Goal: Task Accomplishment & Management: Manage account settings

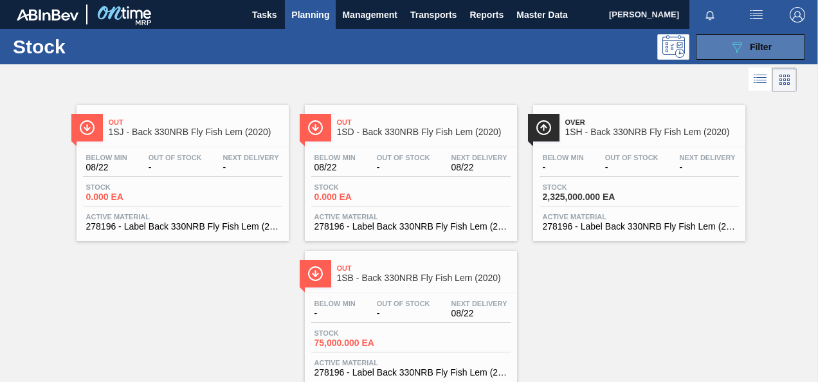
click at [744, 42] on div "089F7B8B-B2A5-4AFE-B5C0-19BA573D28AC Filter" at bounding box center [750, 46] width 42 height 15
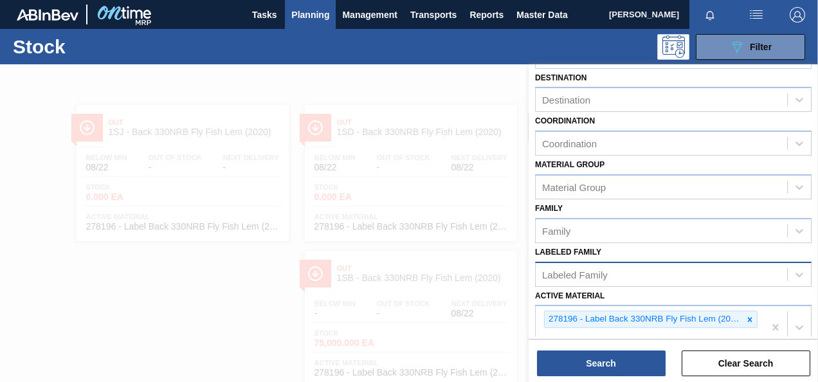
scroll to position [129, 0]
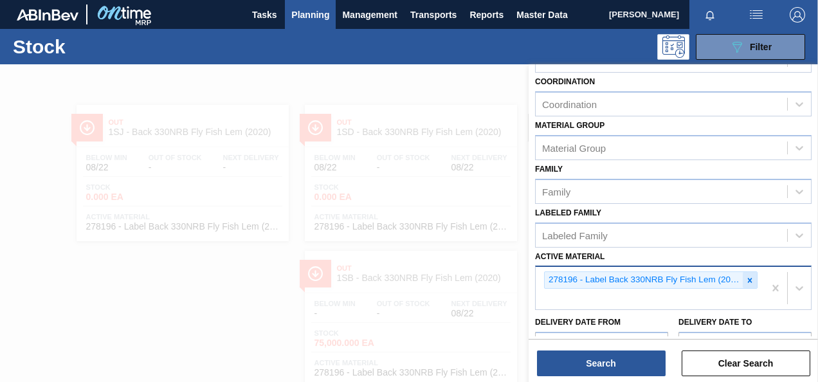
click at [748, 279] on icon at bounding box center [750, 280] width 5 height 5
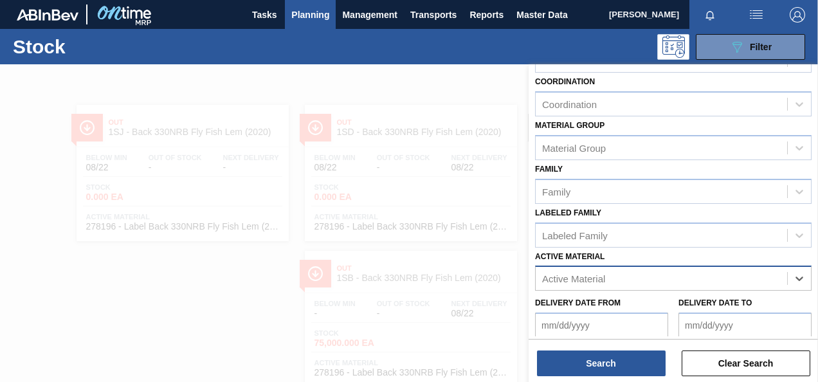
paste Material "285204"
type Material "285204"
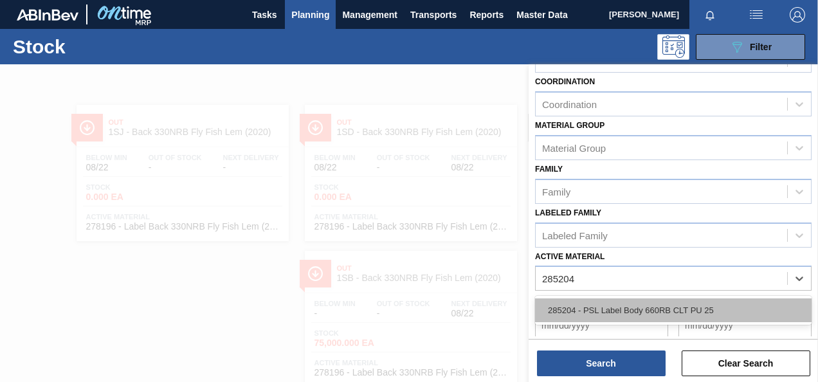
click at [647, 309] on div "285204 - PSL Label Body 660RB CLT PU 25" at bounding box center [673, 310] width 276 height 24
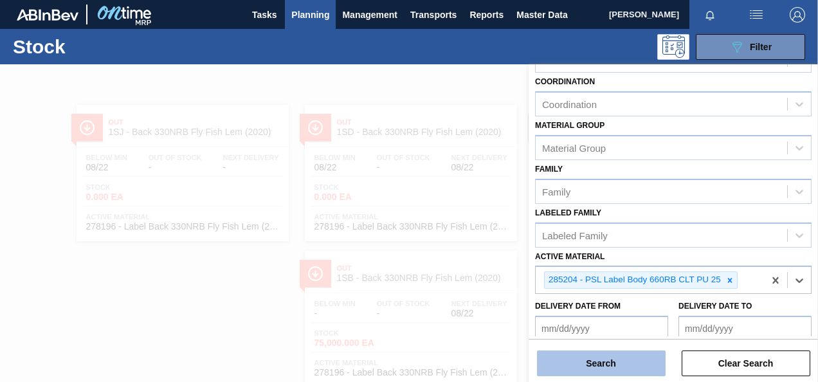
click at [627, 363] on button "Search" at bounding box center [601, 363] width 129 height 26
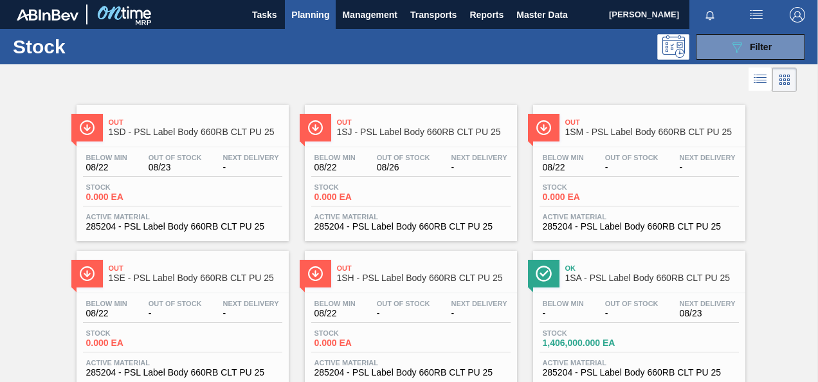
click at [100, 196] on span "0.000 EA" at bounding box center [131, 197] width 90 height 10
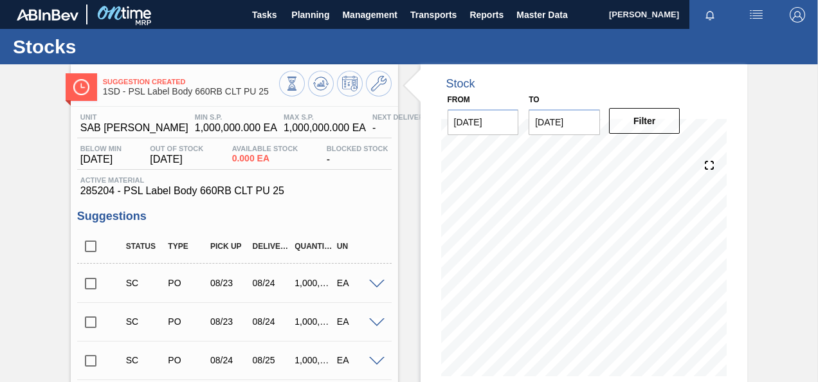
click at [312, 69] on div "Suggestion Created 1SD - PSL Label Body 660RB CLT PU 25" at bounding box center [234, 81] width 327 height 35
click at [299, 80] on icon at bounding box center [292, 84] width 14 height 14
click at [318, 86] on icon at bounding box center [320, 83] width 8 height 6
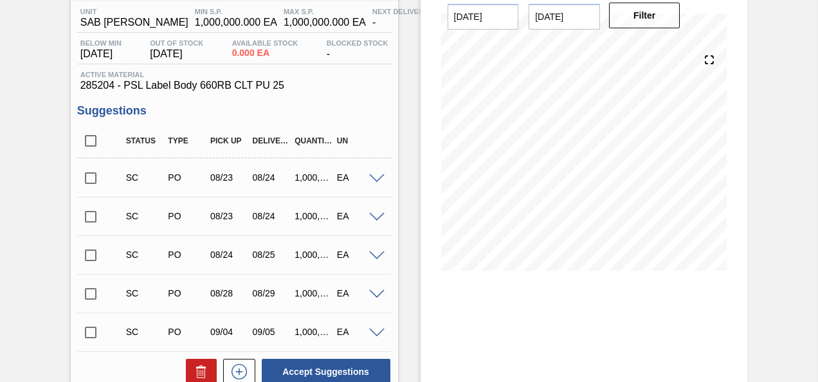
scroll to position [257, 0]
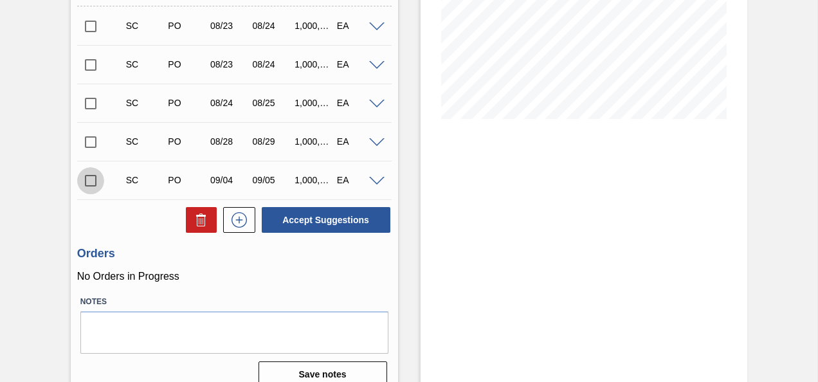
click at [100, 185] on input "checkbox" at bounding box center [90, 180] width 27 height 27
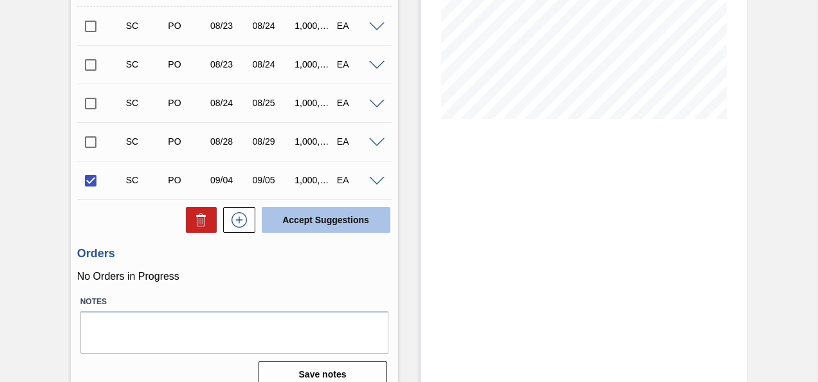
click at [329, 215] on button "Accept Suggestions" at bounding box center [326, 220] width 129 height 26
checkbox input "false"
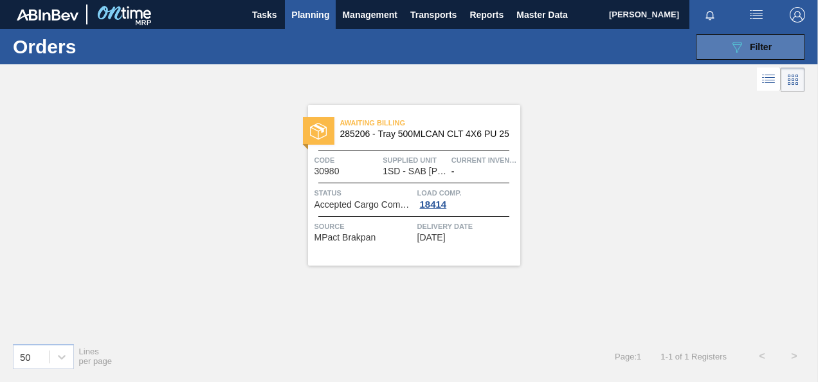
click at [726, 51] on button "089F7B8B-B2A5-4AFE-B5C0-19BA573D28AC Filter" at bounding box center [750, 47] width 109 height 26
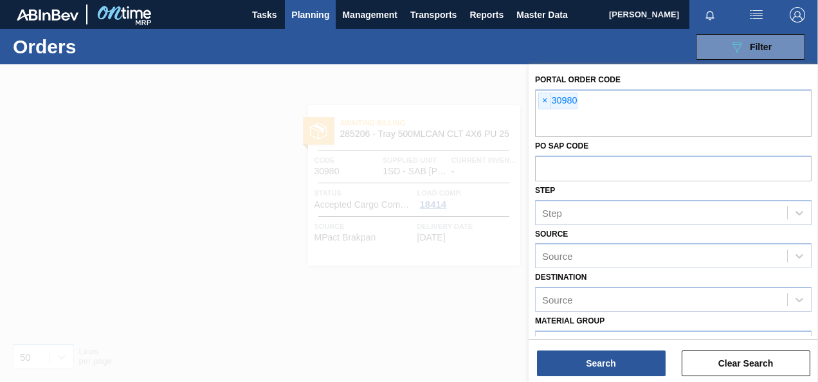
click at [477, 77] on div at bounding box center [409, 255] width 818 height 382
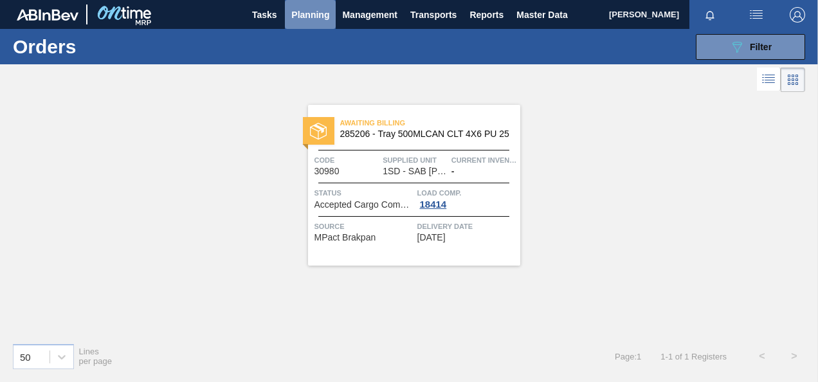
click at [300, 9] on span "Planning" at bounding box center [310, 14] width 38 height 15
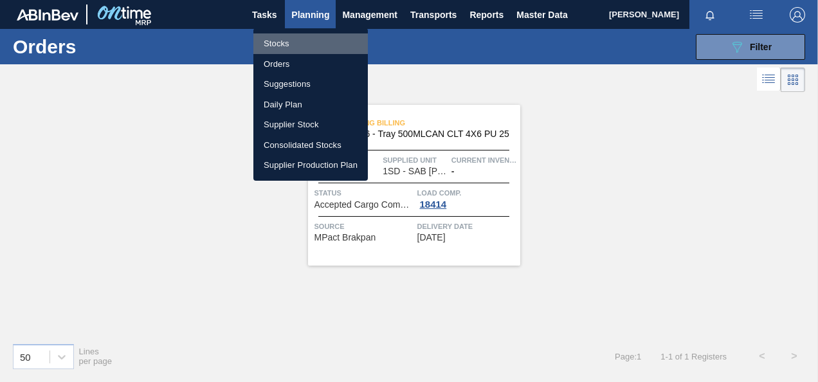
click at [293, 42] on li "Stocks" at bounding box center [310, 43] width 114 height 21
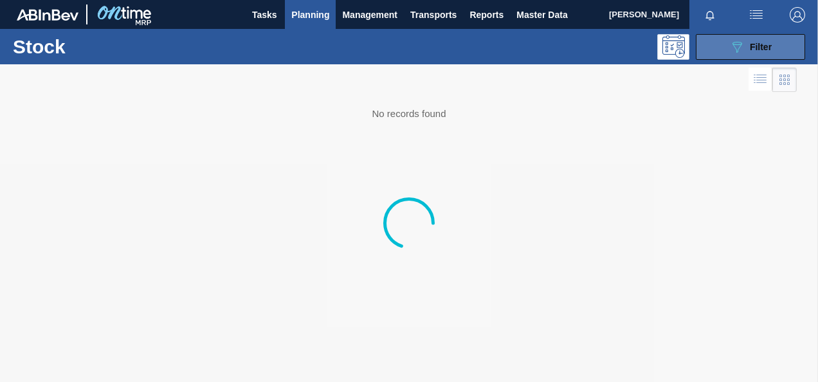
click at [740, 50] on icon "089F7B8B-B2A5-4AFE-B5C0-19BA573D28AC" at bounding box center [736, 46] width 15 height 15
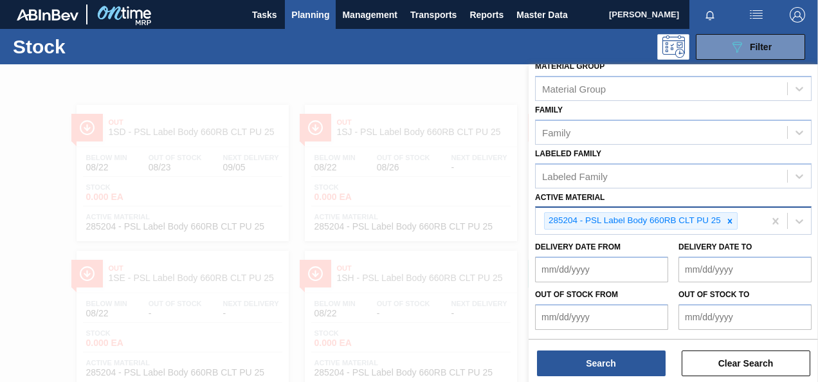
scroll to position [193, 0]
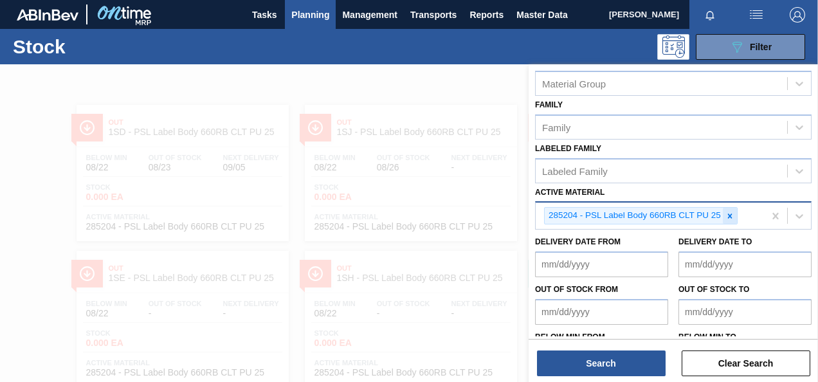
click at [732, 212] on icon at bounding box center [729, 216] width 9 height 9
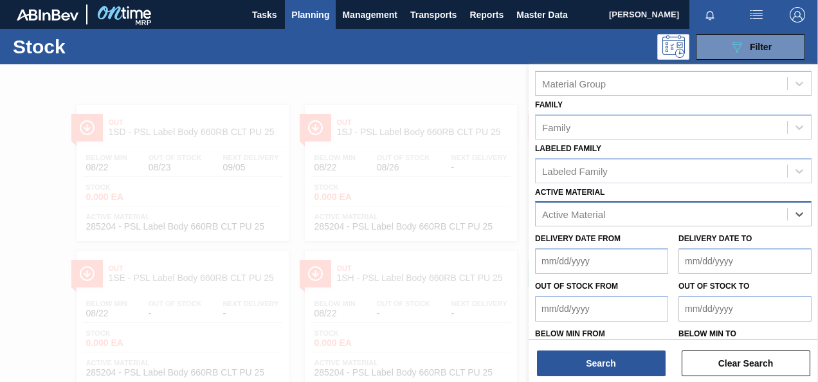
paste Material "283200"
type Material "283200"
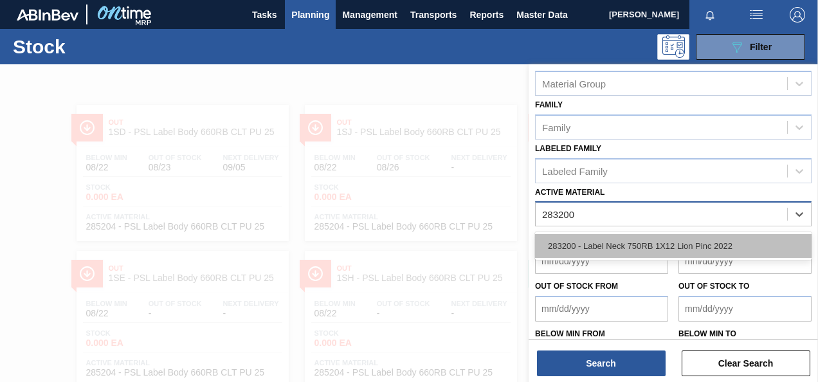
click at [675, 246] on div "283200 - Label Neck 750RB 1X12 Lion Pinc 2022" at bounding box center [673, 246] width 276 height 24
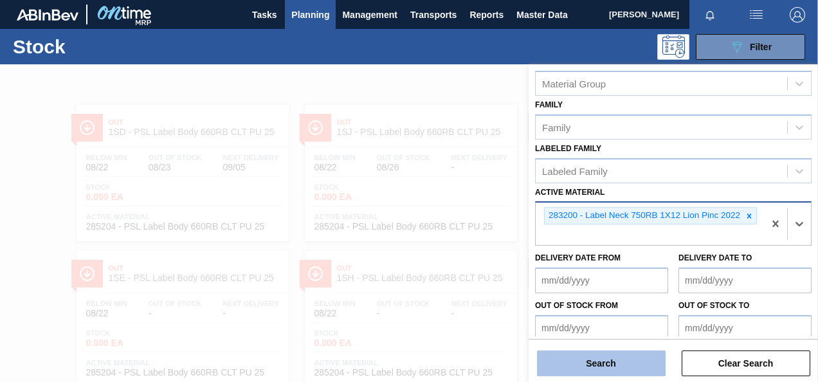
click at [613, 368] on button "Search" at bounding box center [601, 363] width 129 height 26
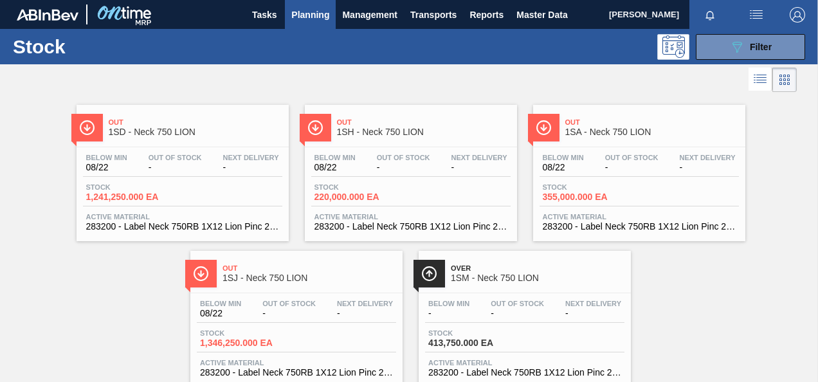
click at [120, 194] on span "1,241,250.000 EA" at bounding box center [131, 197] width 90 height 10
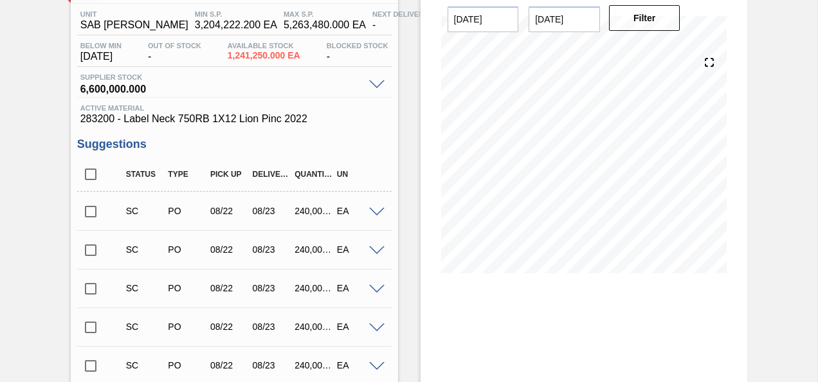
scroll to position [129, 0]
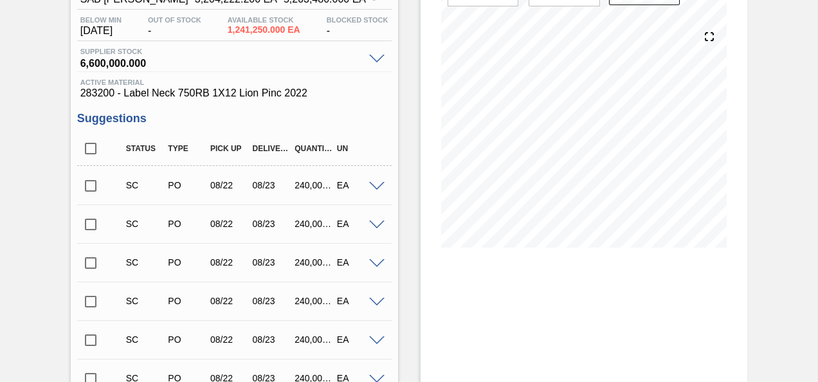
click at [96, 194] on input "checkbox" at bounding box center [90, 185] width 27 height 27
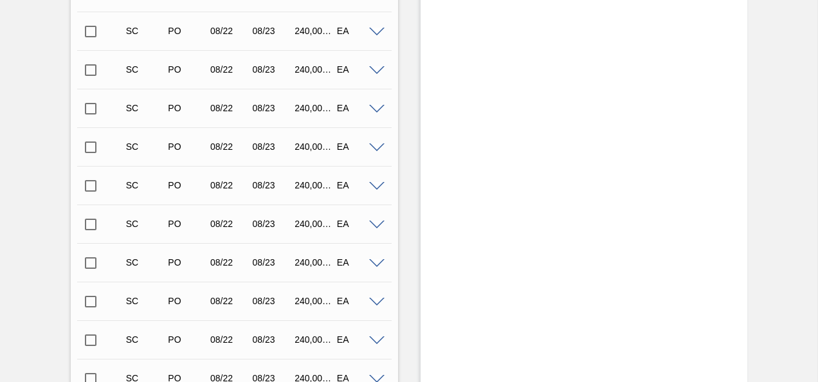
scroll to position [768, 0]
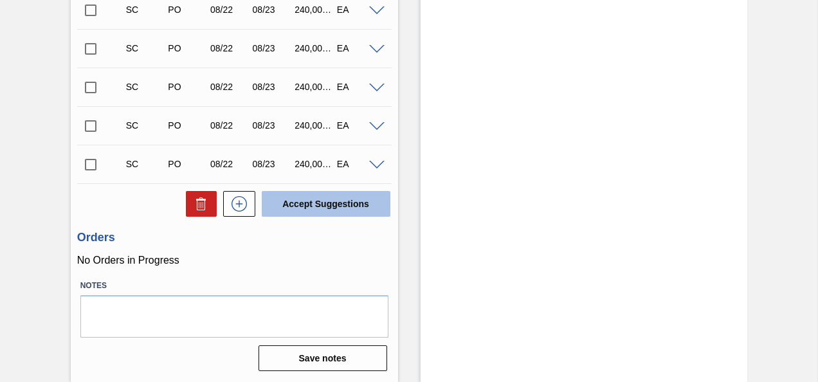
click at [318, 202] on button "Accept Suggestions" at bounding box center [326, 204] width 129 height 26
checkbox input "false"
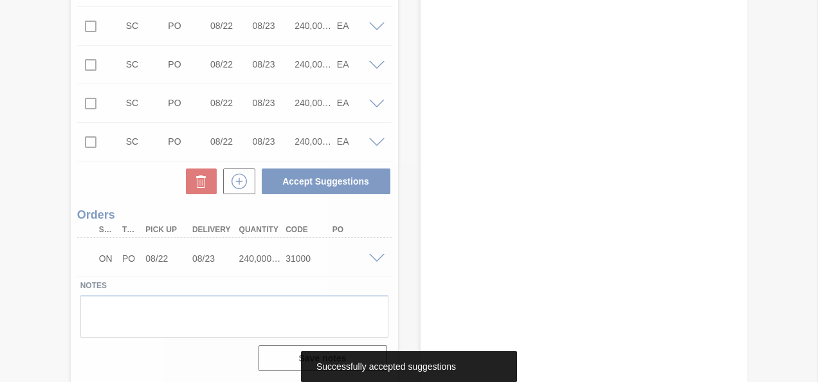
scroll to position [730, 0]
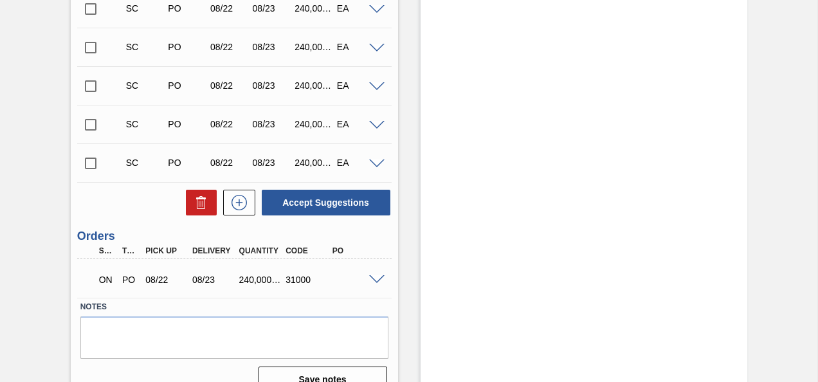
click at [374, 280] on span at bounding box center [376, 280] width 15 height 10
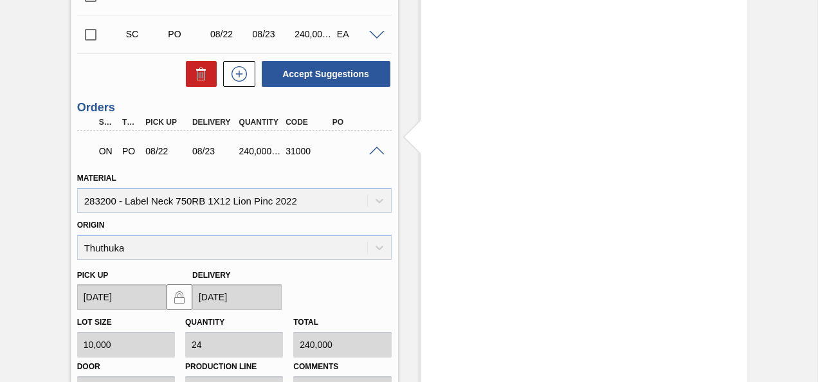
scroll to position [923, 0]
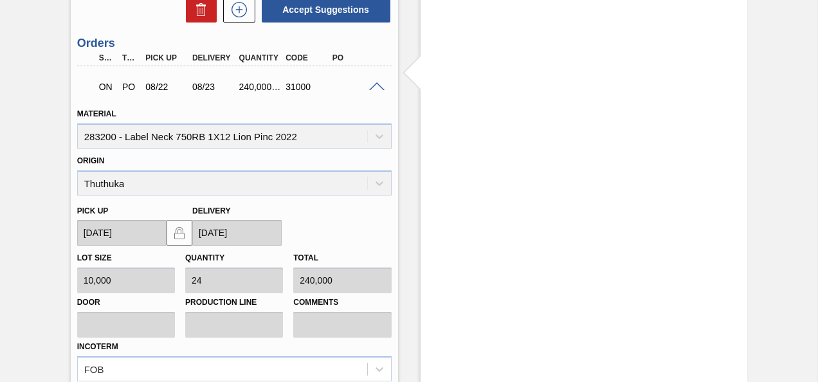
click at [374, 86] on span at bounding box center [376, 87] width 15 height 10
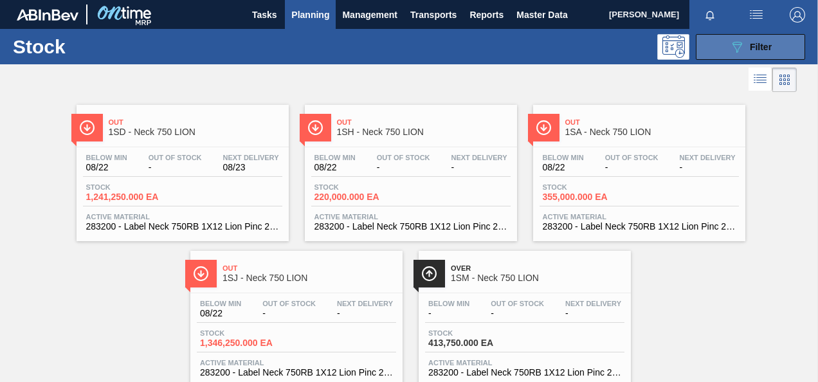
click at [723, 46] on button "089F7B8B-B2A5-4AFE-B5C0-19BA573D28AC Filter" at bounding box center [750, 47] width 109 height 26
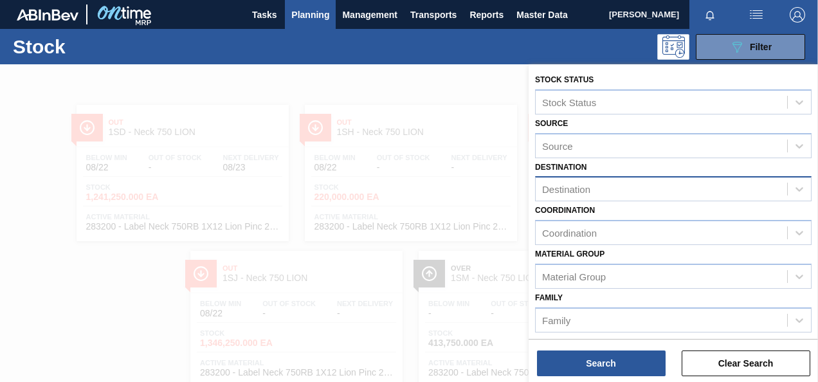
scroll to position [193, 0]
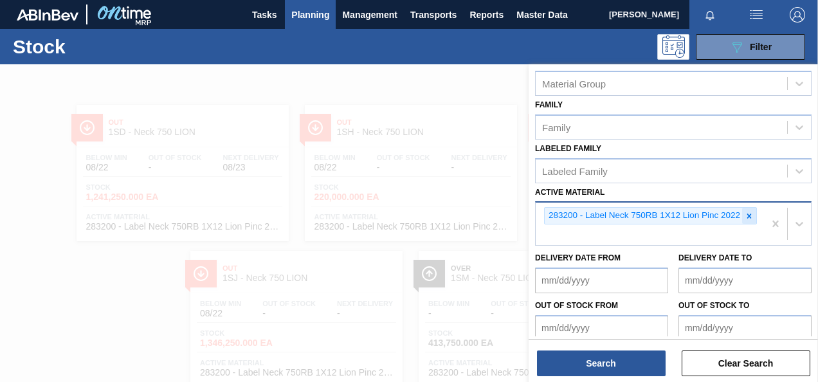
click at [748, 216] on icon at bounding box center [748, 216] width 9 height 9
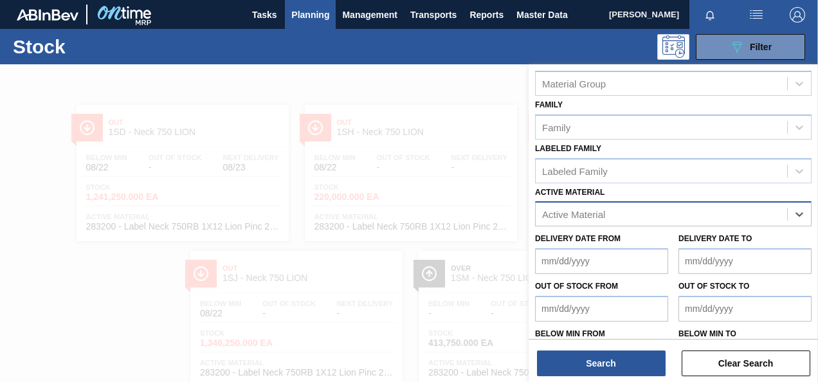
paste Material "285283"
type Material "285283"
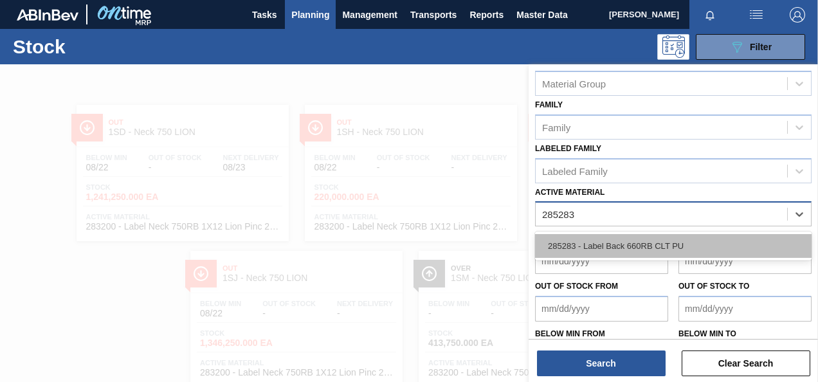
click at [651, 253] on div "285283 - Label Back 660RB CLT PU" at bounding box center [673, 246] width 276 height 24
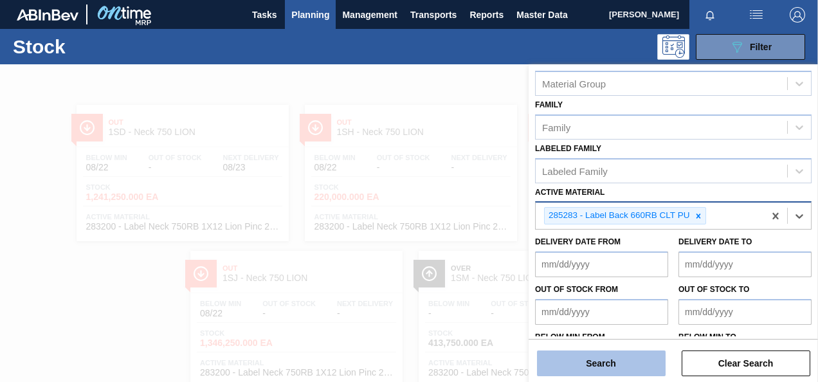
click at [606, 363] on button "Search" at bounding box center [601, 363] width 129 height 26
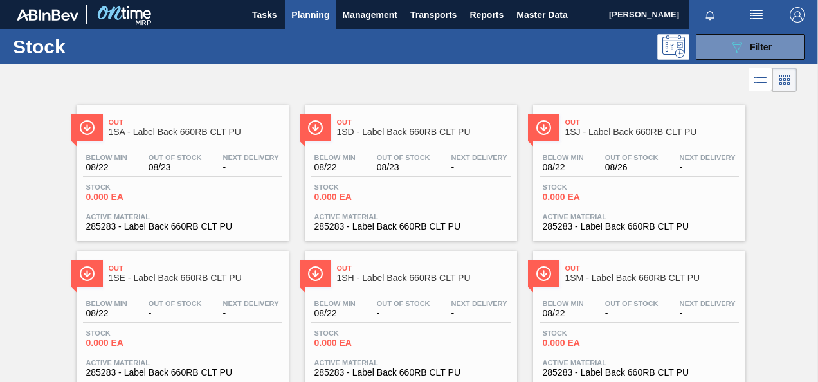
click at [336, 196] on span "0.000 EA" at bounding box center [359, 197] width 90 height 10
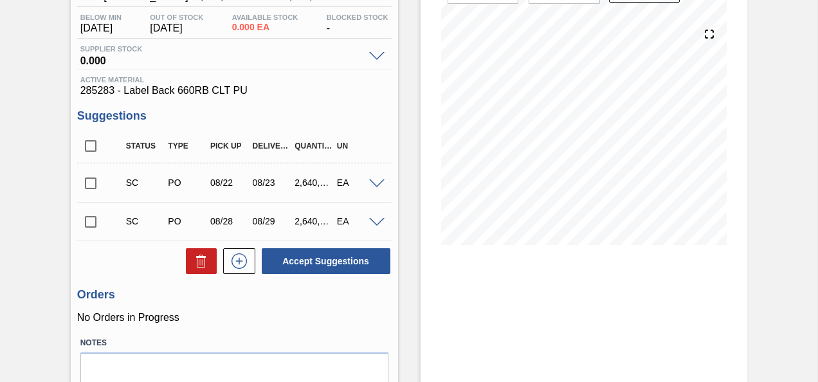
scroll to position [190, 0]
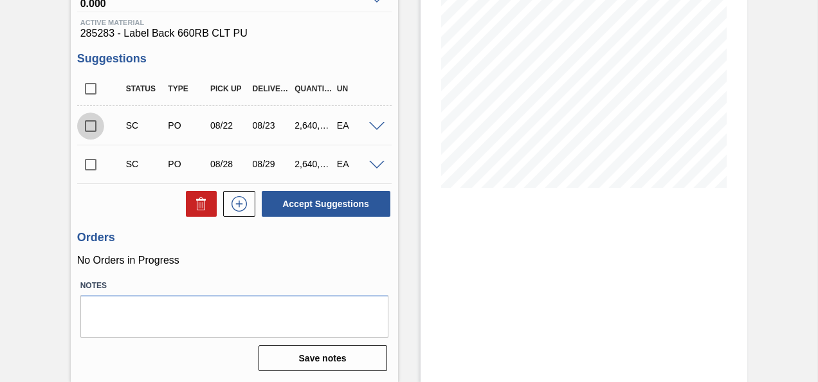
click at [88, 127] on input "checkbox" at bounding box center [90, 126] width 27 height 27
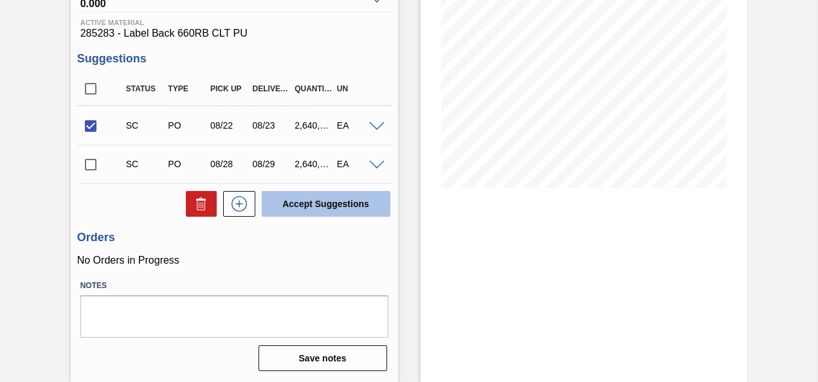
click at [329, 212] on button "Accept Suggestions" at bounding box center [326, 204] width 129 height 26
checkbox input "false"
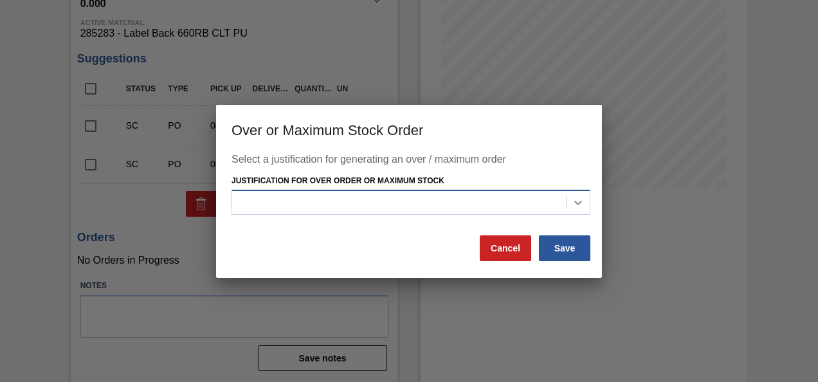
click at [575, 199] on icon at bounding box center [578, 202] width 13 height 13
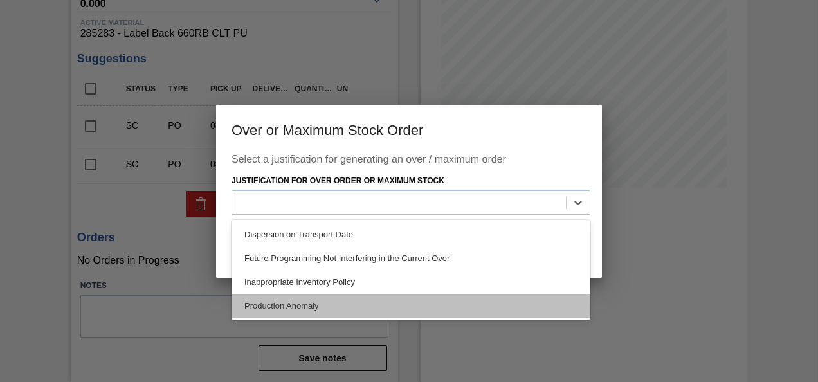
click at [339, 301] on div "Production Anomaly" at bounding box center [410, 306] width 359 height 24
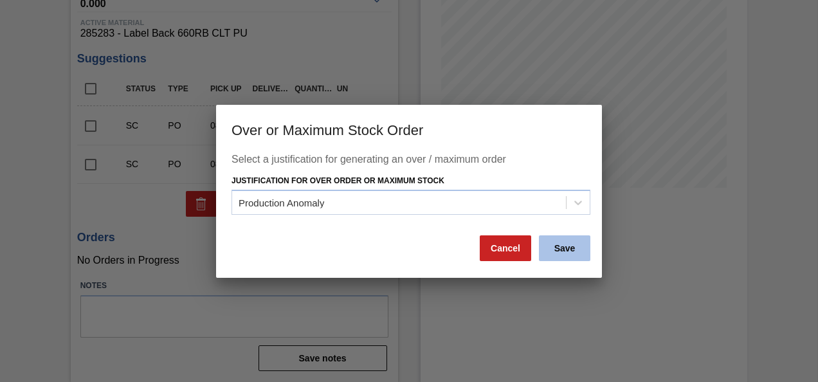
click at [565, 242] on button "Save" at bounding box center [564, 248] width 51 height 26
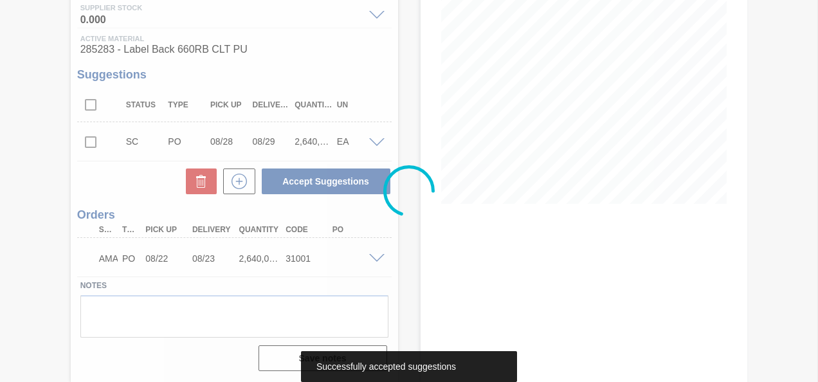
scroll to position [173, 0]
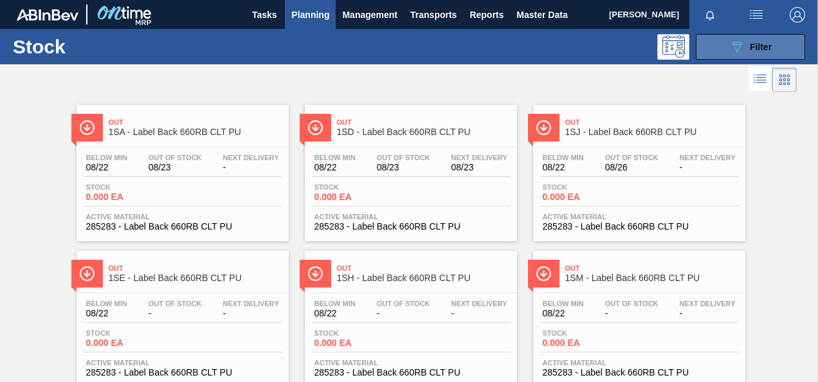
click at [750, 45] on span "Filter" at bounding box center [761, 47] width 22 height 10
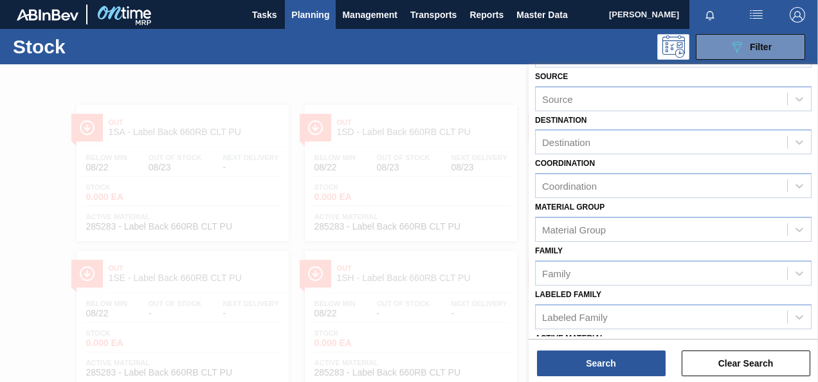
scroll to position [193, 0]
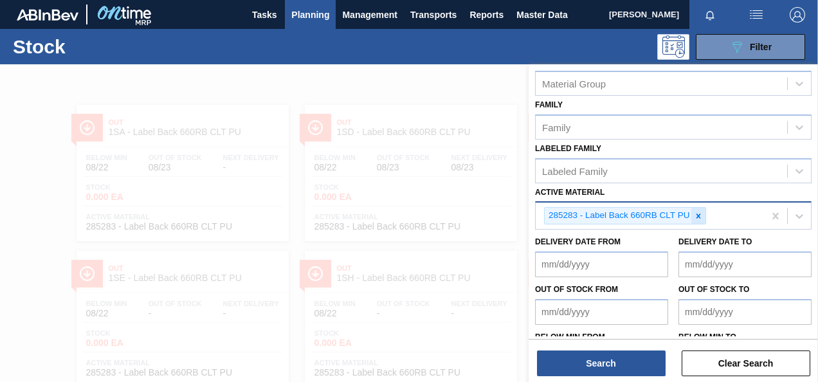
click at [696, 213] on icon at bounding box center [698, 216] width 9 height 9
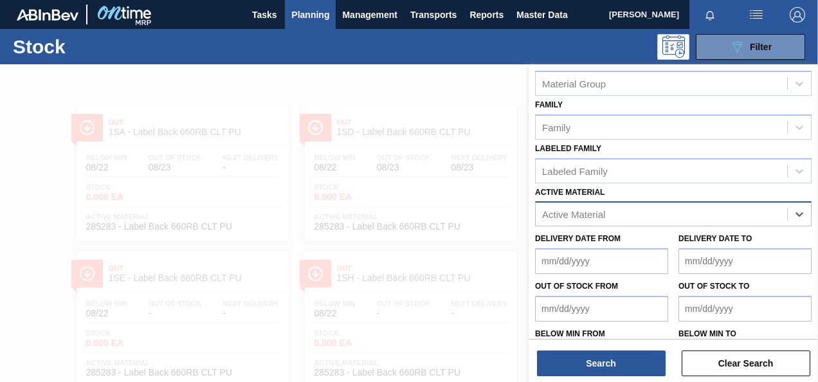
paste Material "285203"
type Material "285203"
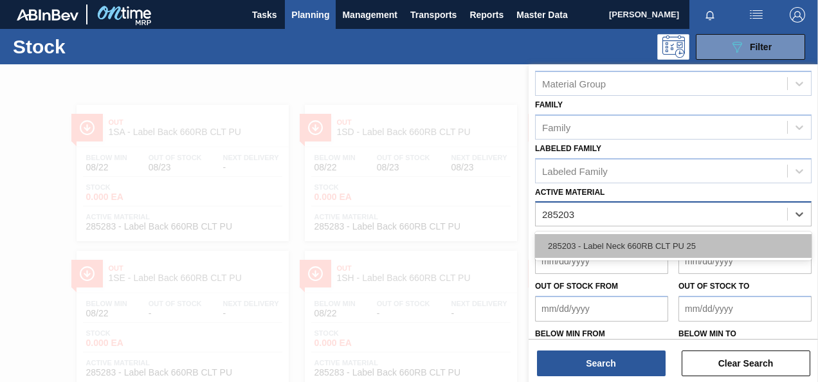
click at [642, 240] on div "285203 - Label Neck 660RB CLT PU 25" at bounding box center [673, 246] width 276 height 24
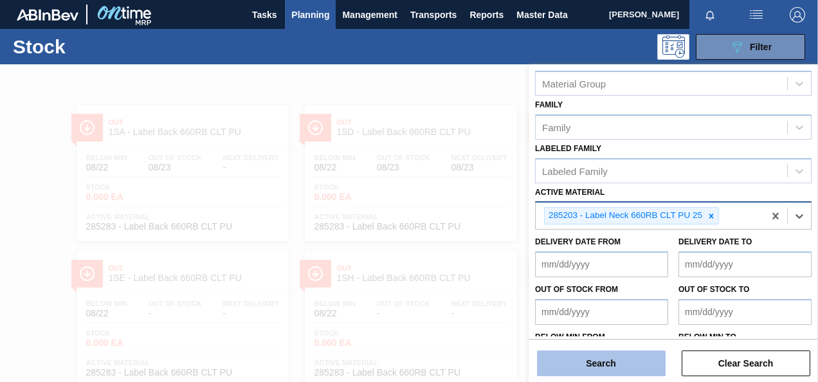
click at [629, 357] on button "Search" at bounding box center [601, 363] width 129 height 26
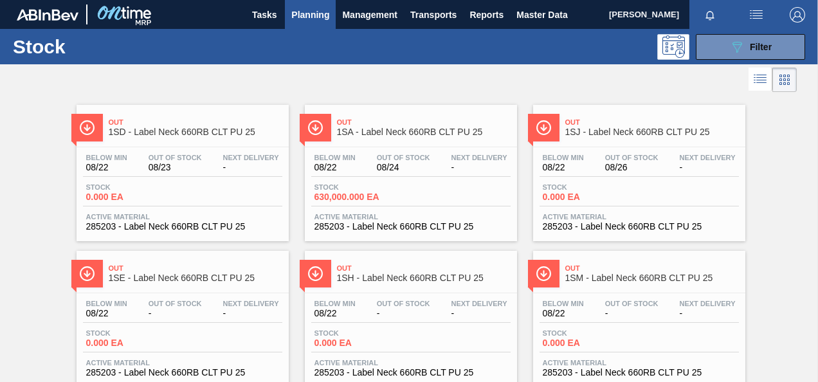
click at [108, 199] on span "0.000 EA" at bounding box center [131, 197] width 90 height 10
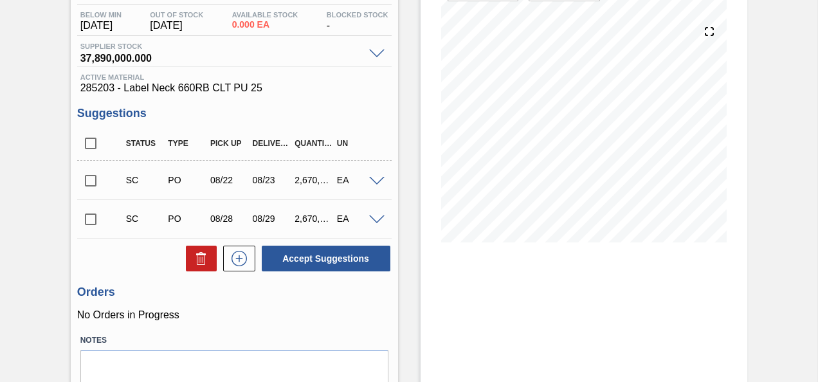
scroll to position [190, 0]
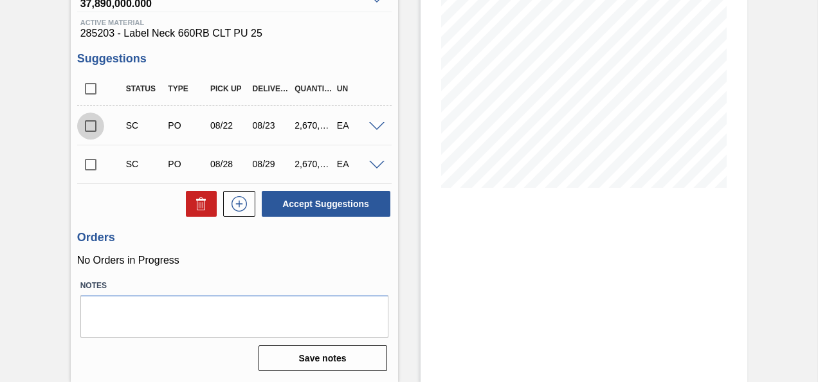
click at [96, 123] on input "checkbox" at bounding box center [90, 126] width 27 height 27
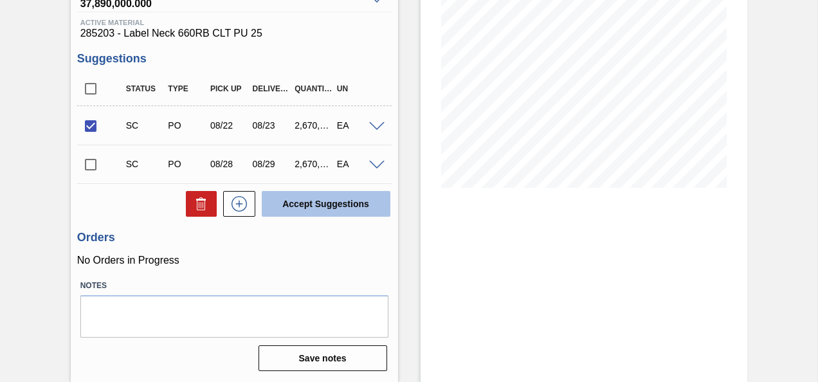
click at [325, 199] on button "Accept Suggestions" at bounding box center [326, 204] width 129 height 26
checkbox input "false"
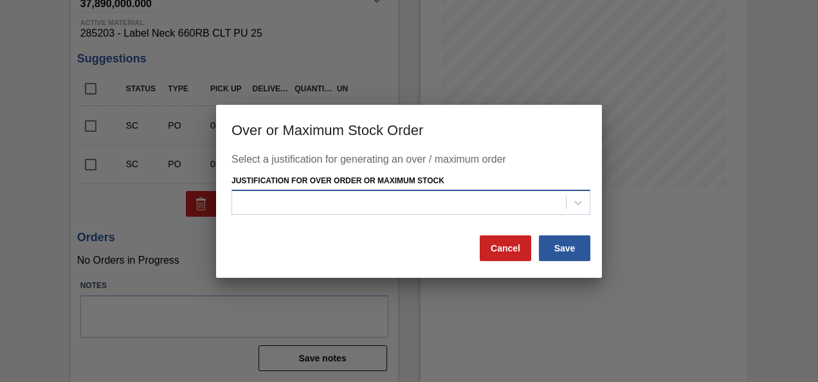
click at [566, 206] on div at bounding box center [399, 203] width 334 height 19
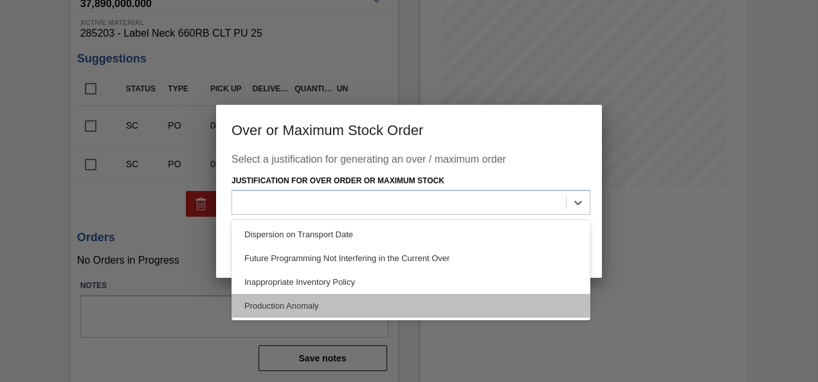
click at [305, 305] on div "Production Anomaly" at bounding box center [410, 306] width 359 height 24
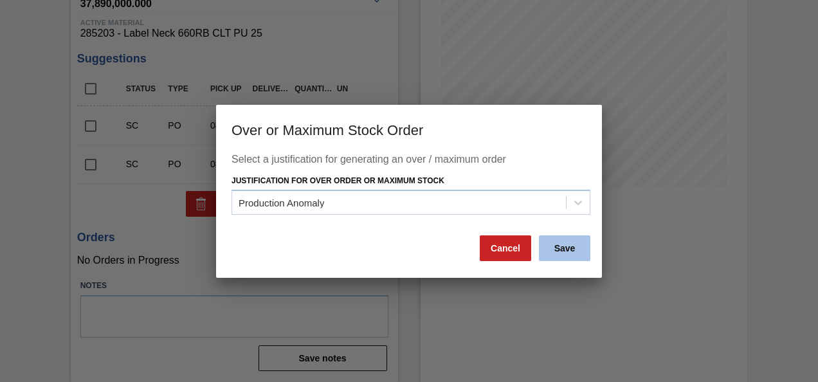
click at [567, 251] on button "Save" at bounding box center [564, 248] width 51 height 26
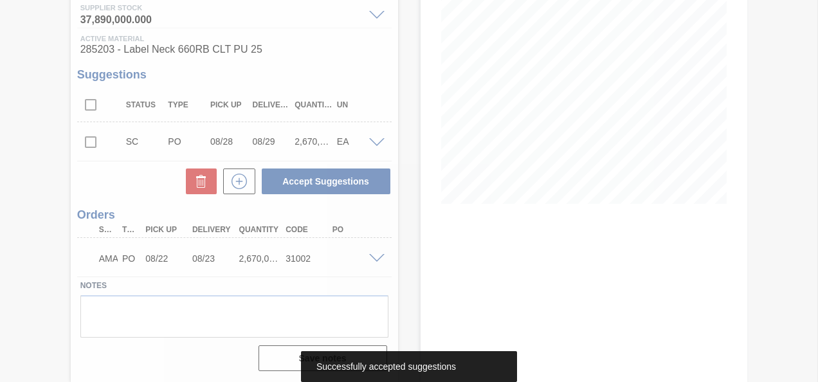
scroll to position [173, 0]
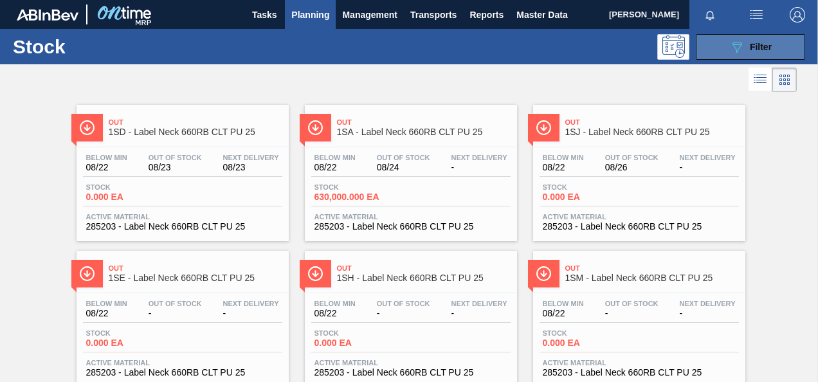
click at [741, 52] on icon "089F7B8B-B2A5-4AFE-B5C0-19BA573D28AC" at bounding box center [736, 46] width 15 height 15
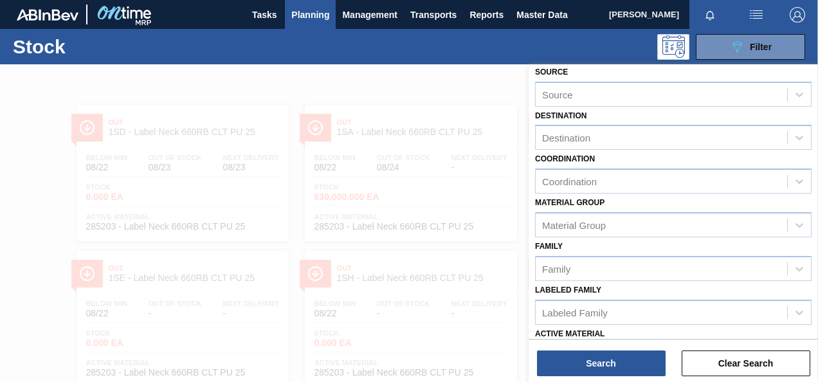
scroll to position [129, 0]
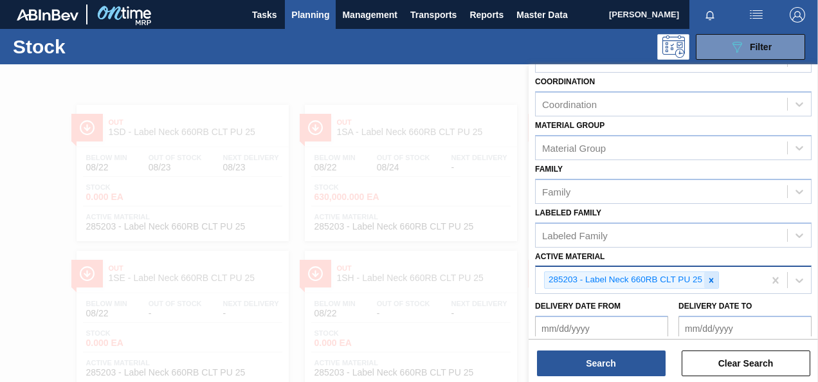
click at [708, 281] on icon at bounding box center [711, 280] width 9 height 9
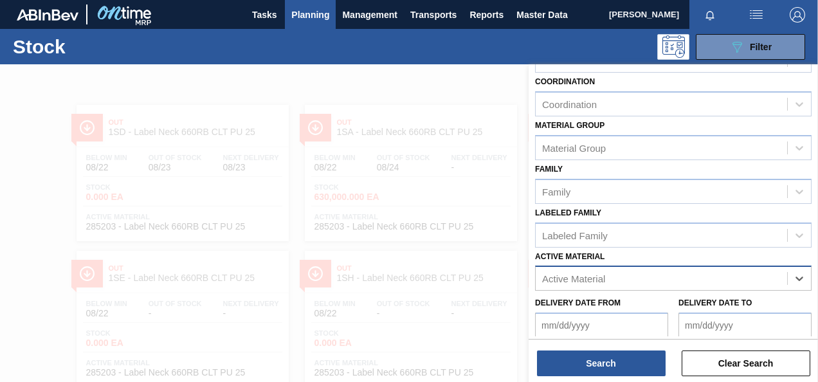
paste Material "CDM"
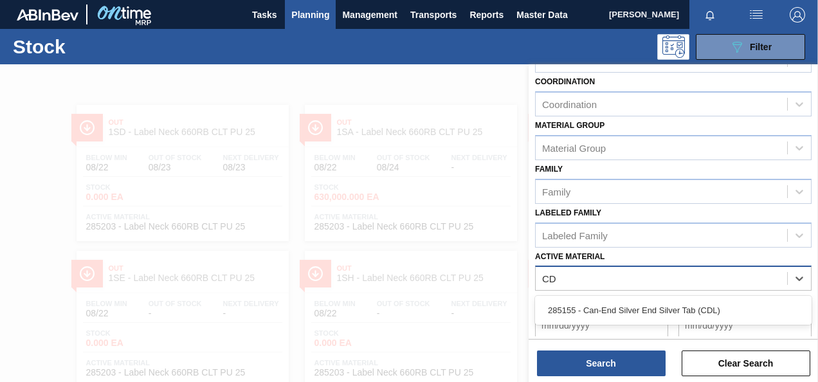
type Material "C"
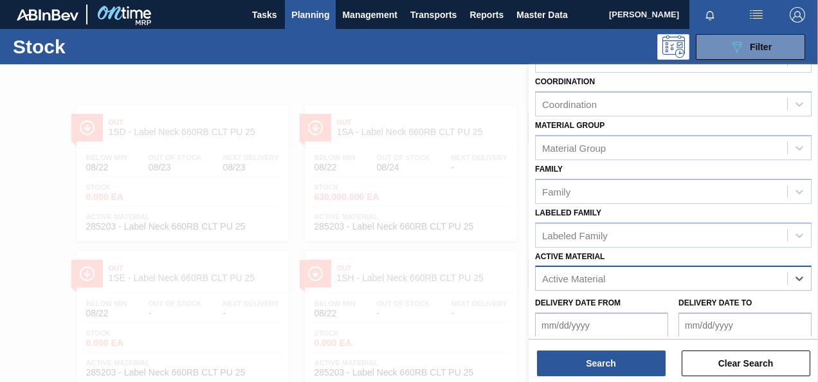
paste Material "284540"
type Material "284540"
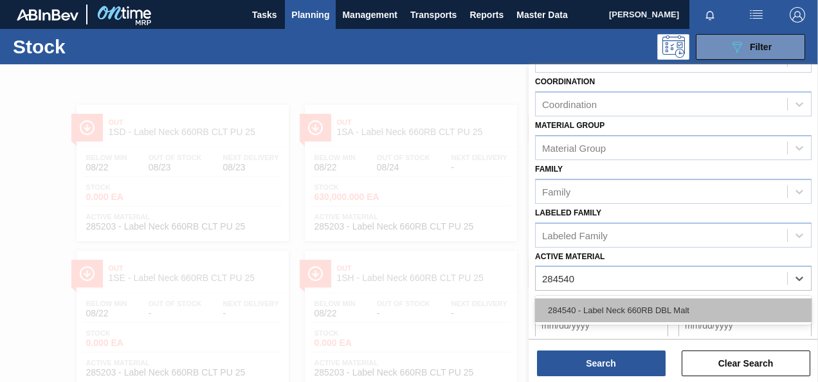
click at [600, 300] on div "284540 - Label Neck 660RB DBL Malt" at bounding box center [673, 310] width 276 height 24
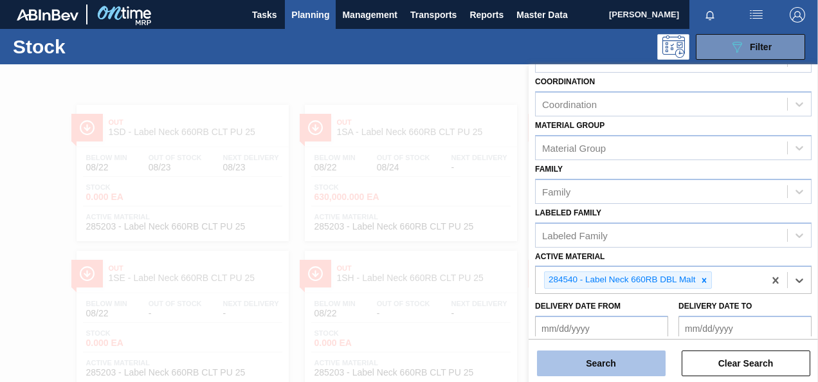
click at [620, 356] on button "Search" at bounding box center [601, 363] width 129 height 26
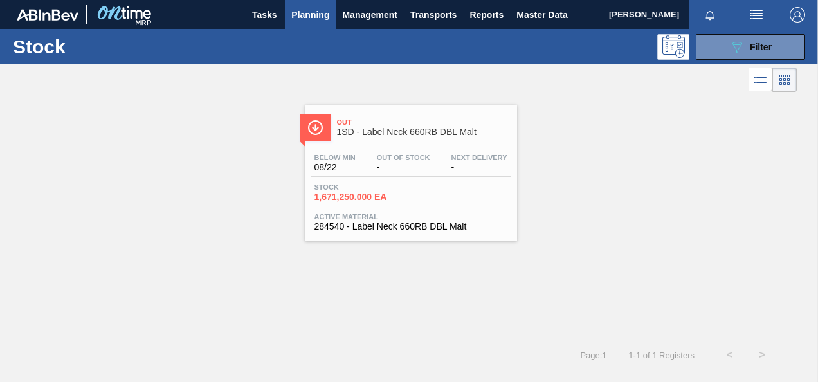
click at [373, 206] on div "Stock 1,671,250.000 EA" at bounding box center [410, 194] width 199 height 23
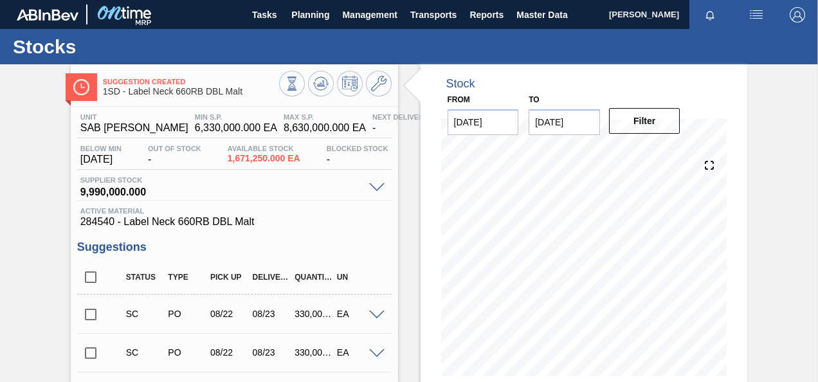
click at [96, 319] on input "checkbox" at bounding box center [90, 314] width 27 height 27
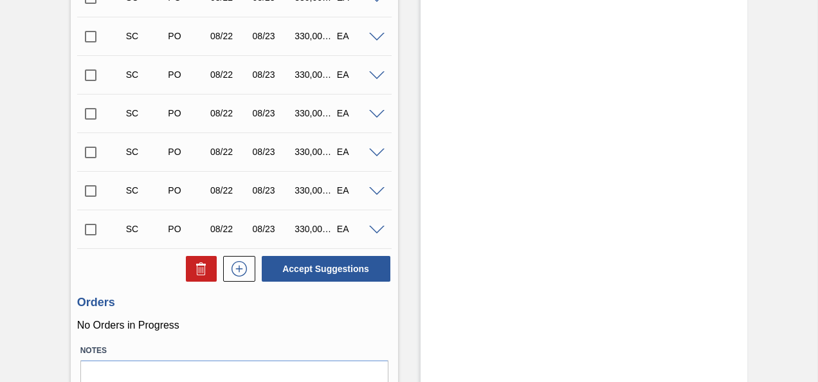
scroll to position [923, 0]
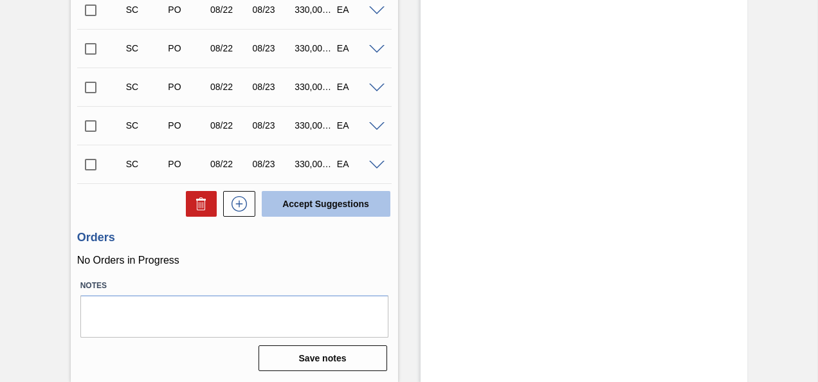
click at [310, 202] on button "Accept Suggestions" at bounding box center [326, 204] width 129 height 26
checkbox input "false"
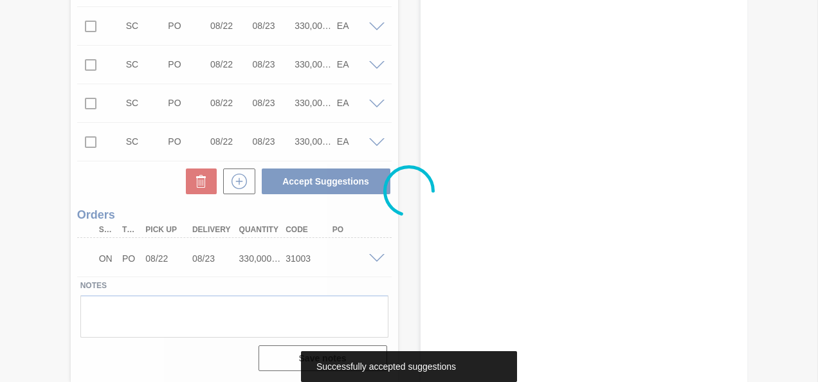
scroll to position [884, 0]
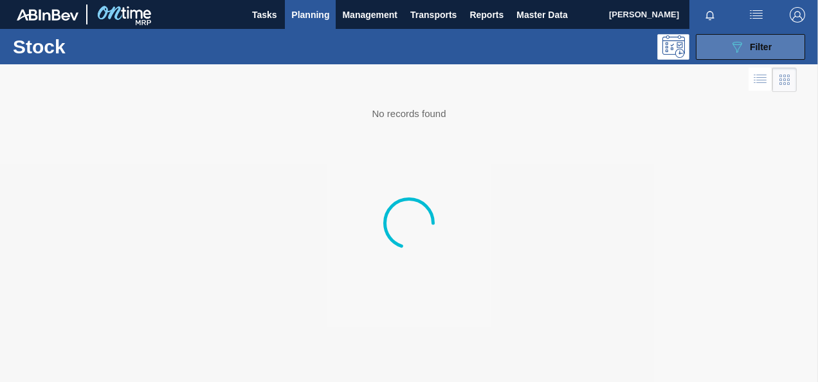
click at [723, 47] on button "089F7B8B-B2A5-4AFE-B5C0-19BA573D28AC Filter" at bounding box center [750, 47] width 109 height 26
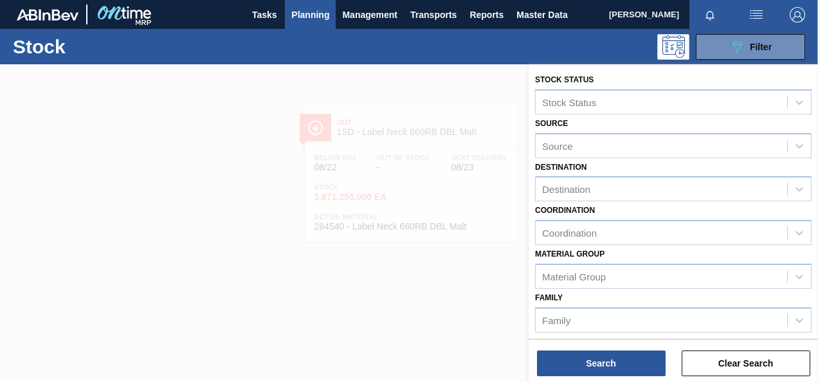
scroll to position [129, 0]
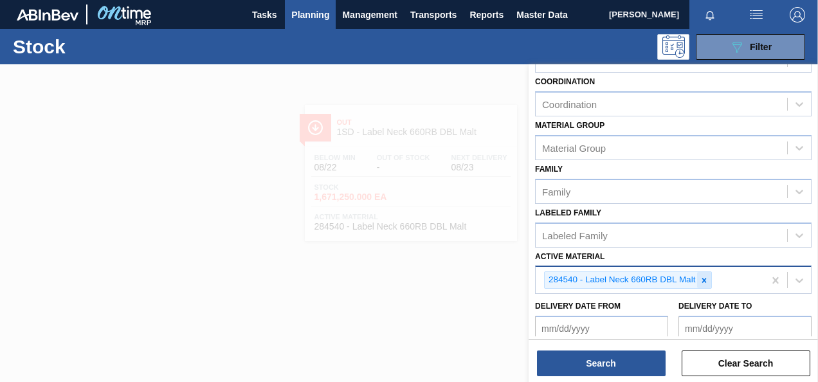
click at [701, 276] on icon at bounding box center [703, 280] width 9 height 9
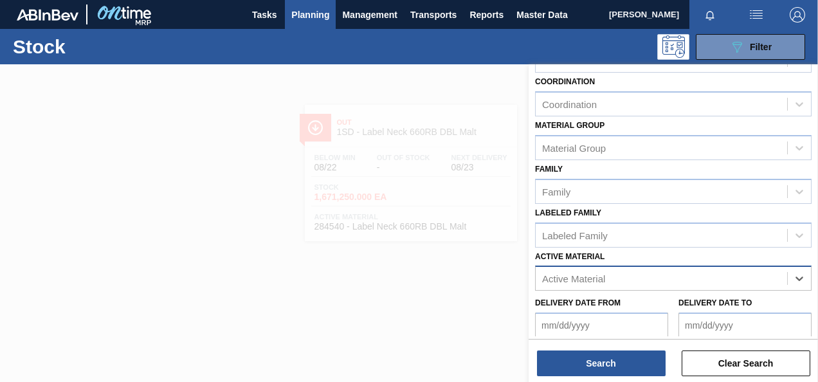
paste Material "284918"
type Material "284918"
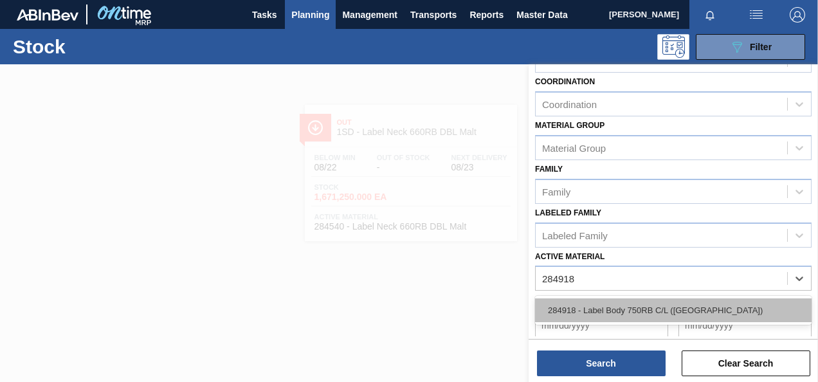
click at [644, 310] on div "284918 - Label Body 750RB C/L ([GEOGRAPHIC_DATA])" at bounding box center [673, 310] width 276 height 24
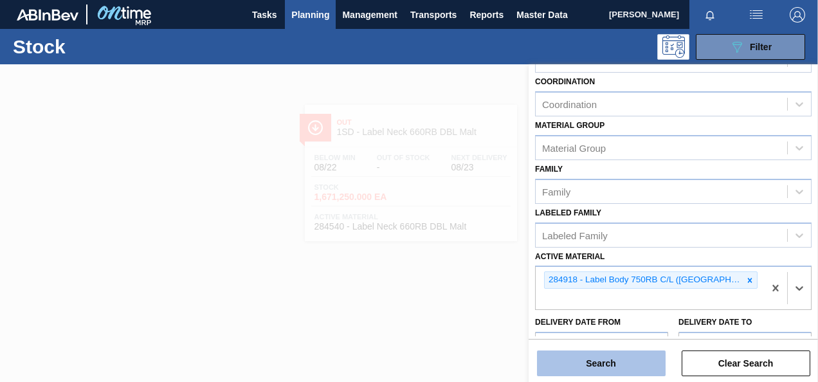
click at [618, 366] on button "Search" at bounding box center [601, 363] width 129 height 26
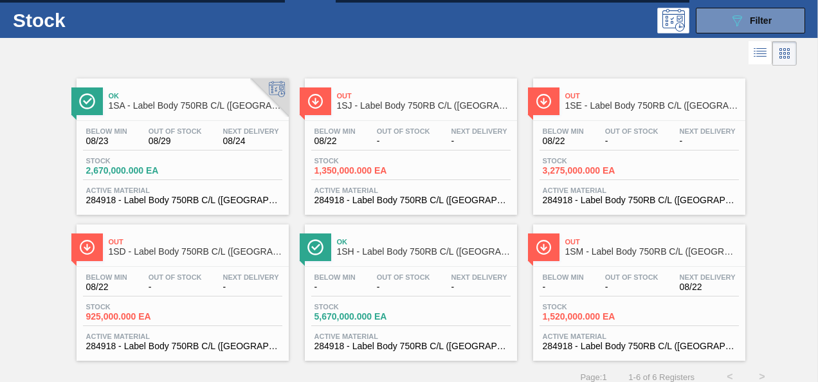
scroll to position [39, 0]
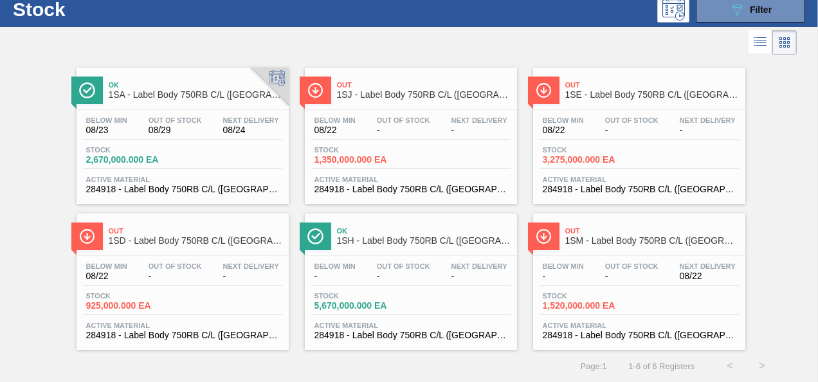
click at [119, 302] on span "925,000.000 EA" at bounding box center [131, 306] width 90 height 10
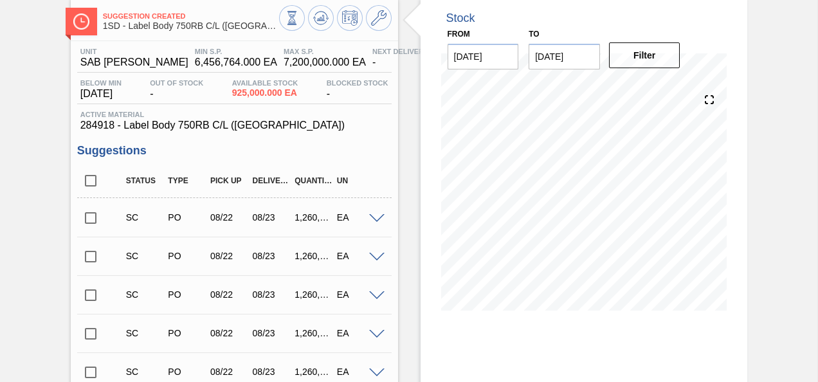
scroll to position [129, 0]
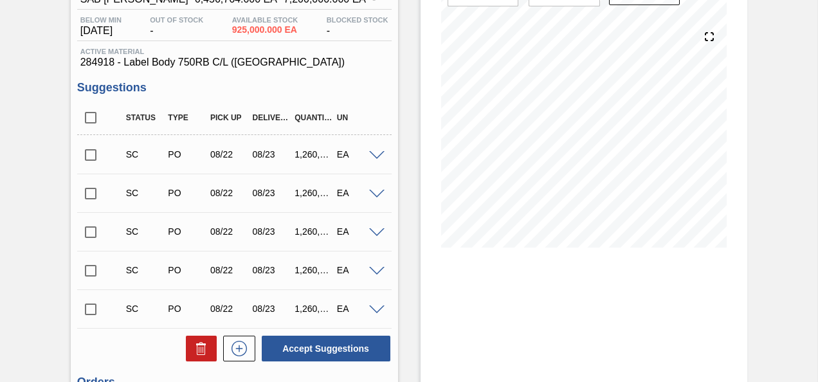
click at [91, 156] on input "checkbox" at bounding box center [90, 154] width 27 height 27
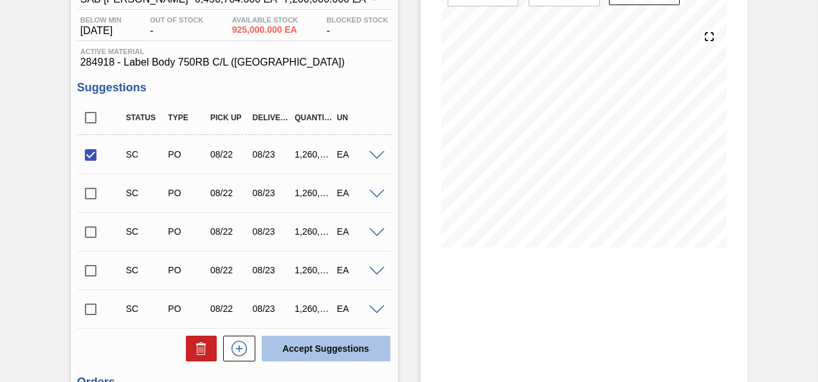
click at [338, 348] on button "Accept Suggestions" at bounding box center [326, 349] width 129 height 26
checkbox input "false"
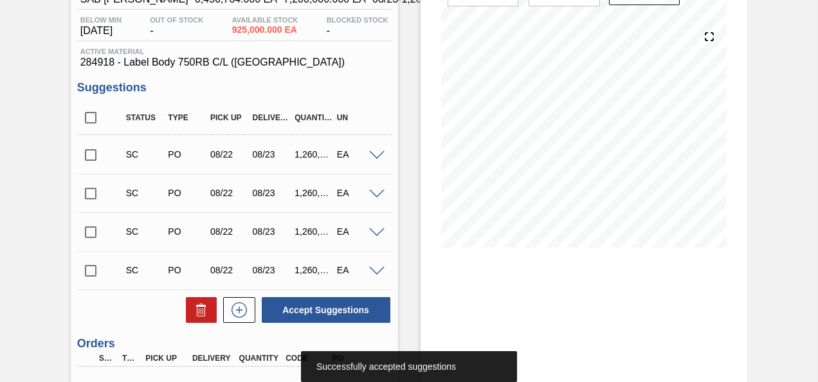
scroll to position [257, 0]
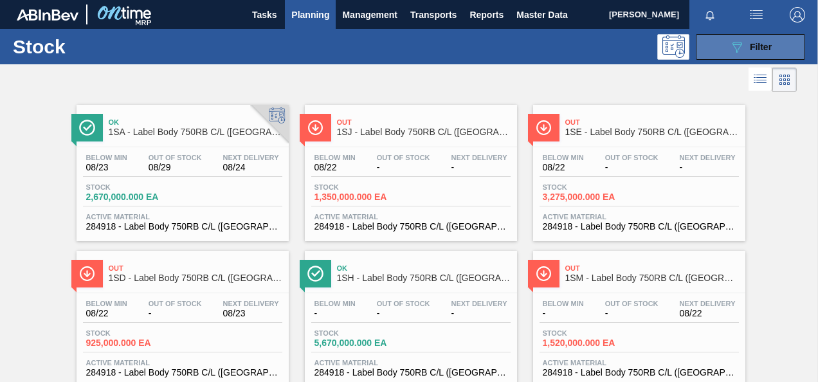
click at [737, 41] on icon "089F7B8B-B2A5-4AFE-B5C0-19BA573D28AC" at bounding box center [736, 46] width 15 height 15
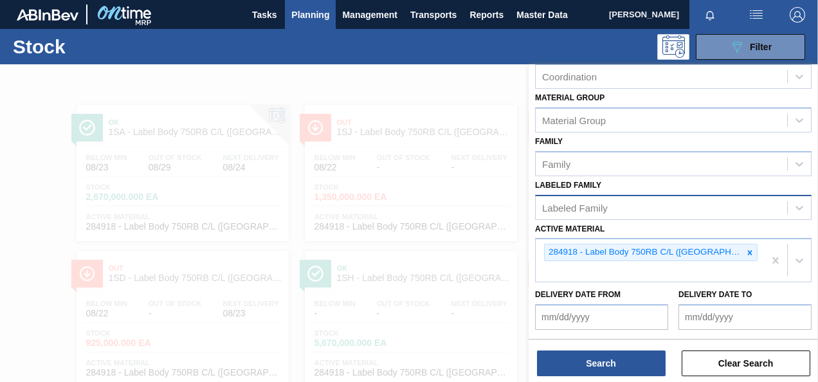
scroll to position [193, 0]
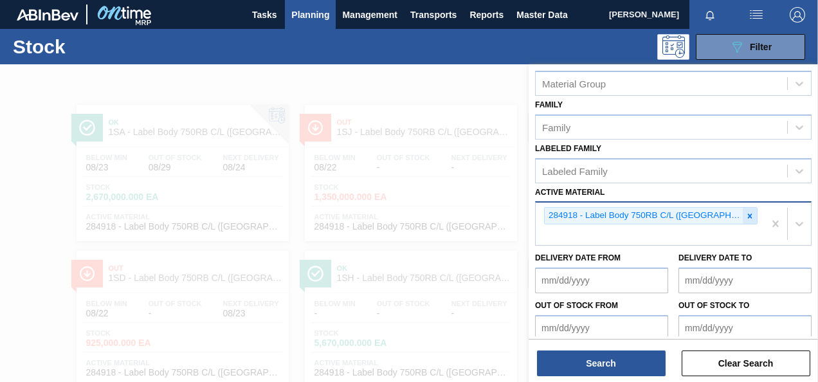
click at [745, 219] on icon at bounding box center [749, 216] width 9 height 9
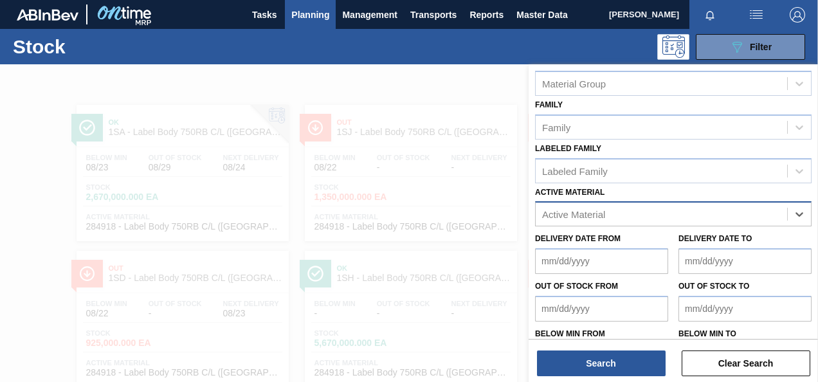
paste Material "284919"
type Material "284919"
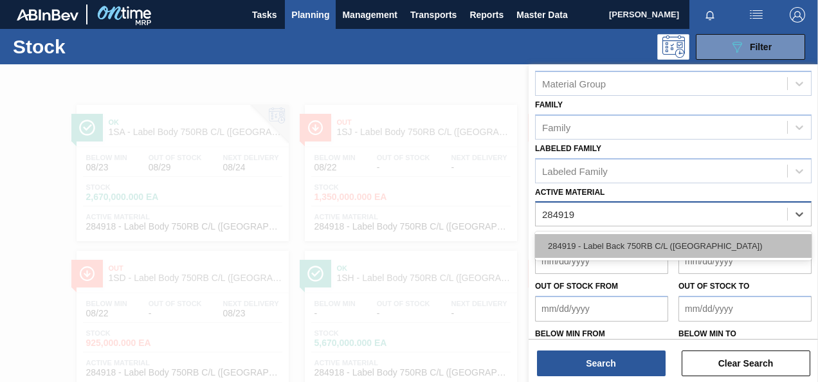
click at [678, 247] on div "284919 - Label Back 750RB C/L ([GEOGRAPHIC_DATA])" at bounding box center [673, 246] width 276 height 24
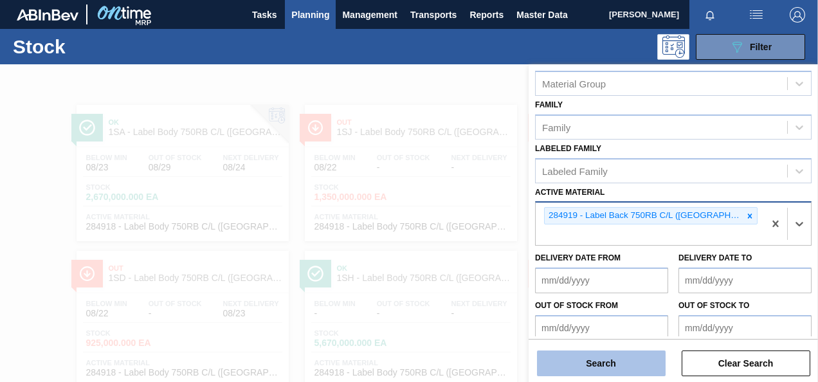
click at [622, 356] on button "Search" at bounding box center [601, 363] width 129 height 26
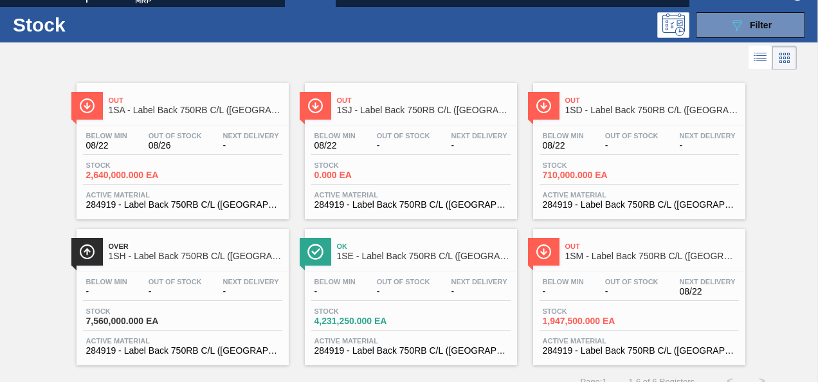
scroll to position [39, 0]
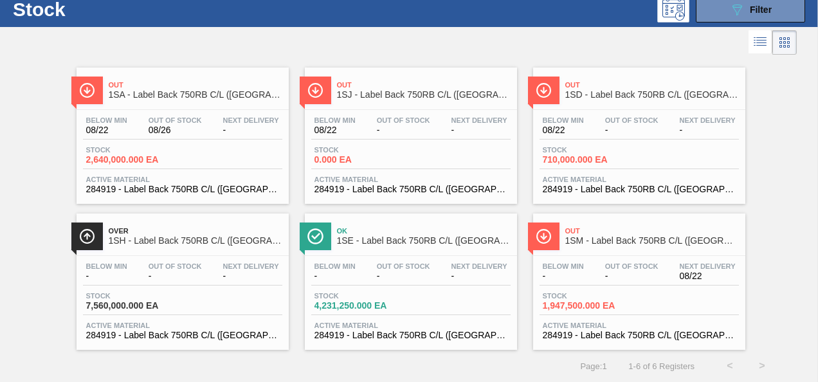
click at [584, 155] on span "710,000.000 EA" at bounding box center [588, 160] width 90 height 10
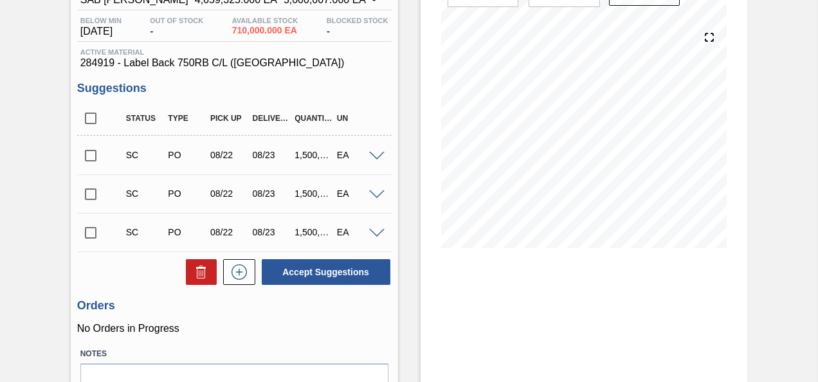
scroll to position [129, 0]
click at [89, 157] on input "checkbox" at bounding box center [90, 154] width 27 height 27
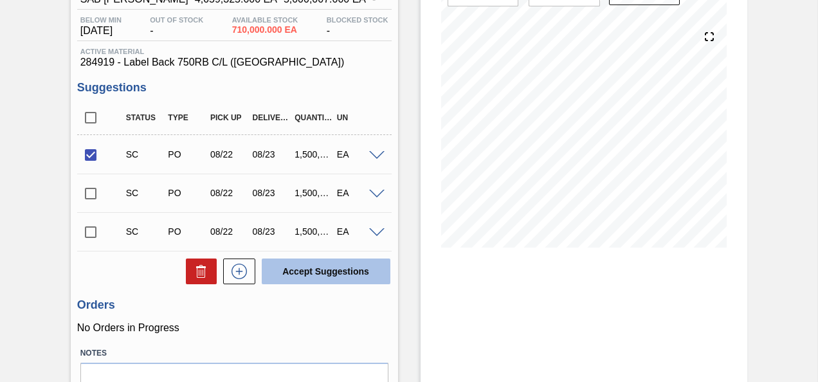
click at [323, 276] on button "Accept Suggestions" at bounding box center [326, 271] width 129 height 26
checkbox input "false"
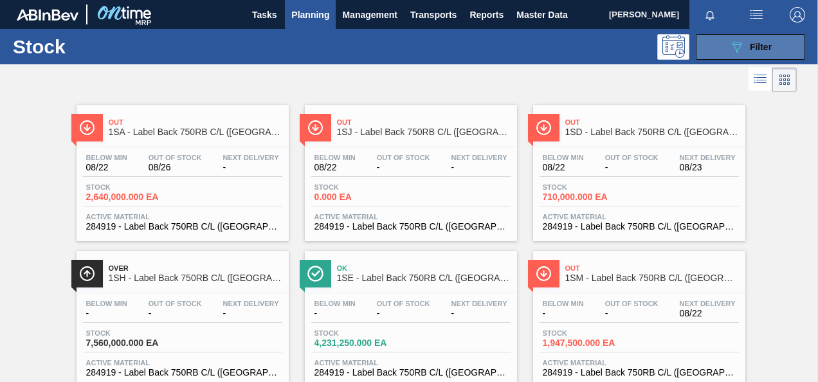
click at [729, 45] on icon "089F7B8B-B2A5-4AFE-B5C0-19BA573D28AC" at bounding box center [736, 46] width 15 height 15
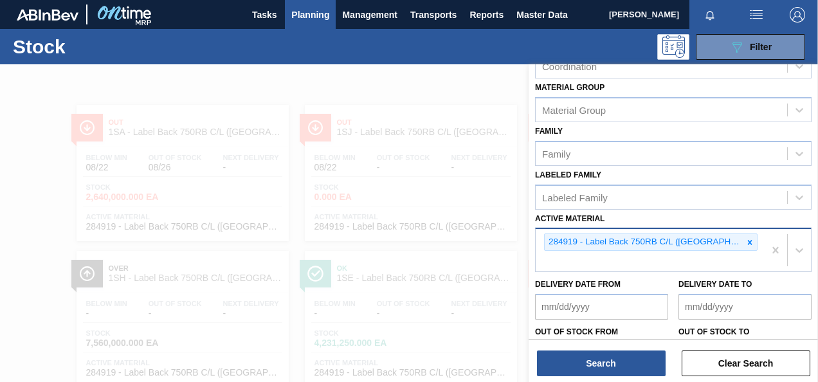
scroll to position [193, 0]
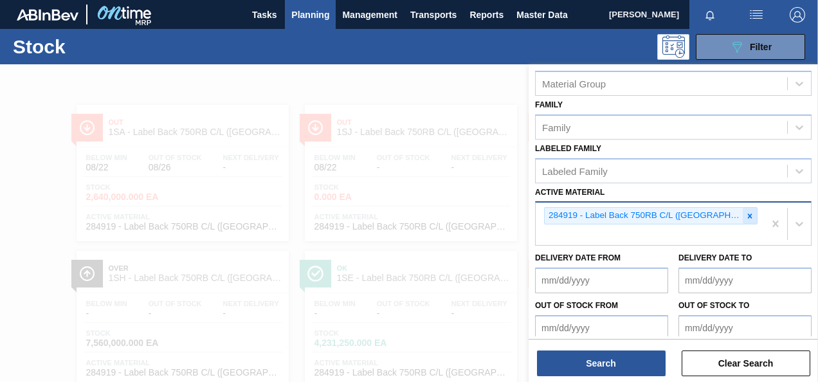
click at [745, 213] on icon at bounding box center [749, 216] width 9 height 9
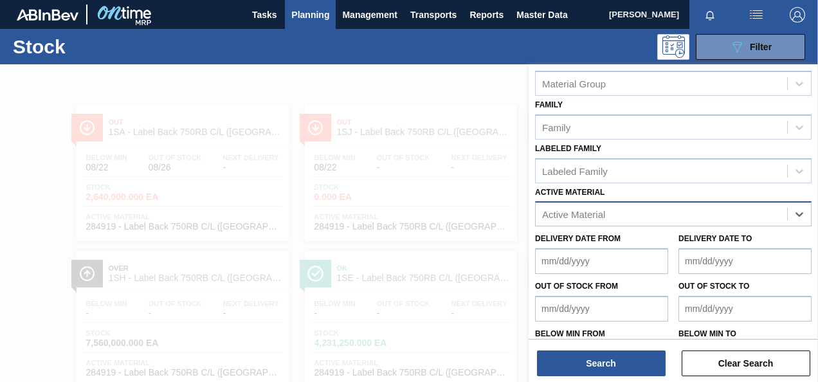
paste Material "284917"
type Material "284917"
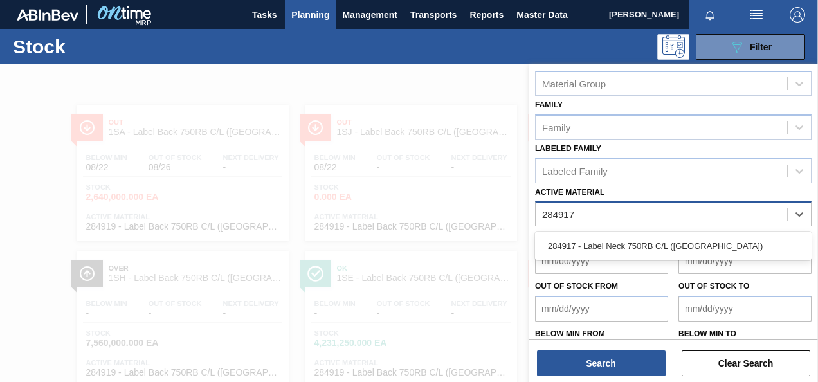
click at [687, 258] on div "284917 - Label Neck 750RB C/L ([GEOGRAPHIC_DATA])" at bounding box center [673, 245] width 276 height 29
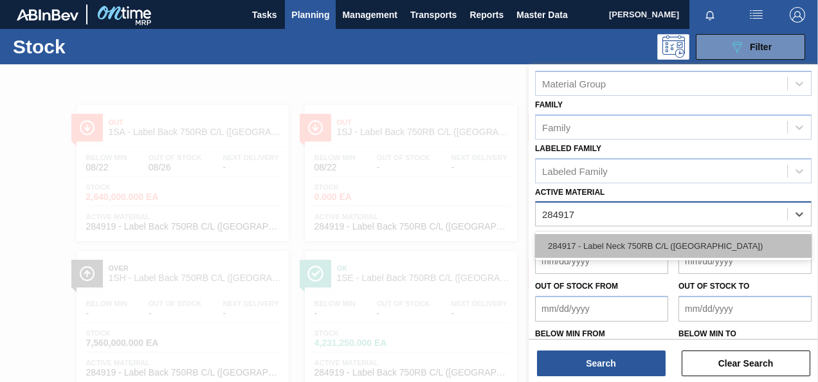
click at [685, 248] on div "284917 - Label Neck 750RB C/L ([GEOGRAPHIC_DATA])" at bounding box center [673, 246] width 276 height 24
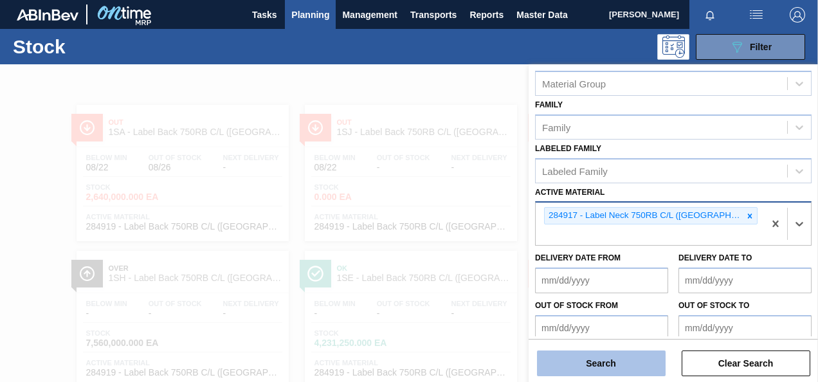
click at [623, 355] on button "Search" at bounding box center [601, 363] width 129 height 26
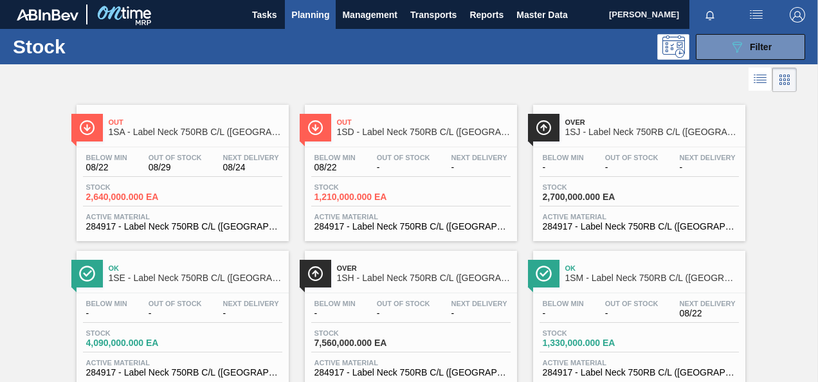
click at [346, 198] on span "1,210,000.000 EA" at bounding box center [359, 197] width 90 height 10
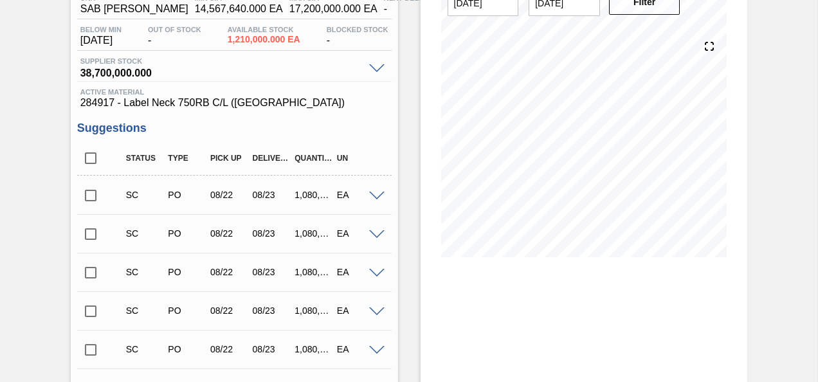
scroll to position [129, 0]
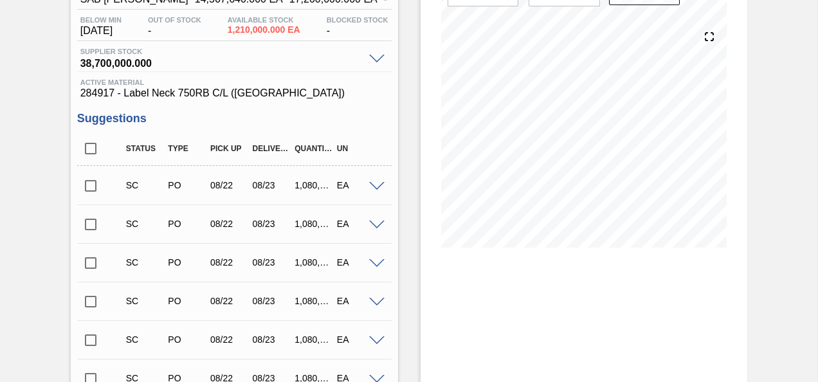
click at [99, 193] on input "checkbox" at bounding box center [90, 185] width 27 height 27
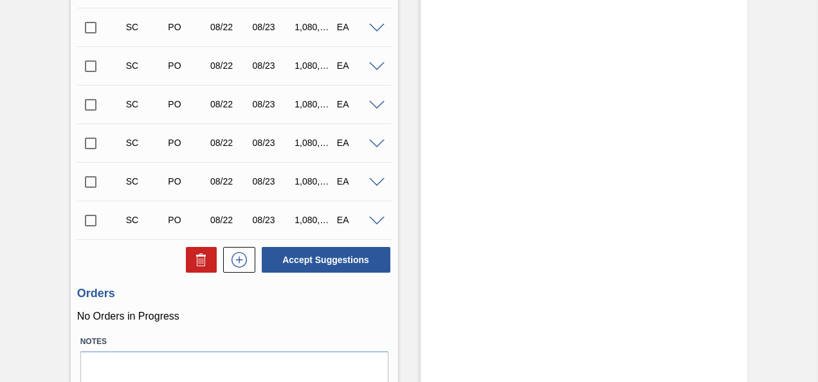
scroll to position [691, 0]
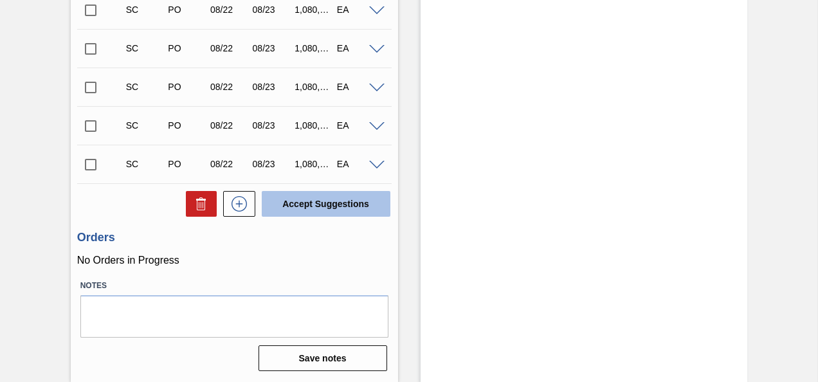
click at [339, 204] on button "Accept Suggestions" at bounding box center [326, 204] width 129 height 26
checkbox input "false"
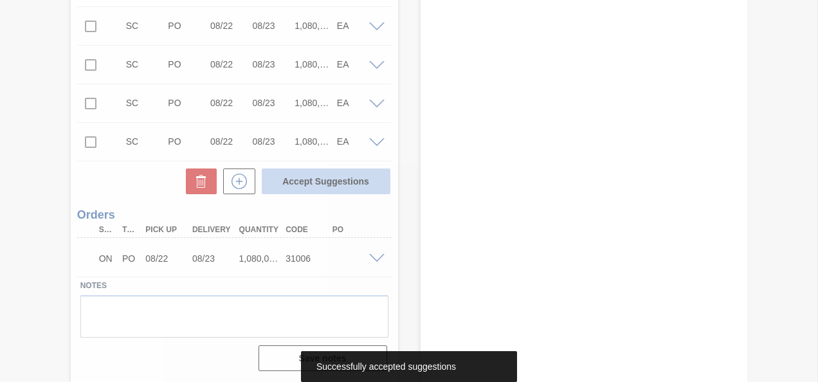
scroll to position [653, 0]
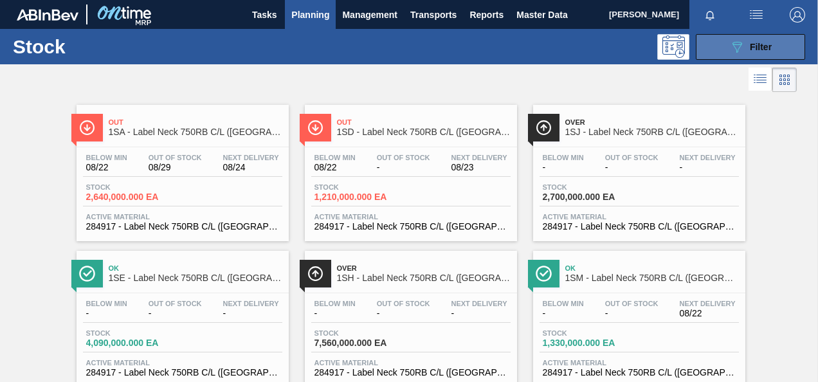
click at [723, 44] on button "089F7B8B-B2A5-4AFE-B5C0-19BA573D28AC Filter" at bounding box center [750, 47] width 109 height 26
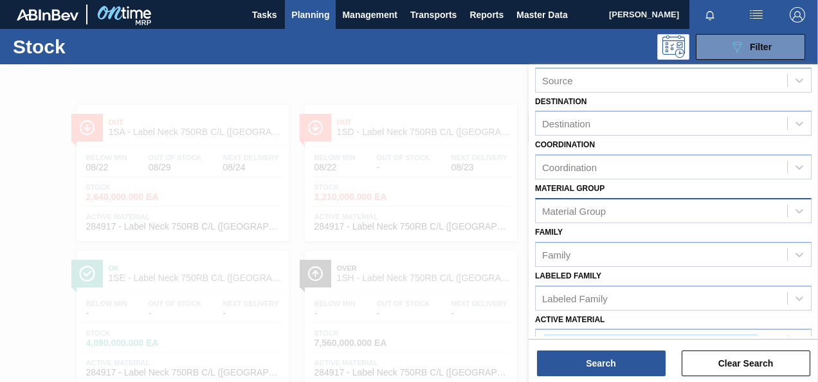
scroll to position [129, 0]
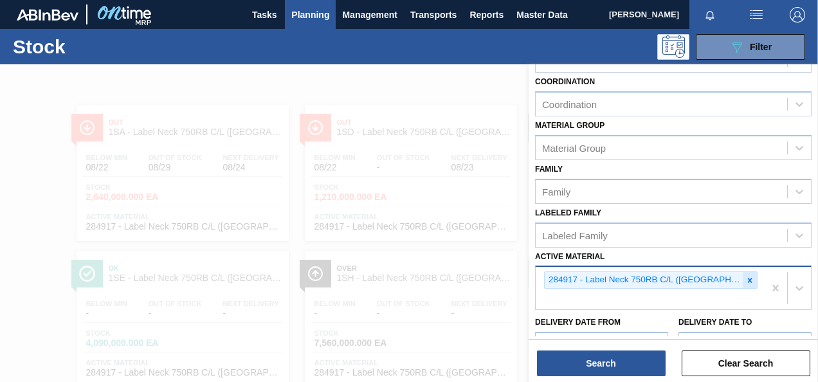
click at [745, 276] on icon at bounding box center [749, 280] width 9 height 9
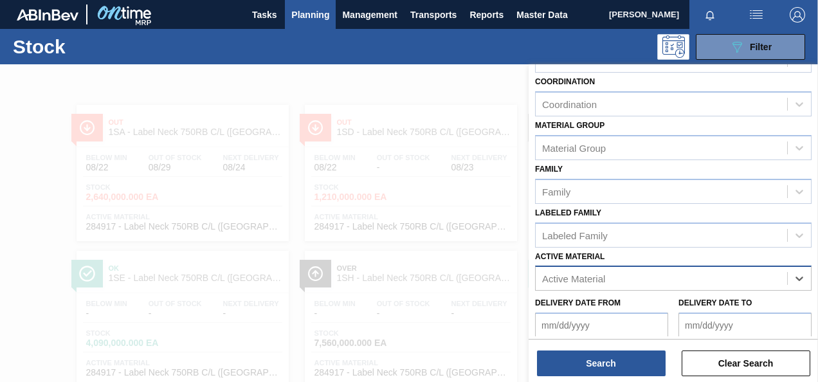
paste Material "279748"
type Material "279748"
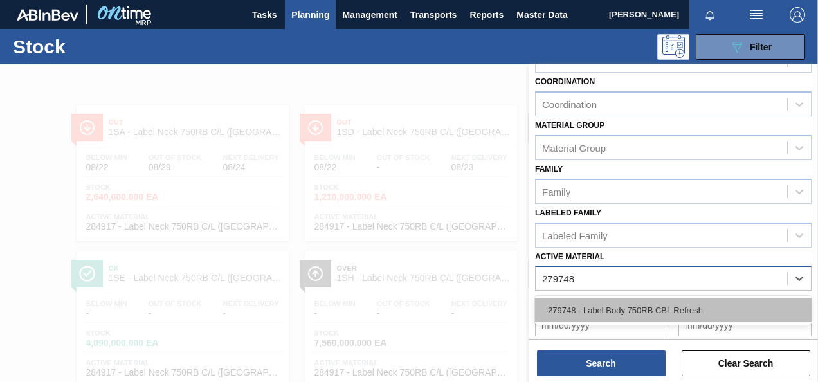
click at [674, 317] on div "279748 - Label Body 750RB CBL Refresh" at bounding box center [673, 310] width 276 height 24
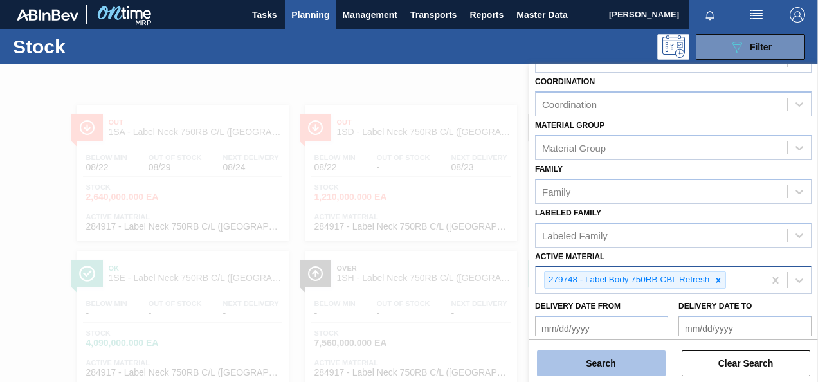
click at [606, 365] on button "Search" at bounding box center [601, 363] width 129 height 26
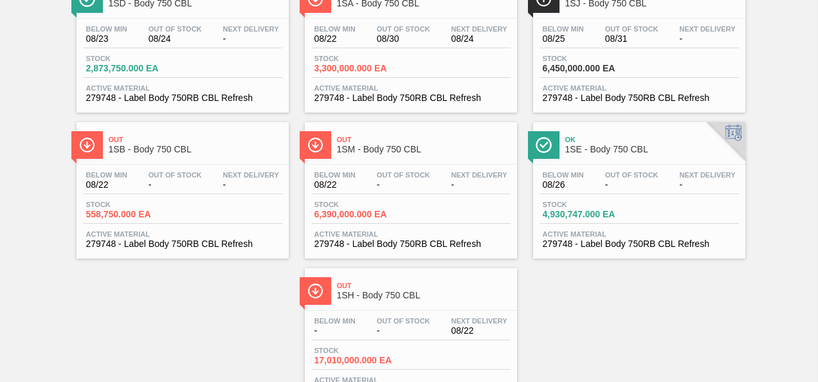
click at [102, 69] on span "2,873,750.000 EA" at bounding box center [131, 69] width 90 height 10
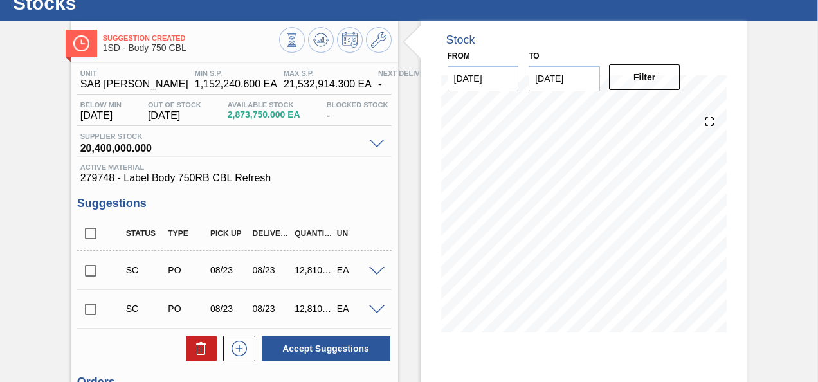
scroll to position [64, 0]
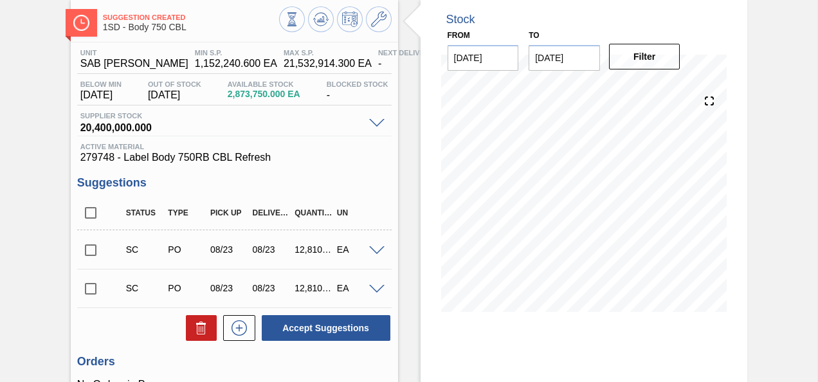
click at [93, 248] on input "checkbox" at bounding box center [90, 250] width 27 height 27
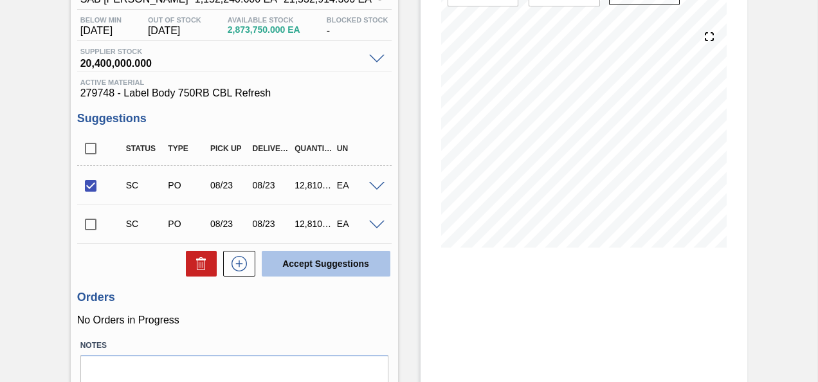
click at [318, 271] on button "Accept Suggestions" at bounding box center [326, 264] width 129 height 26
checkbox input "false"
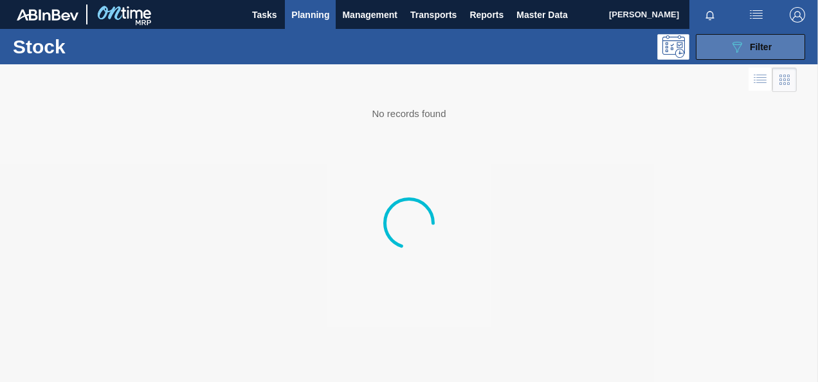
click at [712, 42] on button "089F7B8B-B2A5-4AFE-B5C0-19BA573D28AC Filter" at bounding box center [750, 47] width 109 height 26
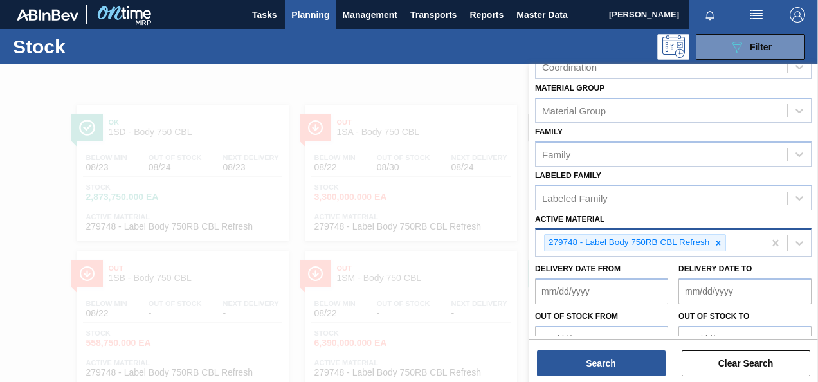
scroll to position [193, 0]
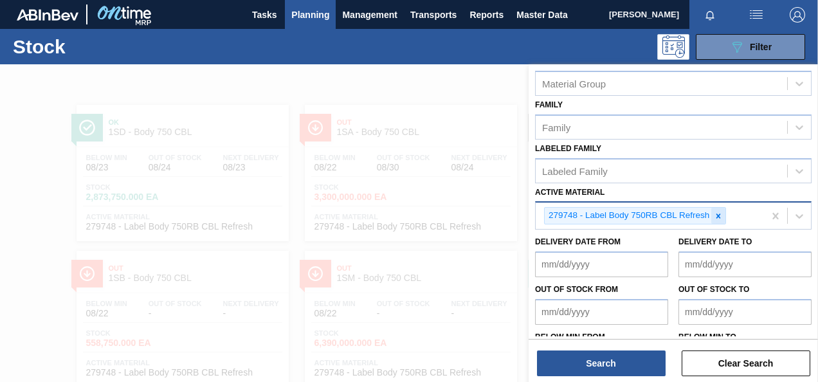
click at [716, 214] on icon at bounding box center [718, 216] width 9 height 9
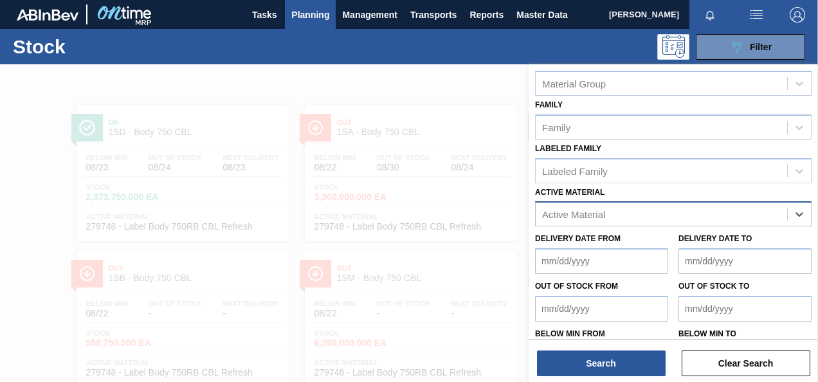
paste Material "279750"
type Material "279750"
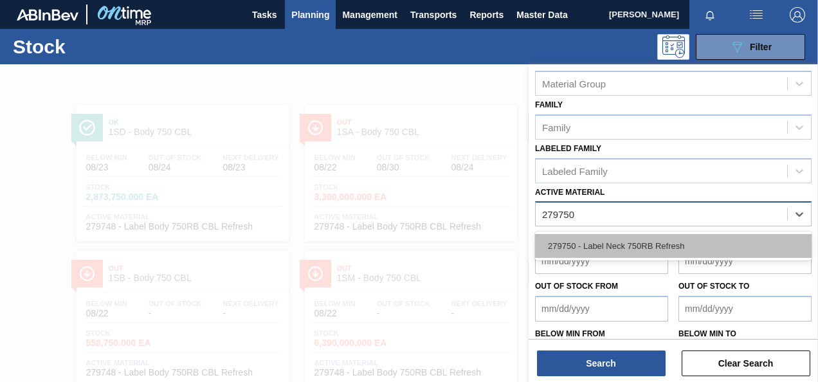
click at [638, 246] on div "279750 - Label Neck 750RB Refresh" at bounding box center [673, 246] width 276 height 24
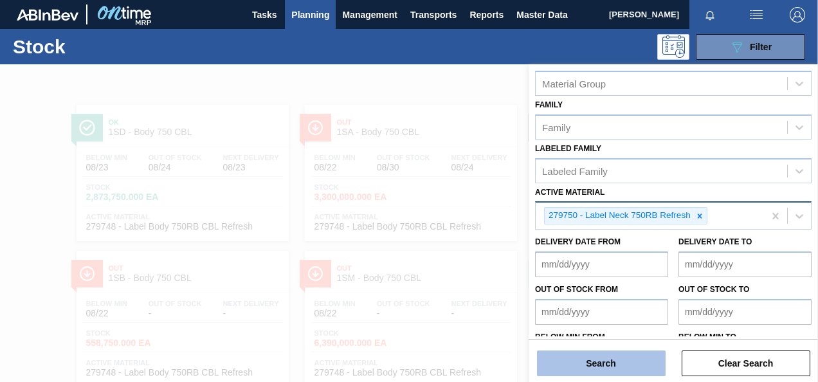
click at [621, 354] on button "Search" at bounding box center [601, 363] width 129 height 26
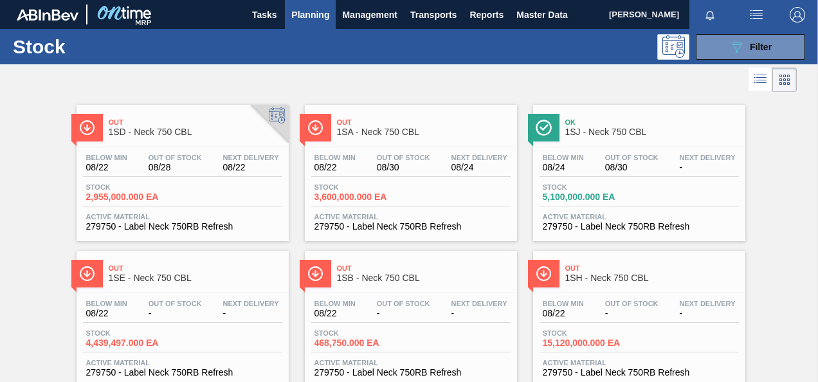
click at [123, 201] on span "2,955,000.000 EA" at bounding box center [131, 197] width 90 height 10
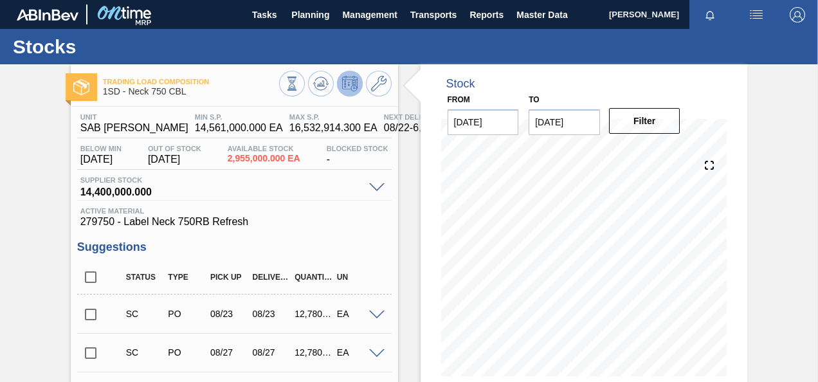
scroll to position [129, 0]
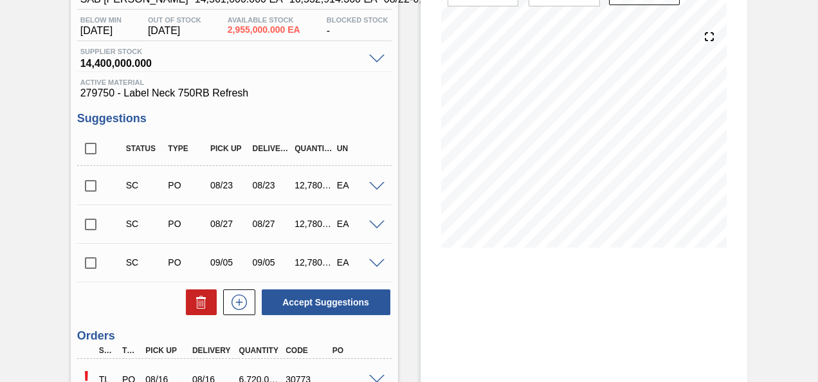
click at [98, 188] on input "checkbox" at bounding box center [90, 185] width 27 height 27
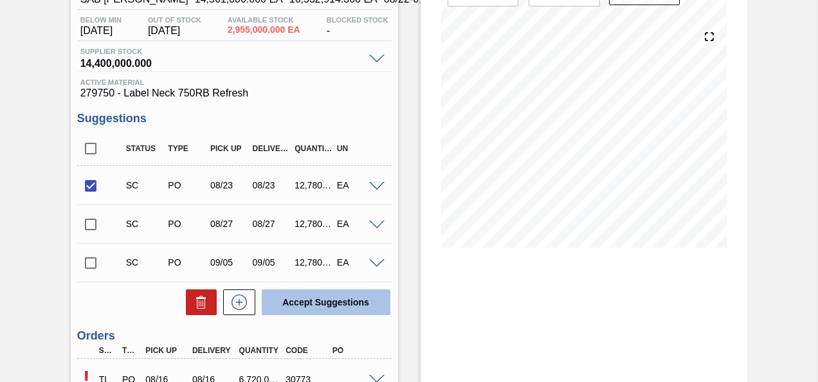
click at [302, 302] on button "Accept Suggestions" at bounding box center [326, 302] width 129 height 26
checkbox input "false"
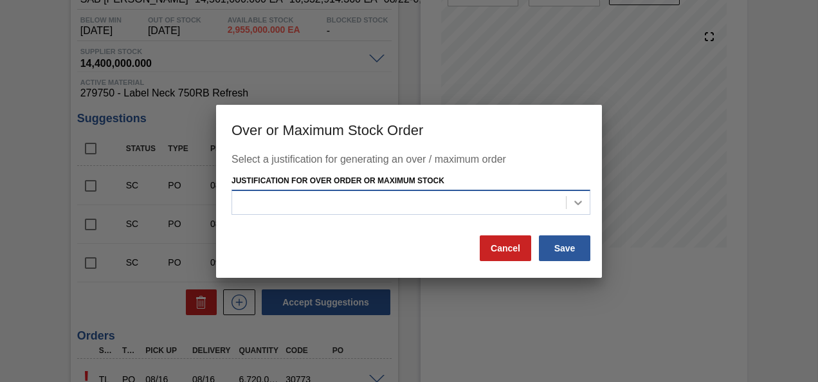
click at [576, 206] on icon at bounding box center [578, 202] width 13 height 13
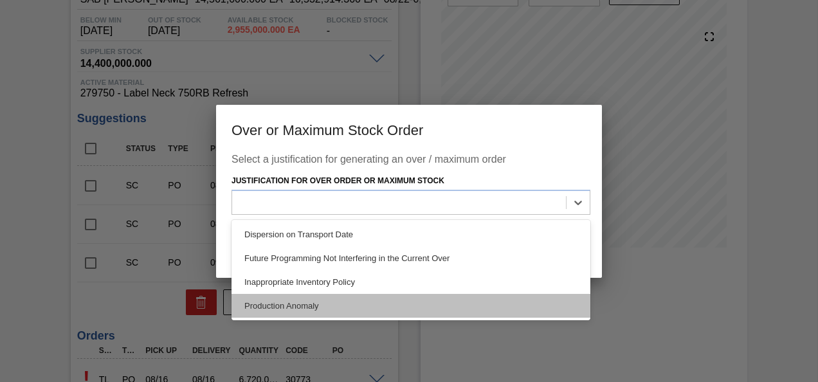
click at [307, 302] on div "Production Anomaly" at bounding box center [410, 306] width 359 height 24
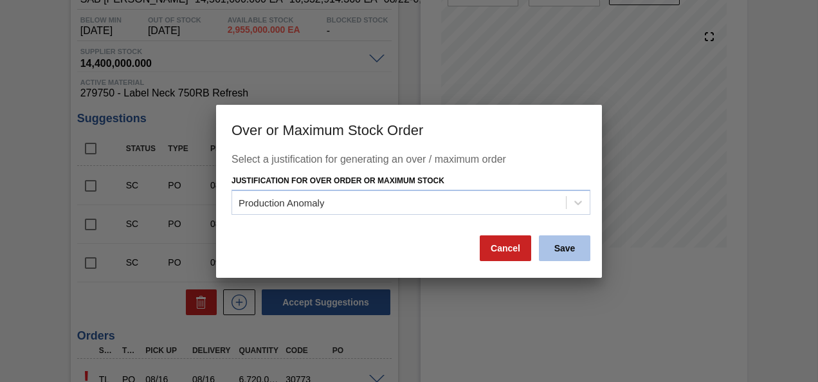
click at [579, 253] on button "Save" at bounding box center [564, 248] width 51 height 26
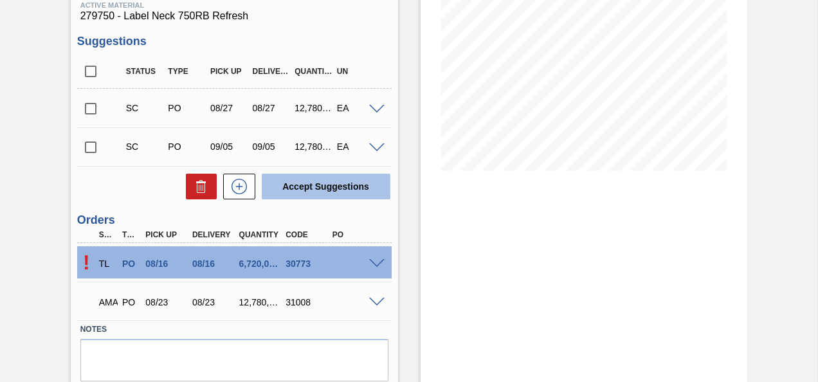
scroll to position [250, 0]
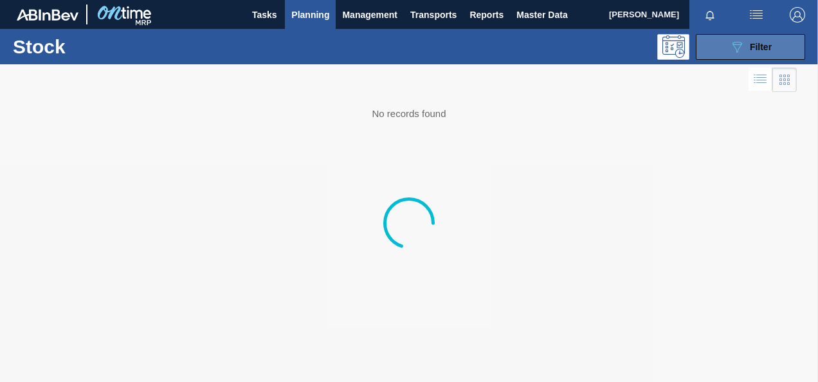
click at [727, 44] on button "089F7B8B-B2A5-4AFE-B5C0-19BA573D28AC Filter" at bounding box center [750, 47] width 109 height 26
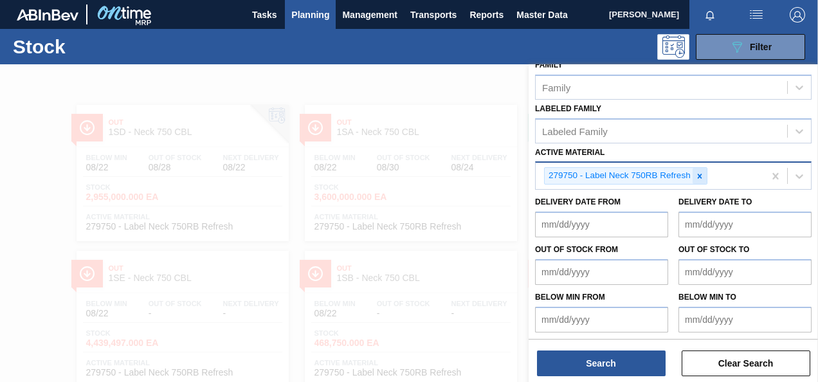
click at [705, 176] on div at bounding box center [699, 176] width 14 height 16
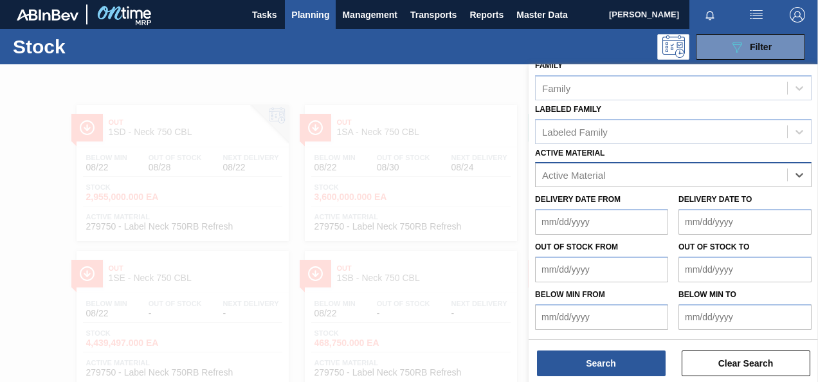
scroll to position [230, 0]
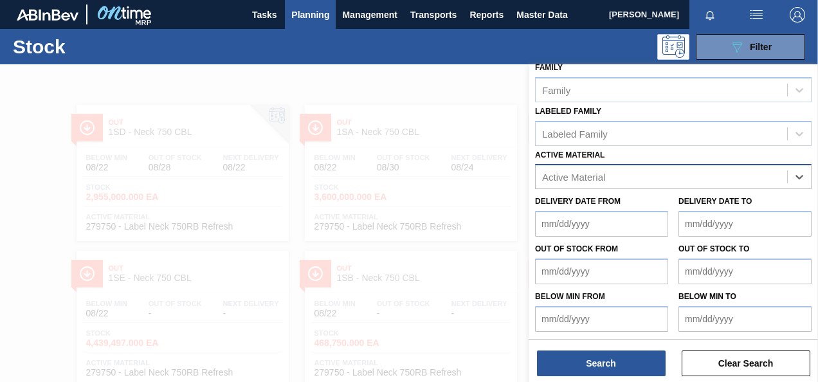
paste Material "279747"
type Material "279747"
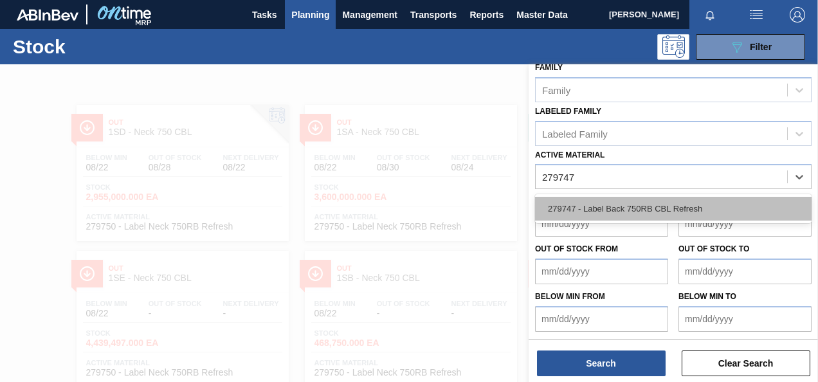
click at [647, 201] on div "279747 - Label Back 750RB CBL Refresh" at bounding box center [673, 209] width 276 height 24
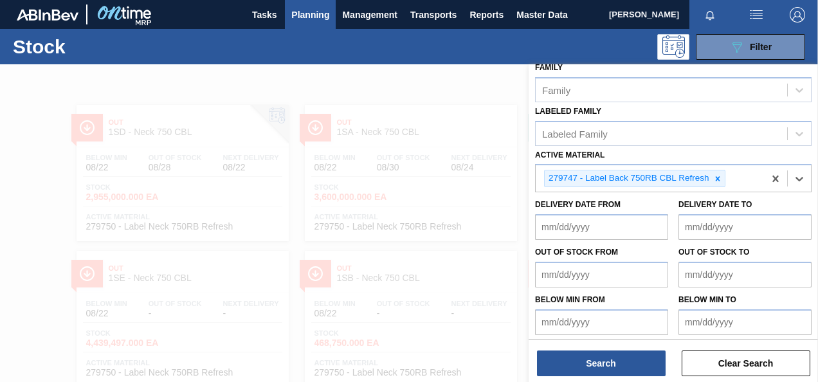
scroll to position [233, 0]
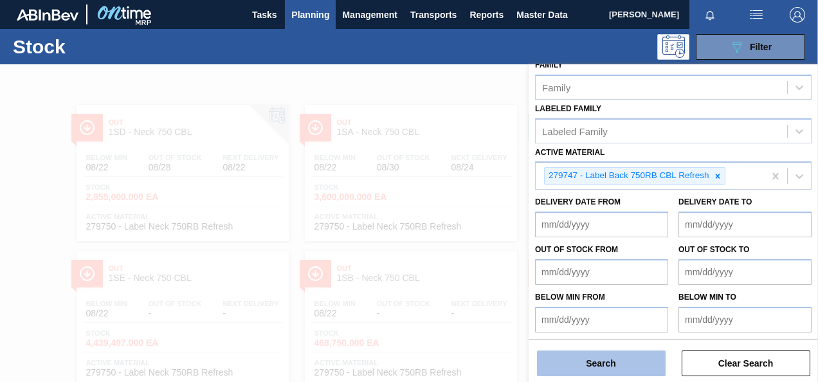
click at [607, 361] on button "Search" at bounding box center [601, 363] width 129 height 26
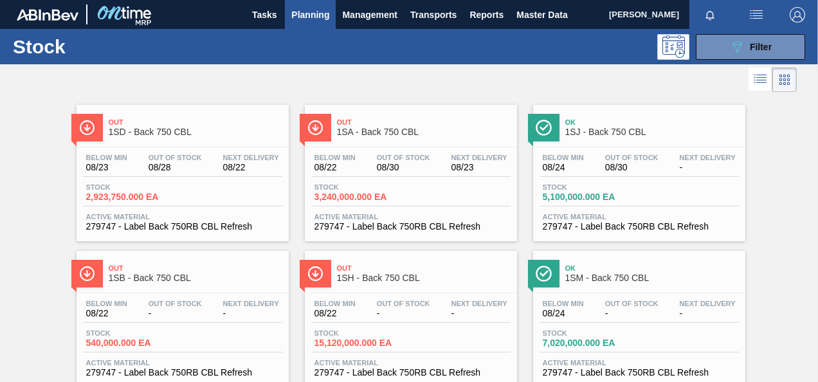
click at [113, 192] on span "2,923,750.000 EA" at bounding box center [131, 197] width 90 height 10
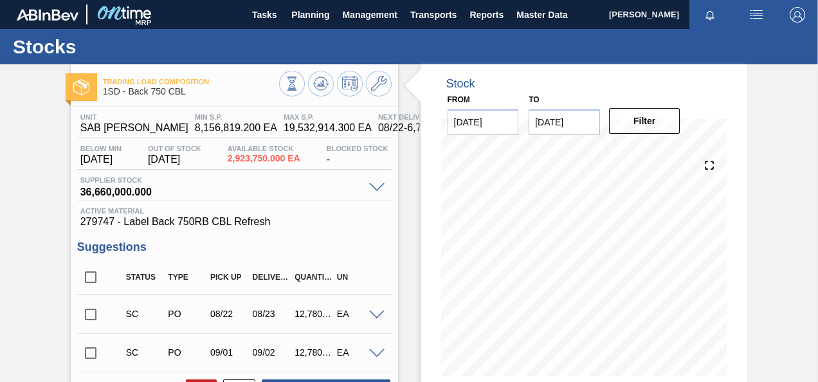
scroll to position [129, 0]
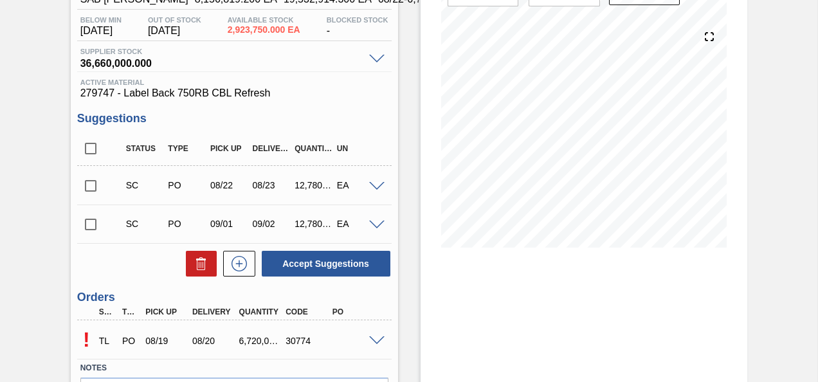
click at [98, 185] on input "checkbox" at bounding box center [90, 185] width 27 height 27
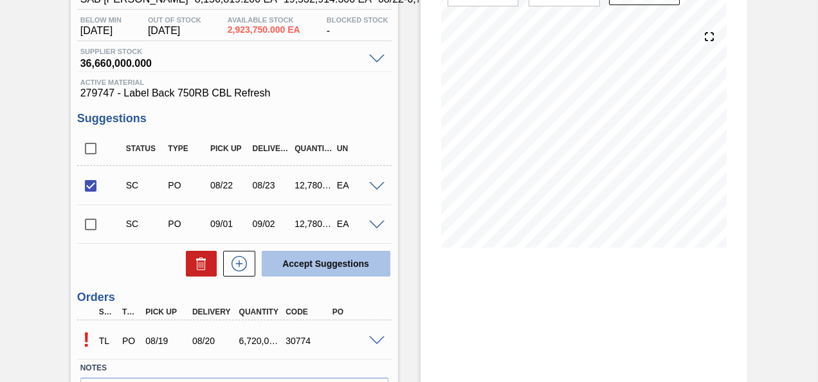
click at [325, 266] on button "Accept Suggestions" at bounding box center [326, 264] width 129 height 26
checkbox input "false"
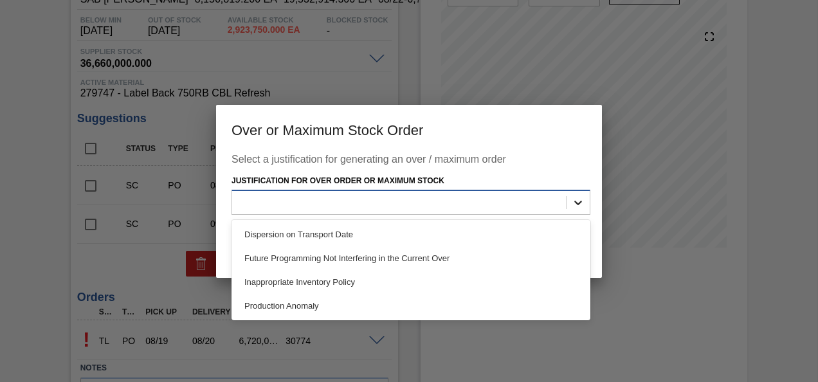
click at [586, 203] on div at bounding box center [577, 202] width 23 height 23
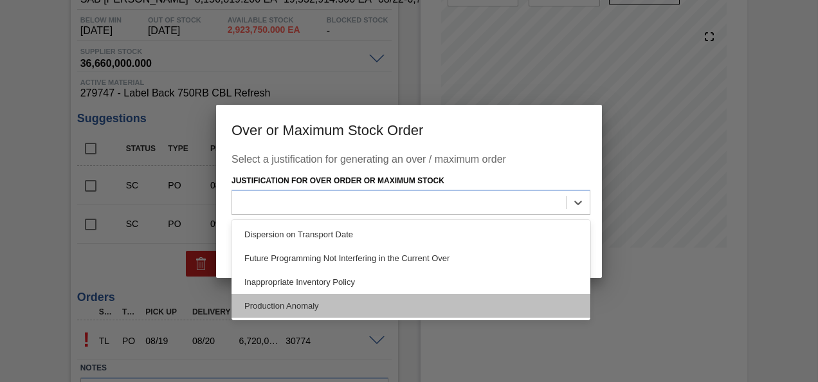
click at [270, 314] on div "Production Anomaly" at bounding box center [410, 306] width 359 height 24
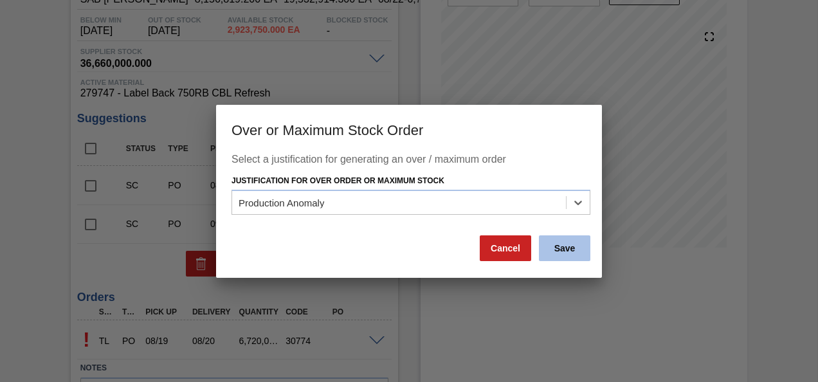
click at [550, 242] on button "Save" at bounding box center [564, 248] width 51 height 26
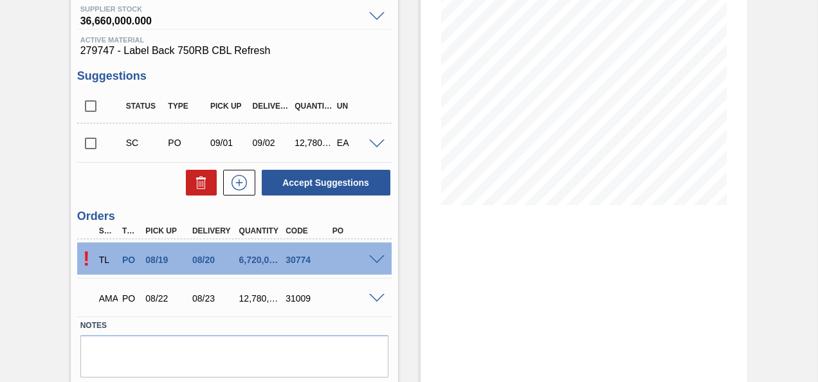
scroll to position [212, 0]
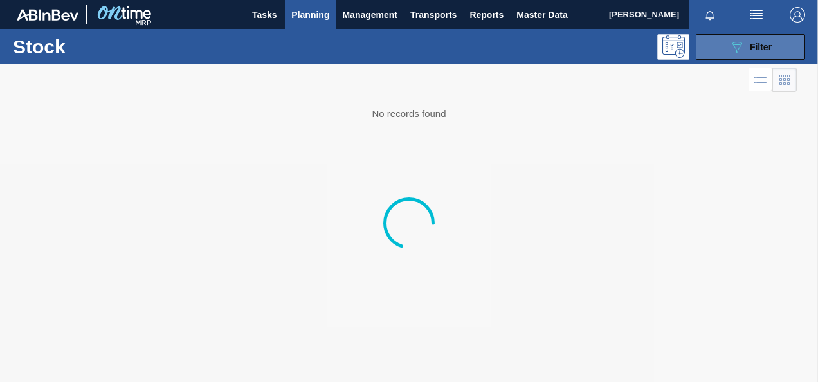
click at [738, 45] on icon "089F7B8B-B2A5-4AFE-B5C0-19BA573D28AC" at bounding box center [736, 46] width 15 height 15
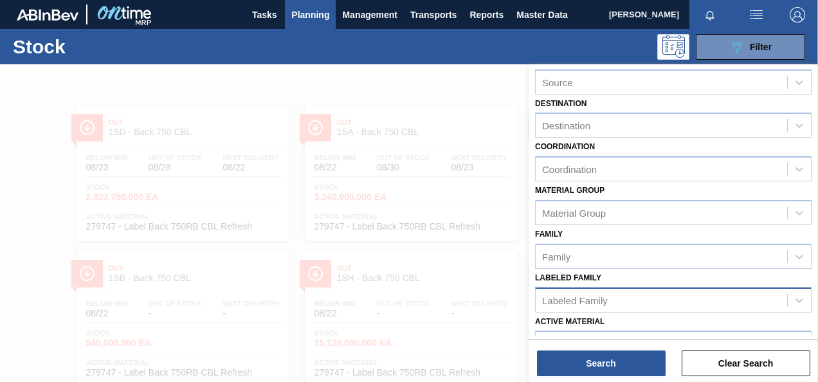
scroll to position [193, 0]
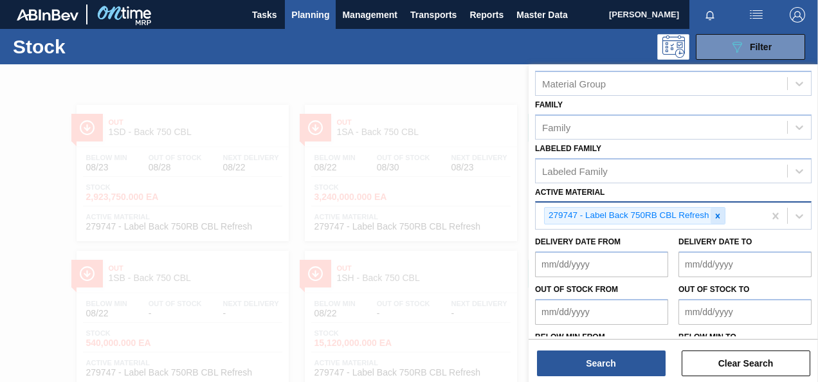
click at [720, 212] on icon at bounding box center [717, 216] width 9 height 9
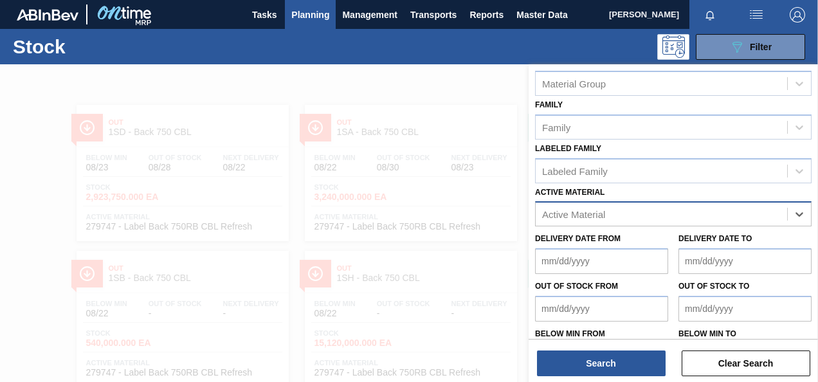
paste Material "278188"
type Material "278188"
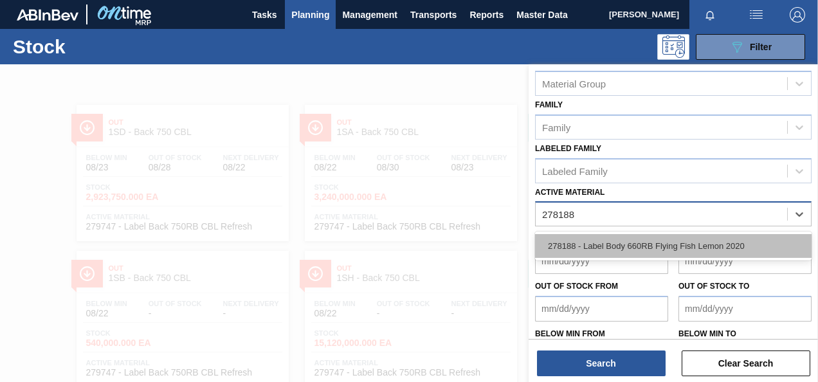
click at [671, 234] on div "278188 - Label Body 660RB Flying Fish Lemon 2020" at bounding box center [673, 246] width 276 height 24
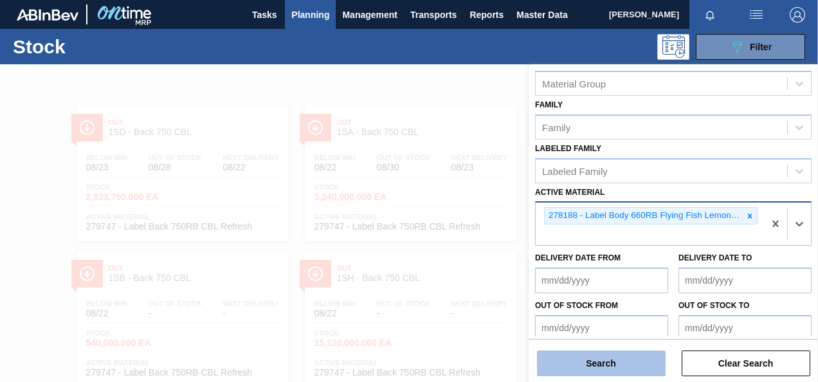
click at [597, 364] on button "Search" at bounding box center [601, 363] width 129 height 26
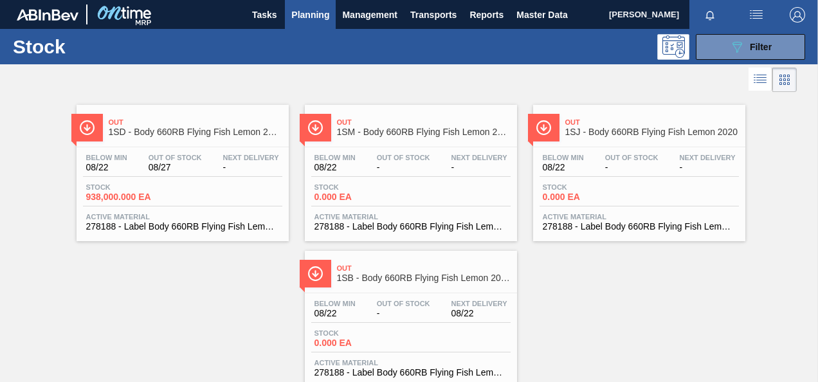
click at [121, 198] on span "938,000.000 EA" at bounding box center [131, 197] width 90 height 10
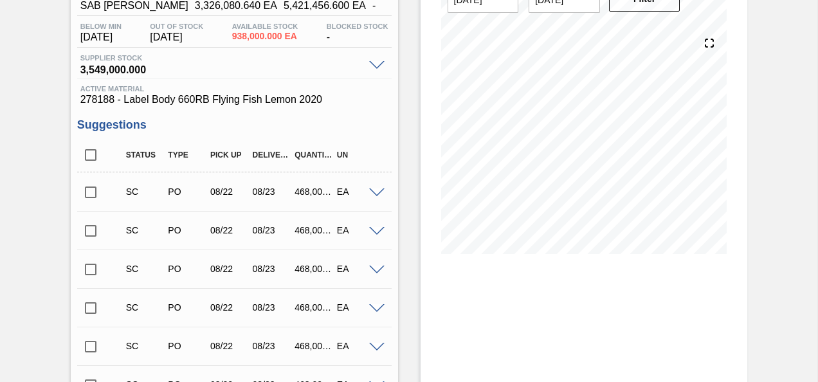
scroll to position [129, 0]
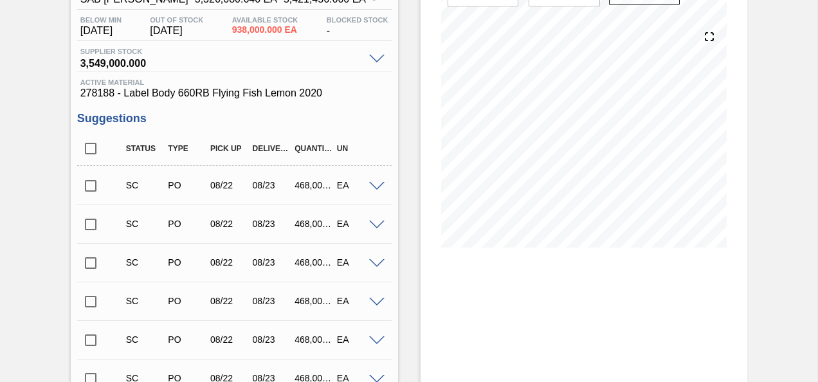
click at [99, 190] on input "checkbox" at bounding box center [90, 185] width 27 height 27
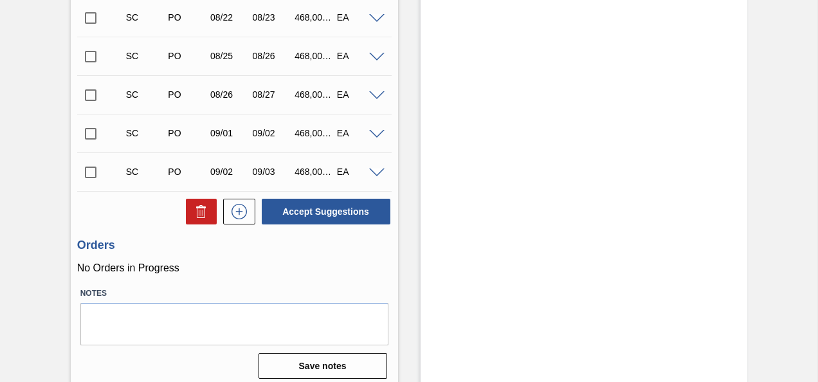
scroll to position [498, 0]
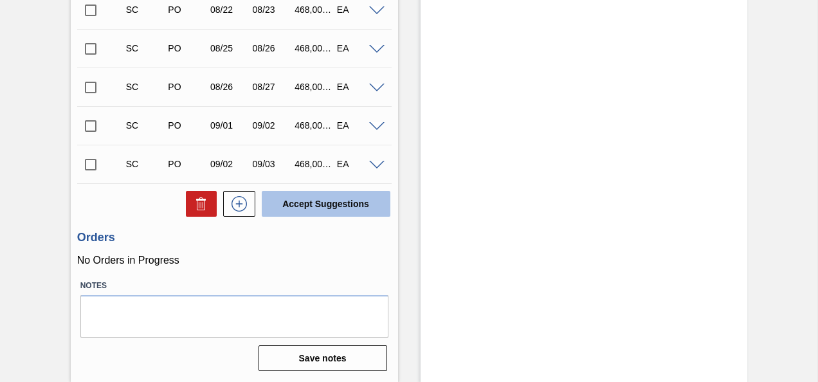
click at [313, 199] on button "Accept Suggestions" at bounding box center [326, 204] width 129 height 26
checkbox input "false"
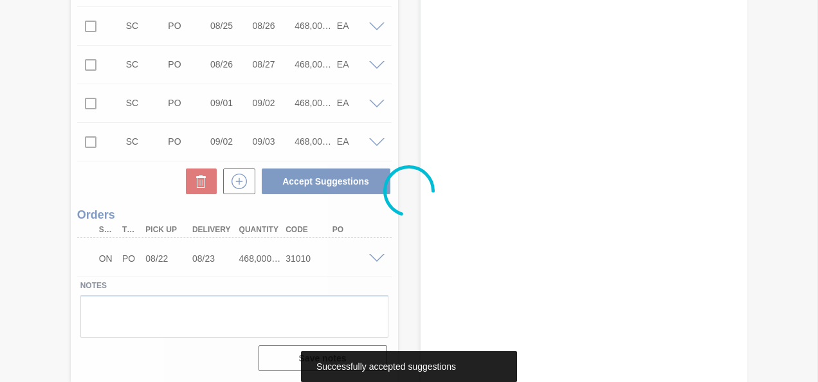
scroll to position [460, 0]
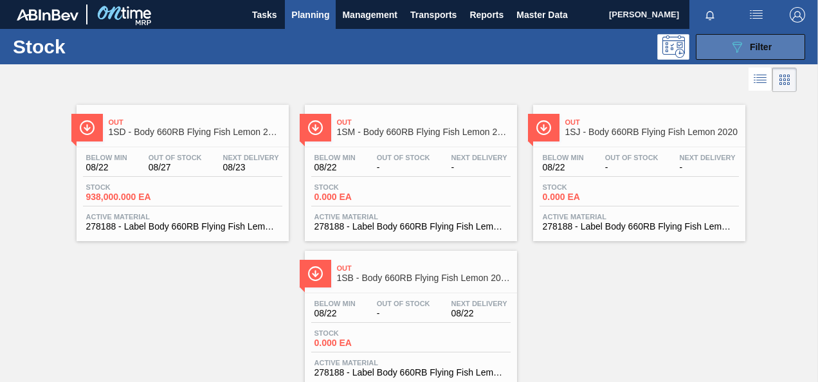
click at [757, 37] on button "089F7B8B-B2A5-4AFE-B5C0-19BA573D28AC Filter" at bounding box center [750, 47] width 109 height 26
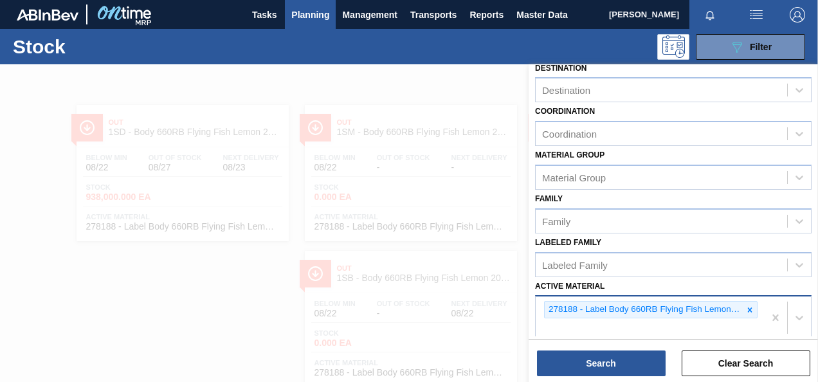
scroll to position [193, 0]
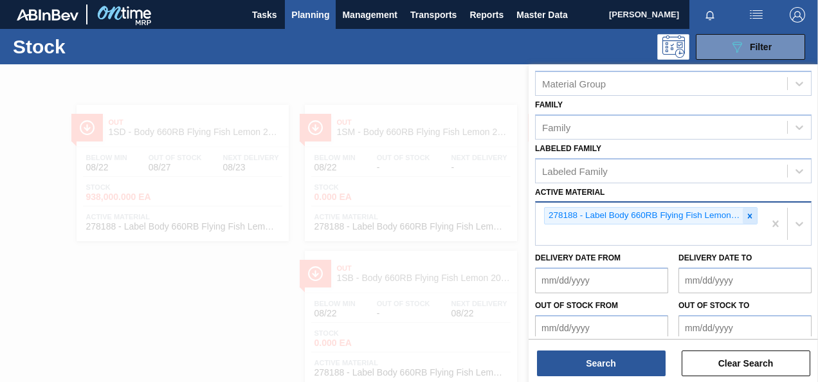
click at [743, 210] on div at bounding box center [750, 216] width 14 height 16
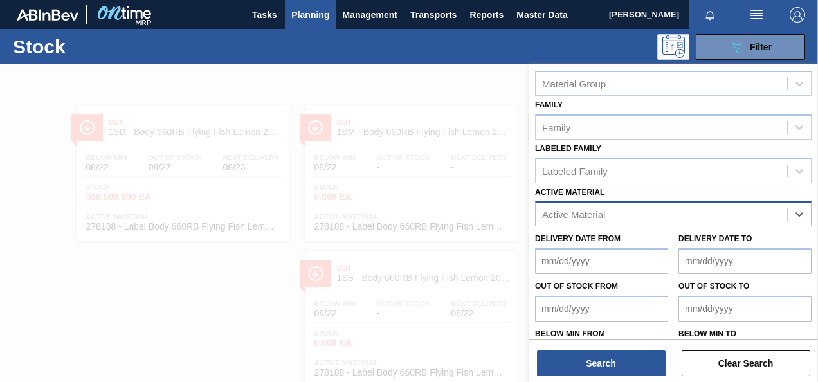
paste Material "278187"
type Material "278187"
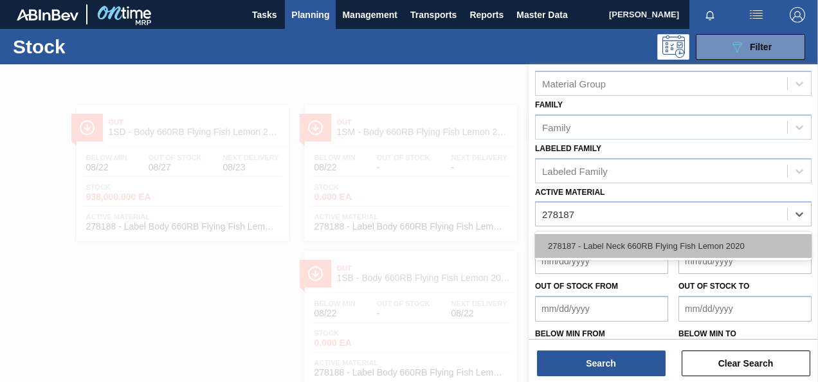
click at [671, 241] on div "278187 - Label Neck 660RB Flying Fish Lemon 2020" at bounding box center [673, 246] width 276 height 24
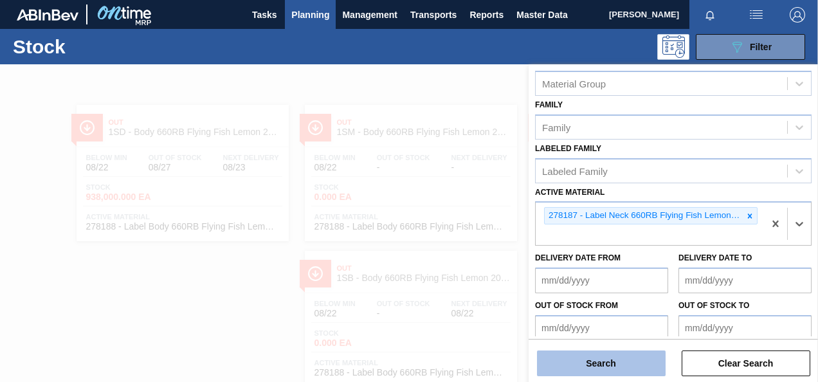
click at [616, 366] on button "Search" at bounding box center [601, 363] width 129 height 26
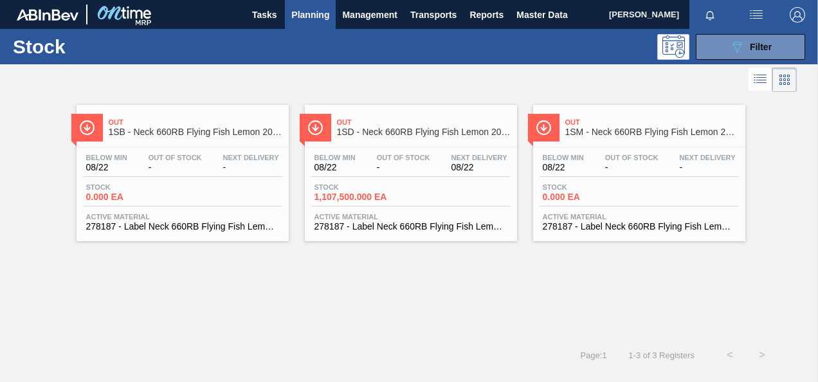
click at [335, 195] on span "1,107,500.000 EA" at bounding box center [359, 197] width 90 height 10
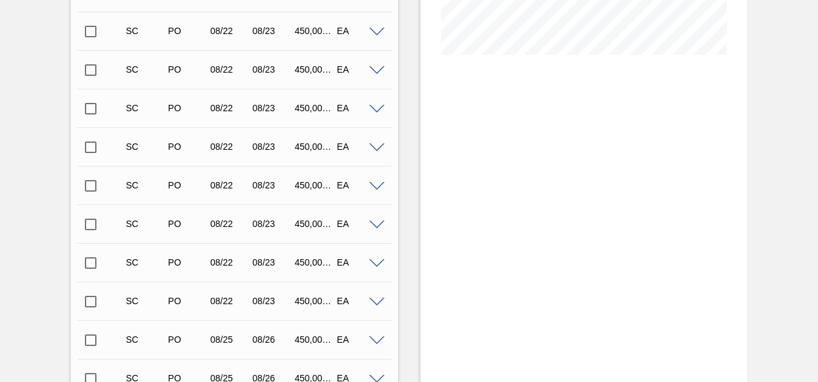
scroll to position [257, 0]
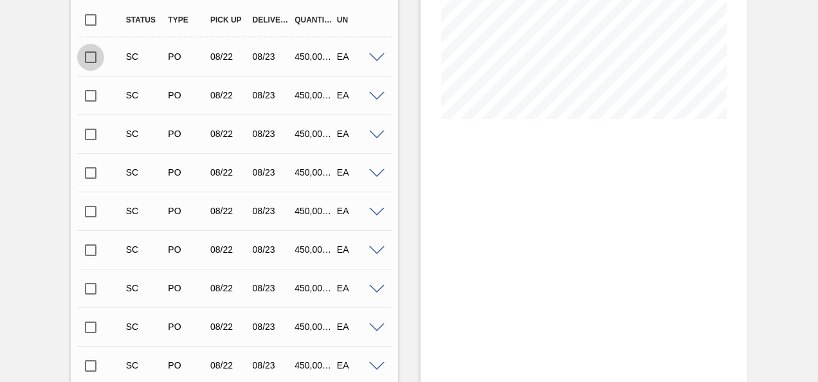
click at [93, 66] on input "checkbox" at bounding box center [90, 57] width 27 height 27
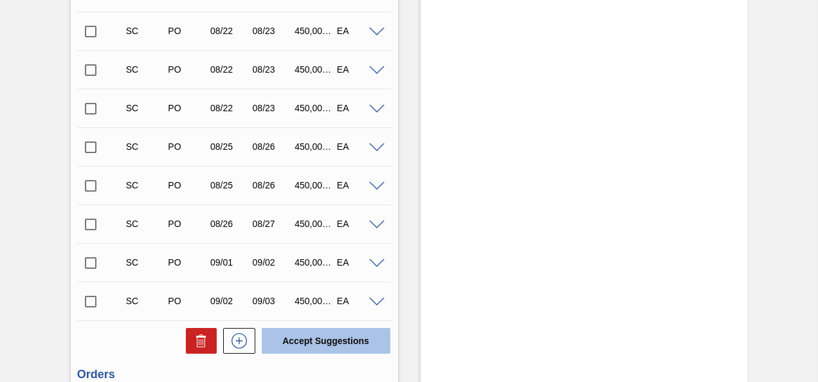
scroll to position [674, 0]
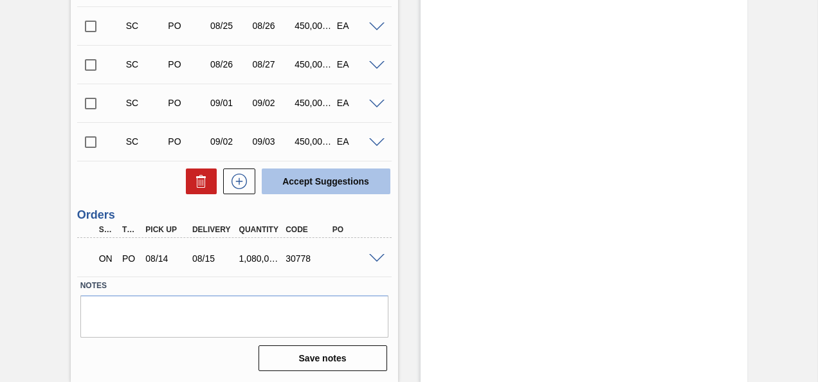
click at [312, 174] on button "Accept Suggestions" at bounding box center [326, 181] width 129 height 26
checkbox input "false"
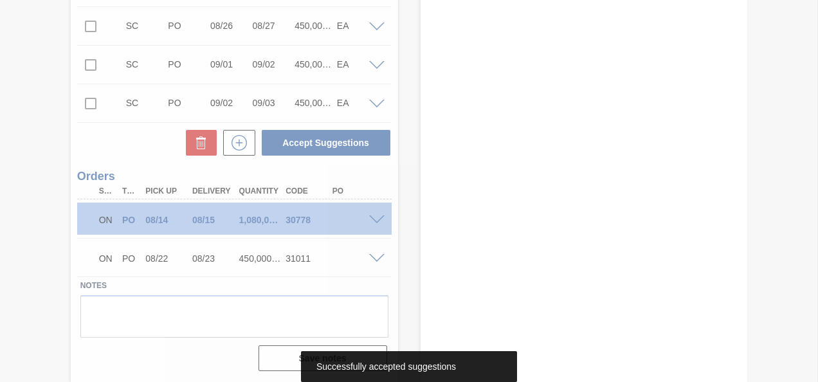
scroll to position [636, 0]
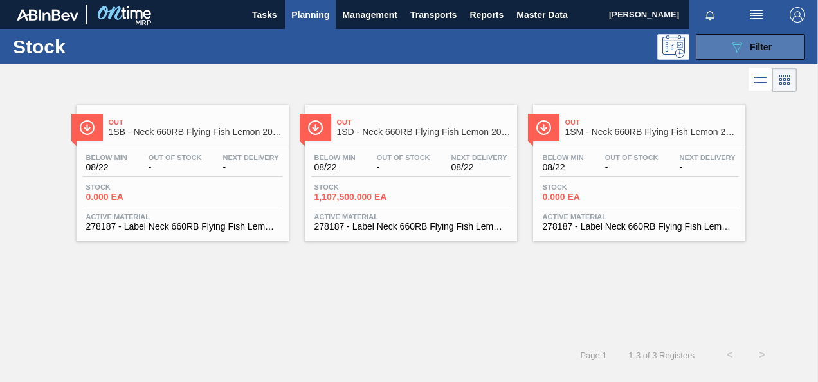
click at [759, 40] on div "089F7B8B-B2A5-4AFE-B5C0-19BA573D28AC Filter" at bounding box center [750, 46] width 42 height 15
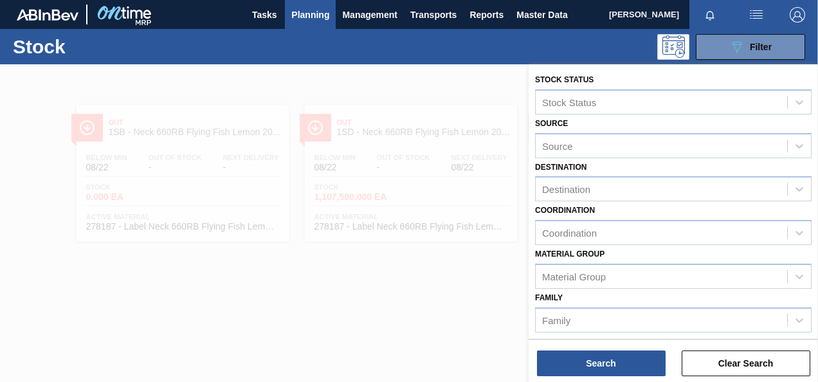
scroll to position [129, 0]
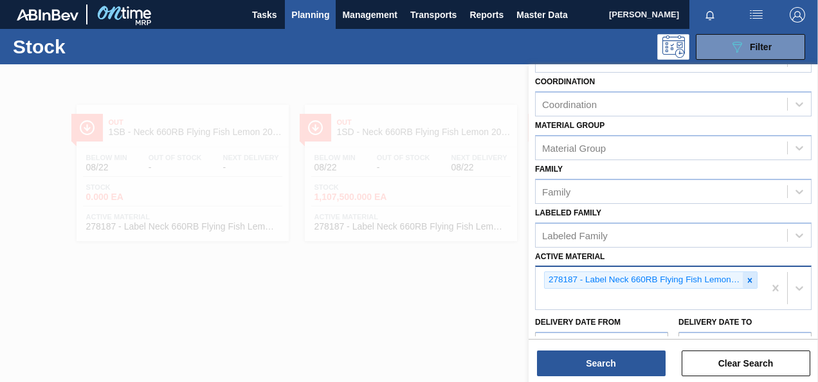
click at [750, 279] on icon at bounding box center [749, 280] width 9 height 9
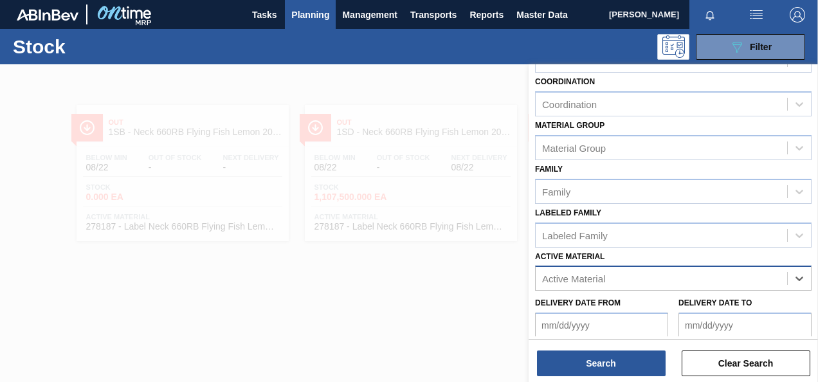
paste Material "278189"
type Material "278189"
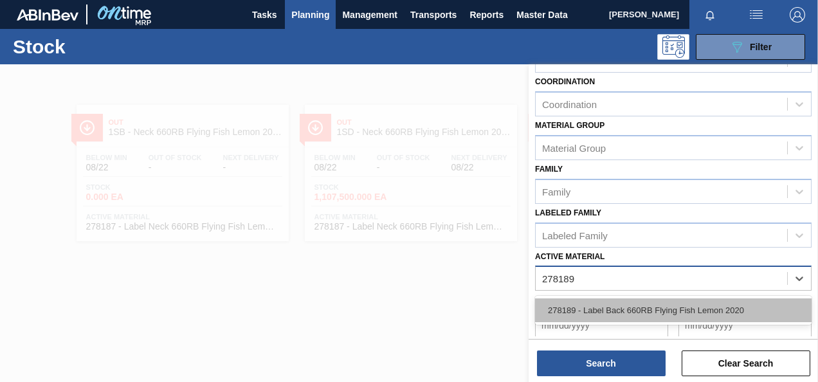
click at [708, 311] on div "278189 - Label Back 660RB Flying Fish Lemon 2020" at bounding box center [673, 310] width 276 height 24
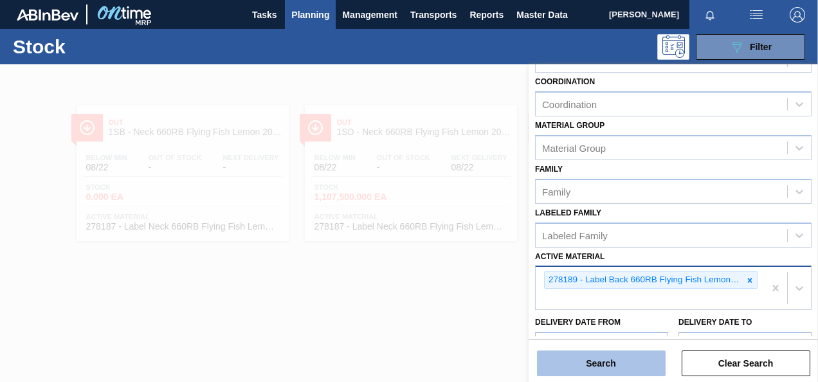
click at [630, 360] on button "Search" at bounding box center [601, 363] width 129 height 26
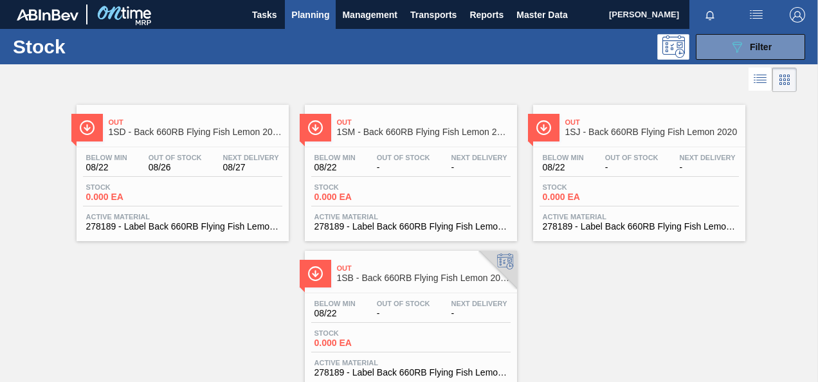
click at [102, 193] on span "0.000 EA" at bounding box center [131, 197] width 90 height 10
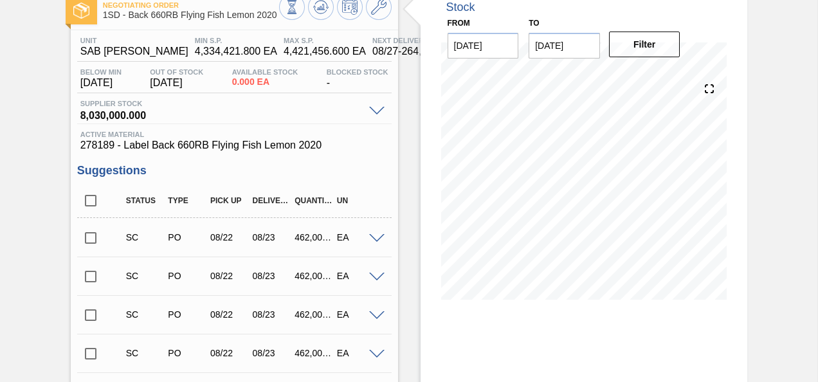
scroll to position [129, 0]
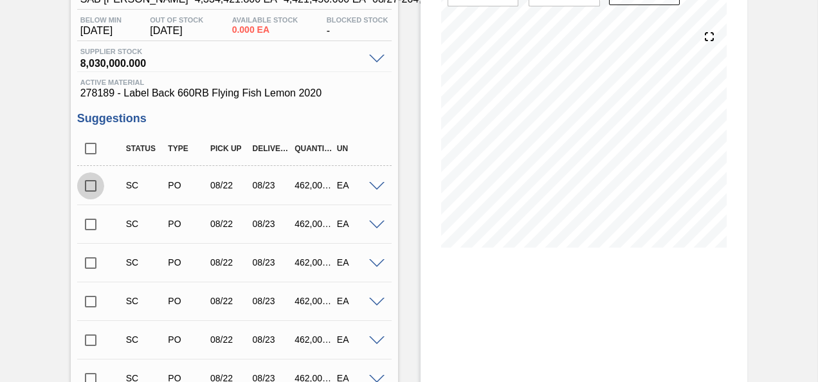
click at [102, 189] on input "checkbox" at bounding box center [90, 185] width 27 height 27
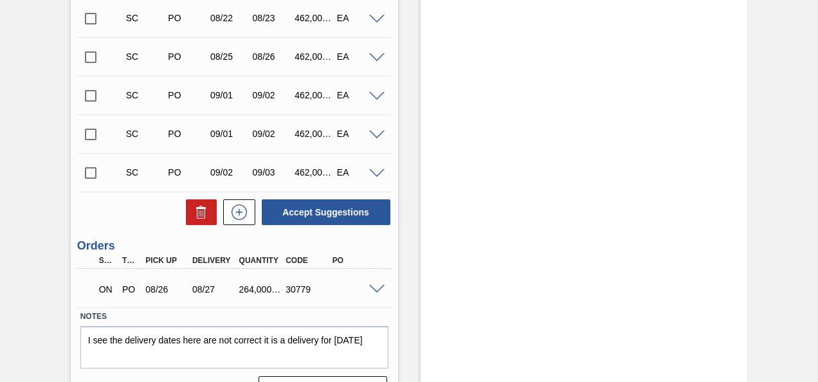
scroll to position [674, 0]
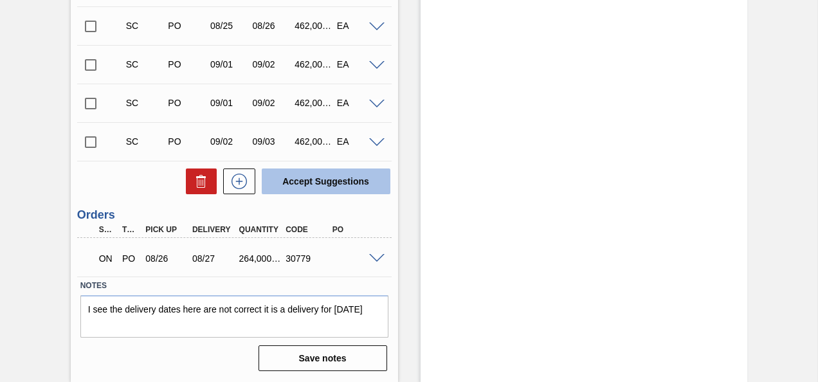
click at [352, 181] on button "Accept Suggestions" at bounding box center [326, 181] width 129 height 26
checkbox input "false"
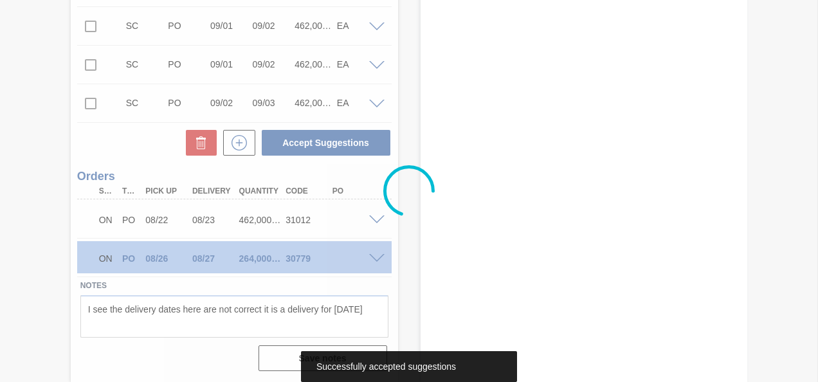
scroll to position [636, 0]
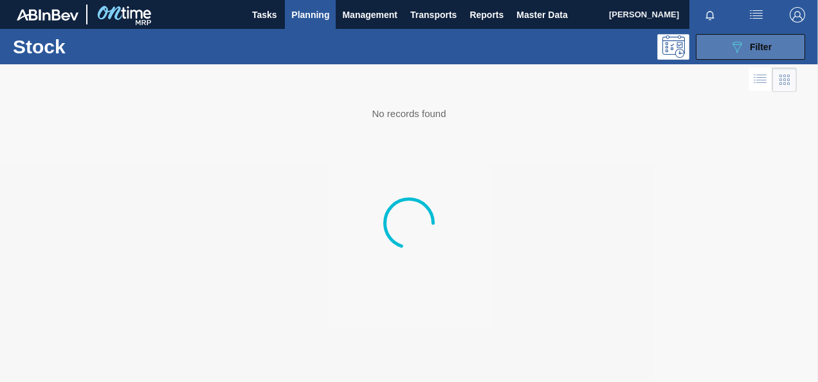
click at [721, 54] on button "089F7B8B-B2A5-4AFE-B5C0-19BA573D28AC Filter" at bounding box center [750, 47] width 109 height 26
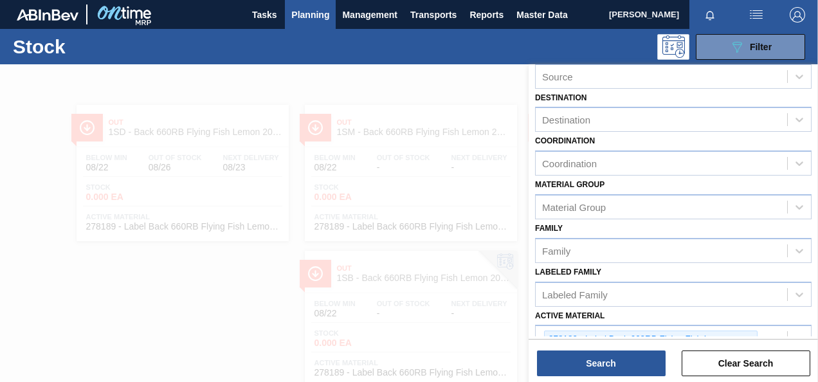
scroll to position [129, 0]
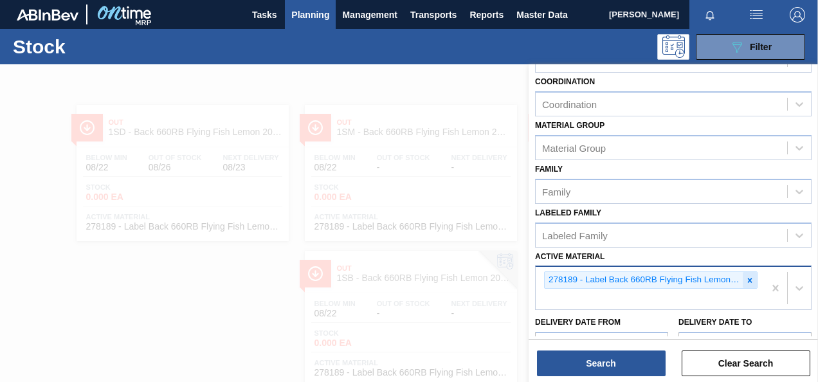
click at [746, 279] on icon at bounding box center [749, 280] width 9 height 9
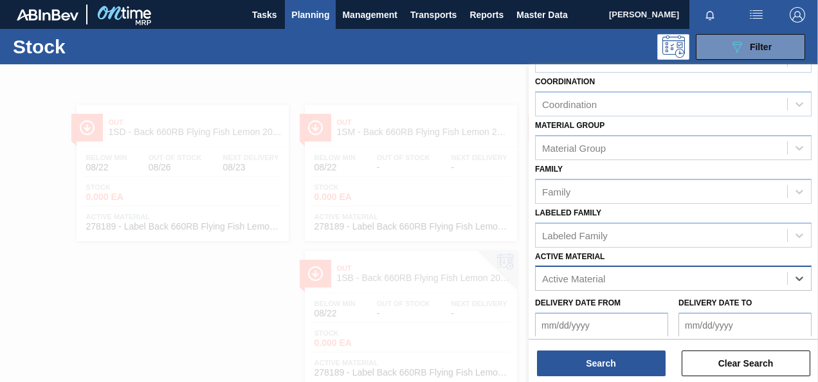
paste Material "285199"
type Material "285199"
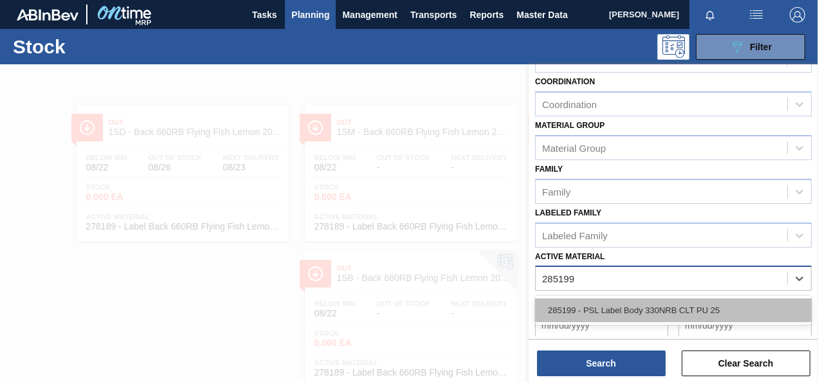
click at [665, 309] on div "285199 - PSL Label Body 330NRB CLT PU 25" at bounding box center [673, 310] width 276 height 24
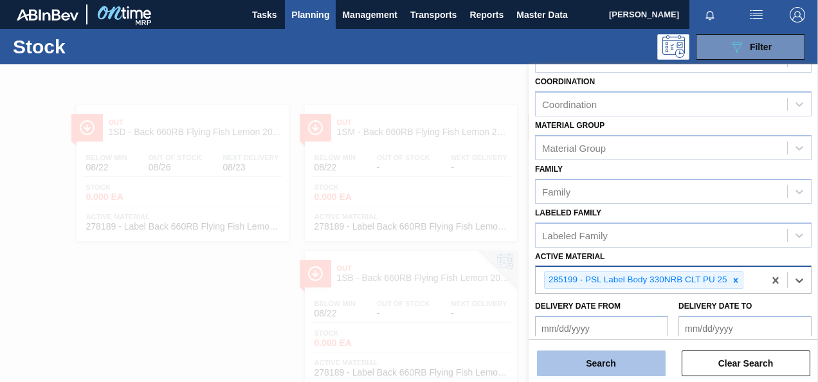
click at [624, 360] on button "Search" at bounding box center [601, 363] width 129 height 26
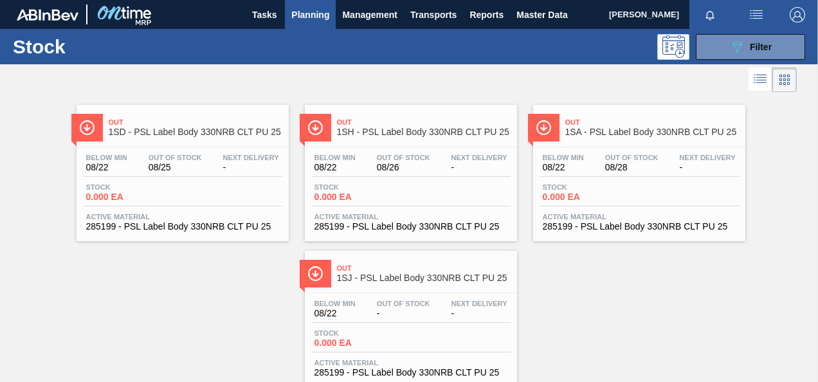
click at [107, 197] on span "0.000 EA" at bounding box center [131, 197] width 90 height 10
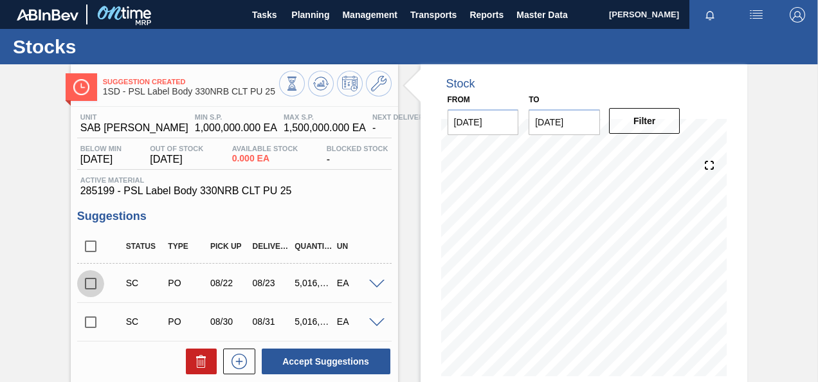
click at [94, 285] on input "checkbox" at bounding box center [90, 283] width 27 height 27
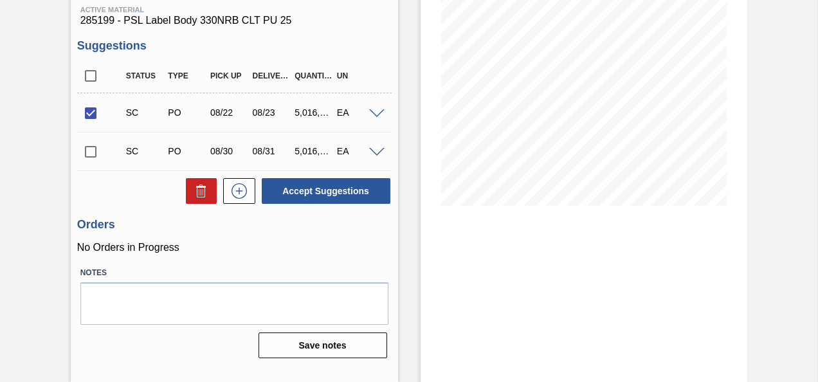
scroll to position [171, 0]
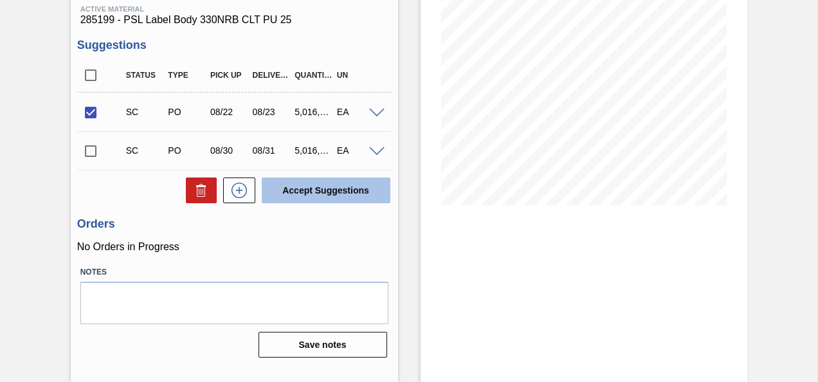
click at [320, 198] on button "Accept Suggestions" at bounding box center [326, 190] width 129 height 26
checkbox input "false"
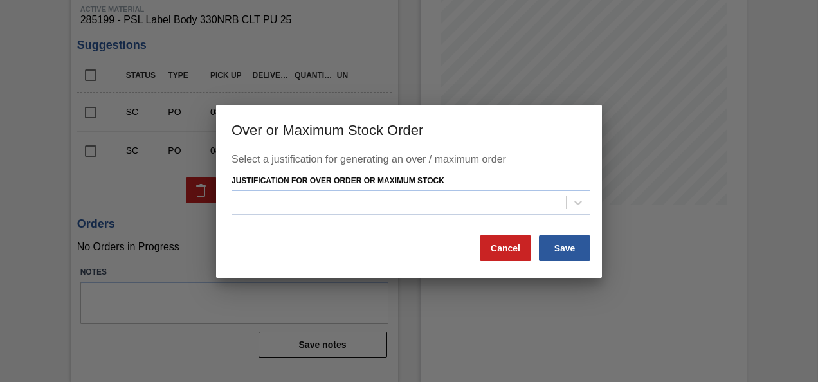
click at [599, 208] on div "Justification for Over Order or Maximum Stock" at bounding box center [419, 194] width 386 height 44
click at [590, 204] on div at bounding box center [410, 202] width 359 height 25
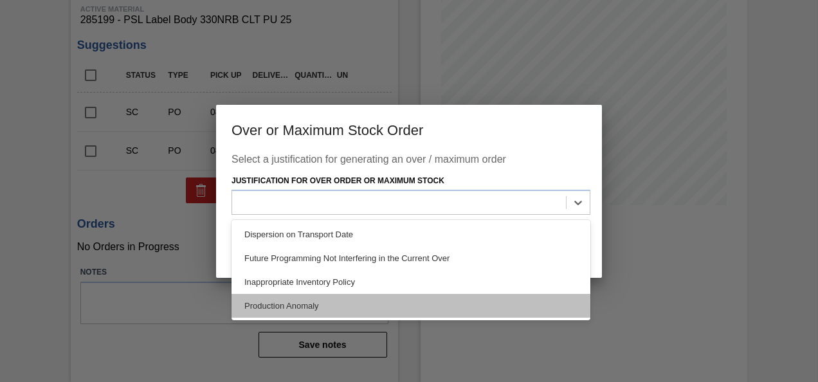
click at [318, 303] on div "Production Anomaly" at bounding box center [410, 306] width 359 height 24
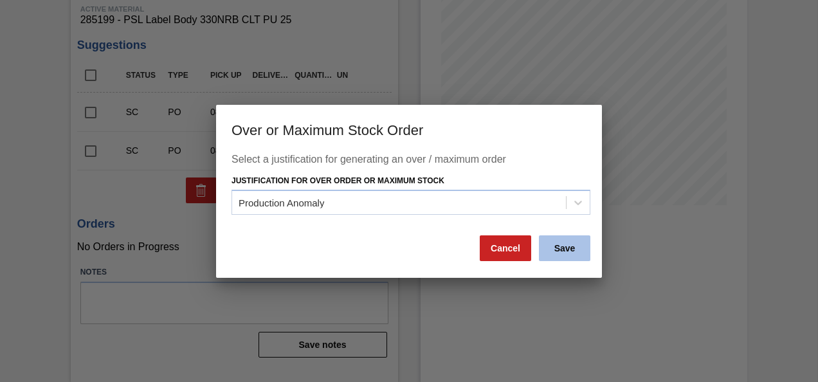
click at [570, 258] on button "Save" at bounding box center [564, 248] width 51 height 26
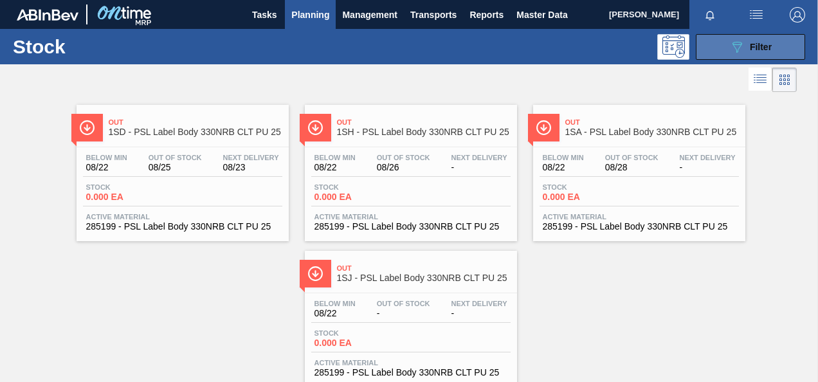
click at [752, 45] on span "Filter" at bounding box center [761, 47] width 22 height 10
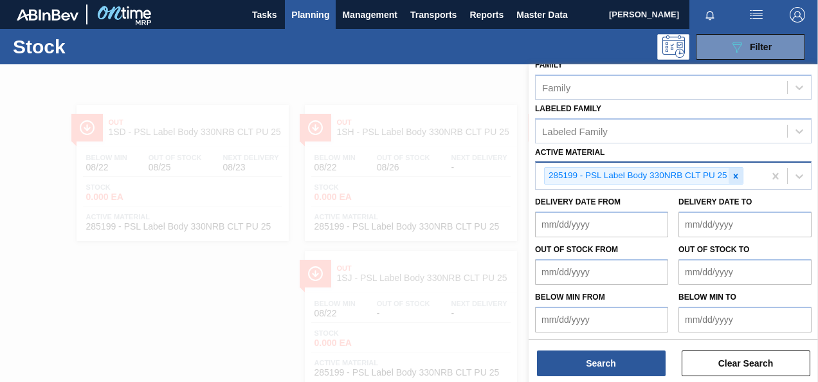
click at [733, 172] on icon at bounding box center [735, 176] width 9 height 9
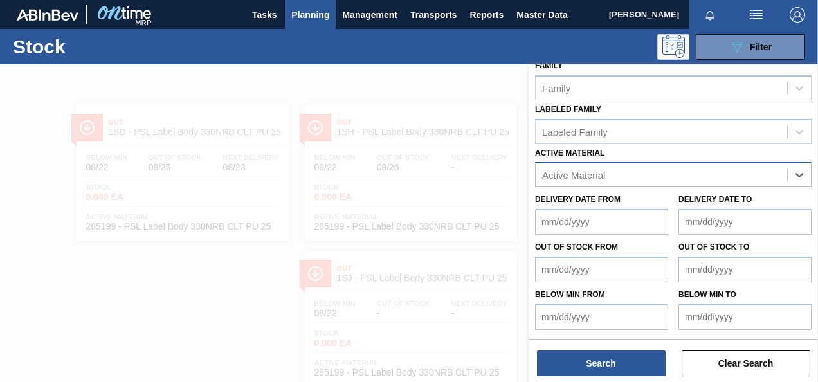
scroll to position [230, 0]
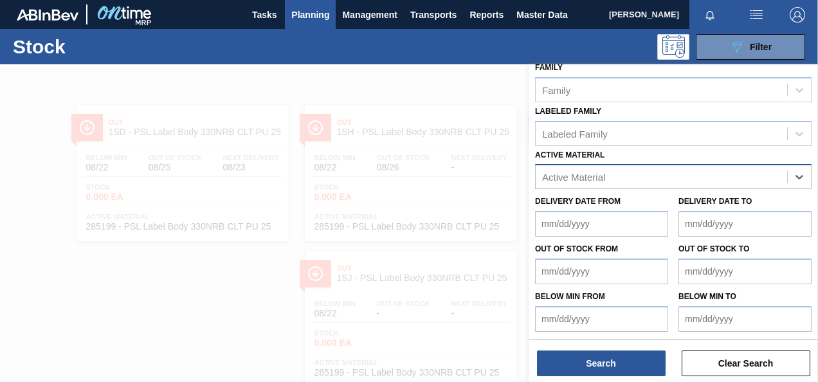
paste Material "285198"
type Material "285198"
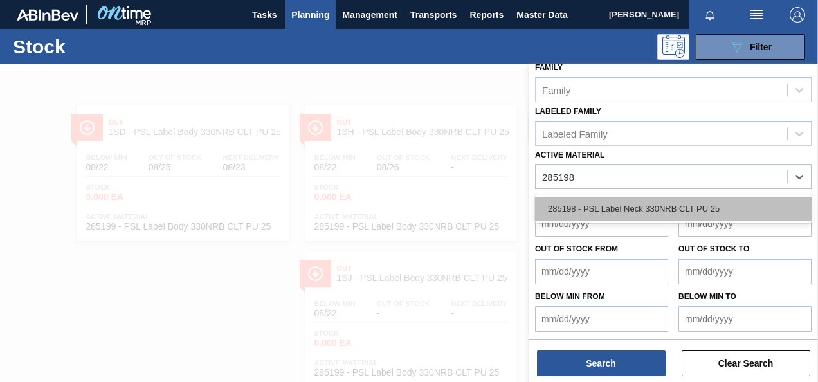
click at [664, 202] on div "285198 - PSL Label Neck 330NRB CLT PU 25" at bounding box center [673, 209] width 276 height 24
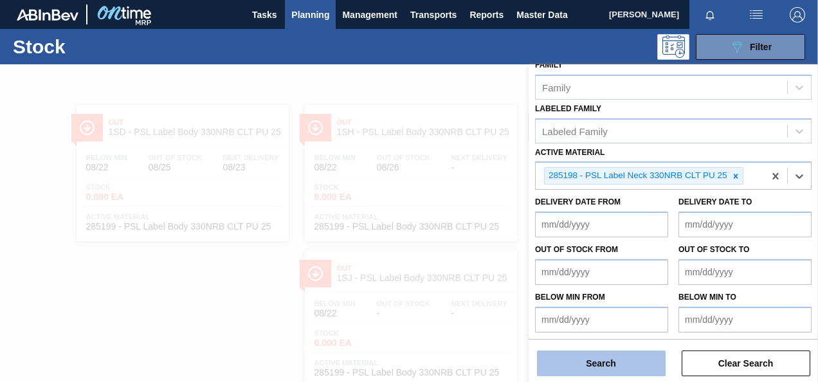
click at [636, 374] on button "Search" at bounding box center [601, 363] width 129 height 26
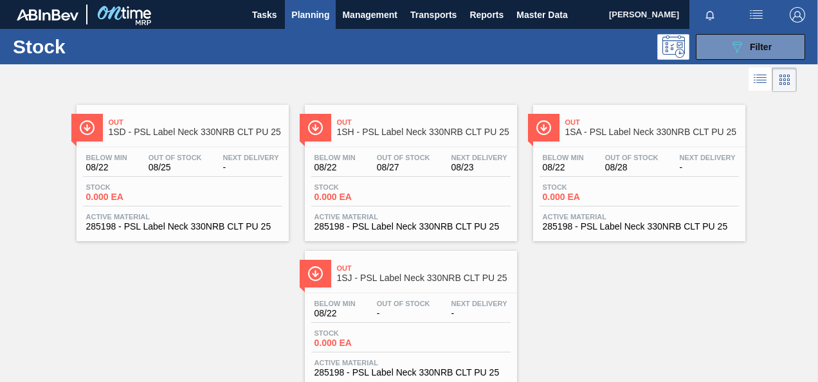
click at [115, 194] on span "0.000 EA" at bounding box center [131, 197] width 90 height 10
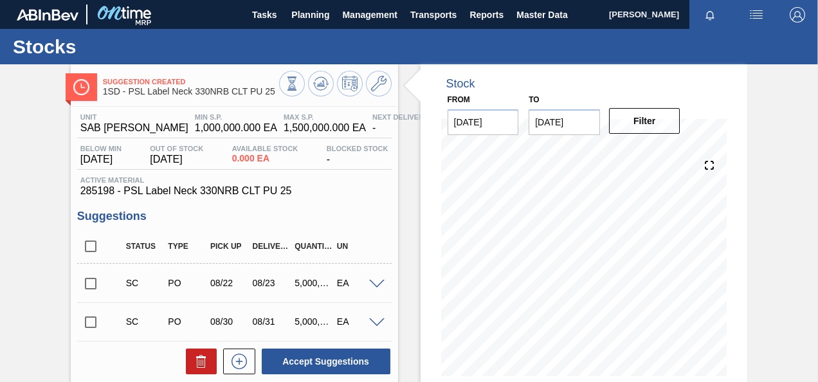
click at [94, 290] on input "checkbox" at bounding box center [90, 283] width 27 height 27
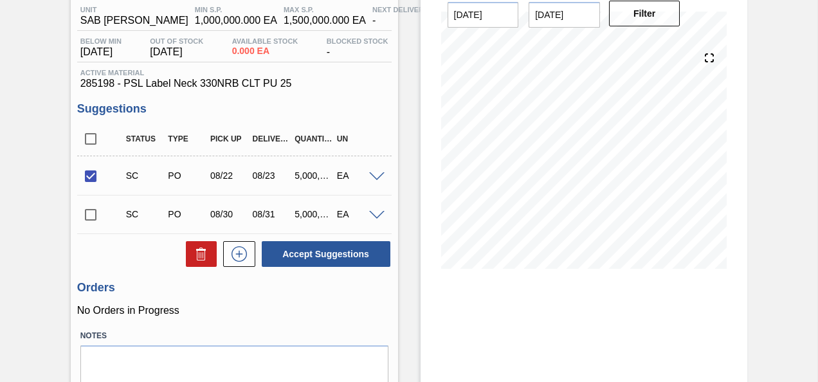
scroll to position [129, 0]
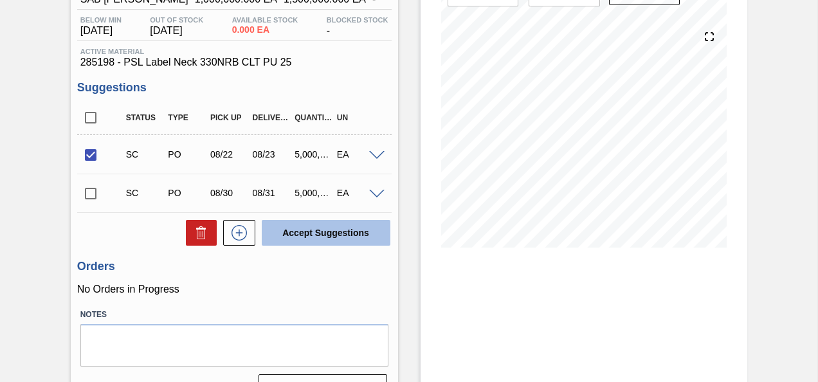
click at [339, 242] on button "Accept Suggestions" at bounding box center [326, 233] width 129 height 26
checkbox input "false"
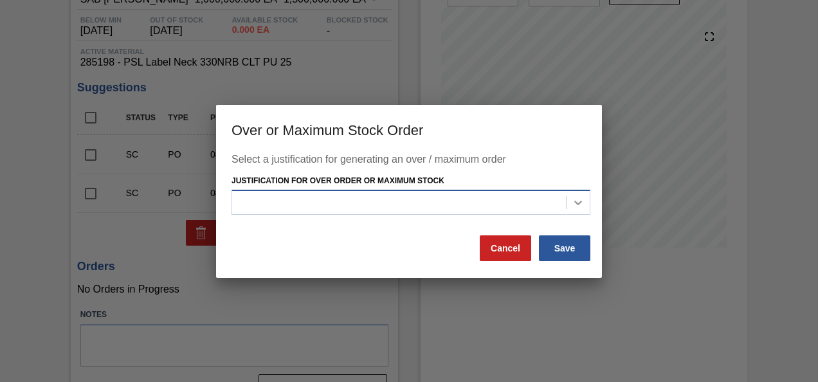
click at [577, 194] on div at bounding box center [577, 202] width 23 height 23
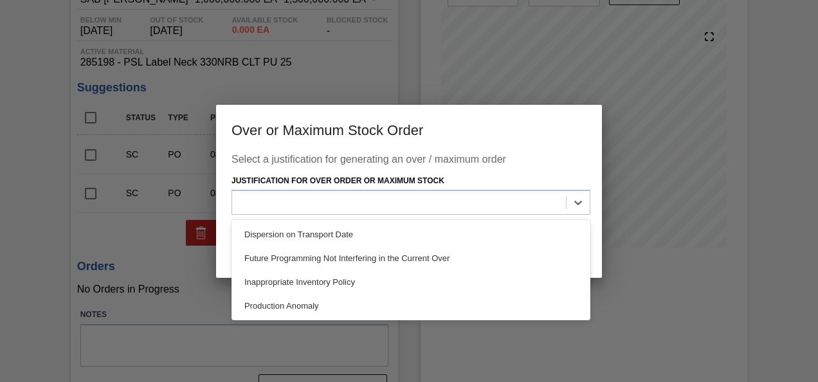
drag, startPoint x: 332, startPoint y: 314, endPoint x: 383, endPoint y: 305, distance: 51.6
click at [332, 314] on div "Production Anomaly" at bounding box center [410, 306] width 359 height 24
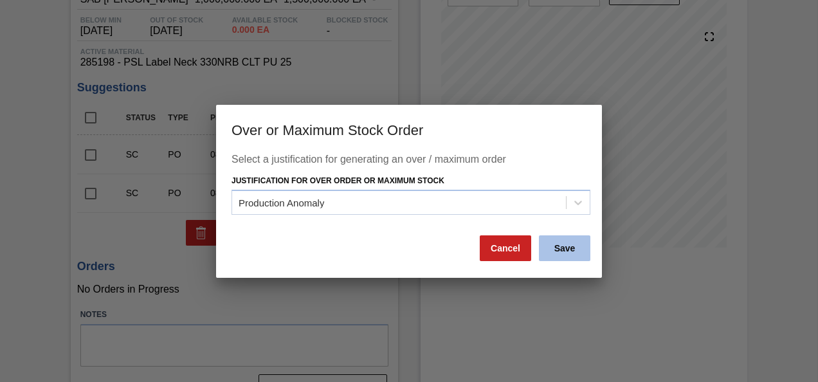
click at [561, 258] on button "Save" at bounding box center [564, 248] width 51 height 26
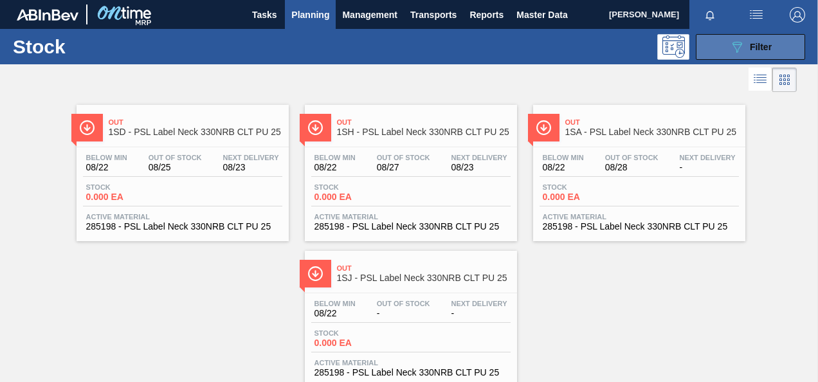
click at [750, 40] on div "089F7B8B-B2A5-4AFE-B5C0-19BA573D28AC Filter" at bounding box center [750, 46] width 42 height 15
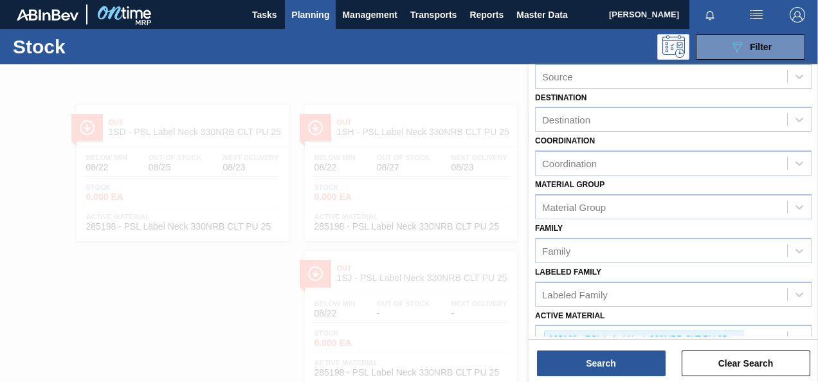
scroll to position [129, 0]
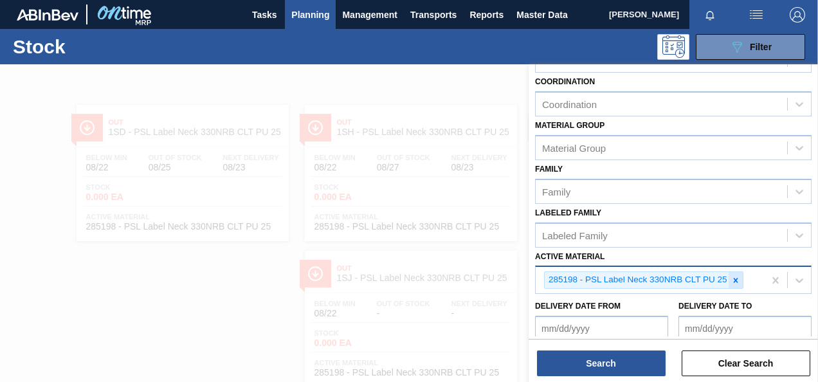
click at [739, 276] on icon at bounding box center [735, 280] width 9 height 9
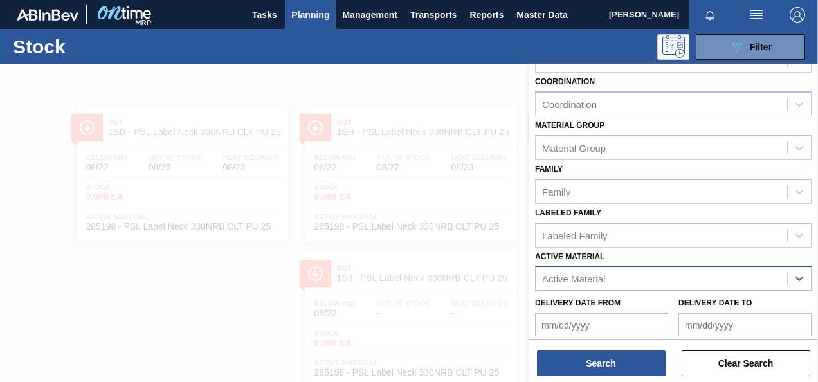
paste Material "282968"
type Material "282968"
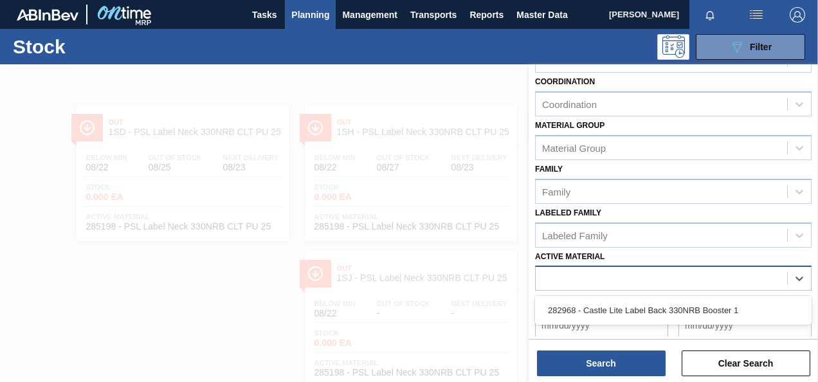
click at [602, 277] on div "282968" at bounding box center [661, 278] width 251 height 19
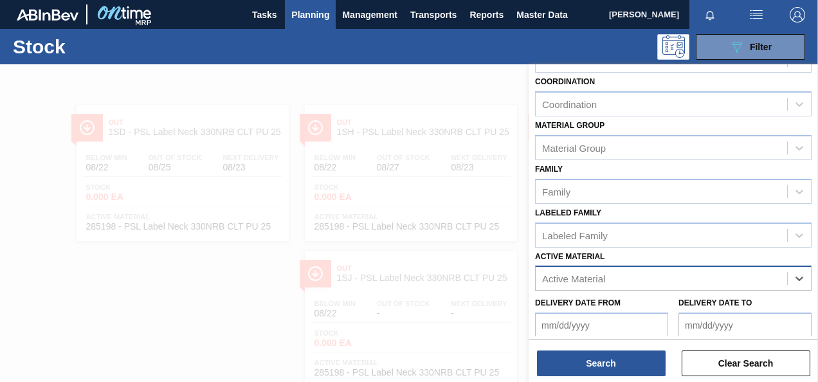
paste Material "282968"
type Material "282968"
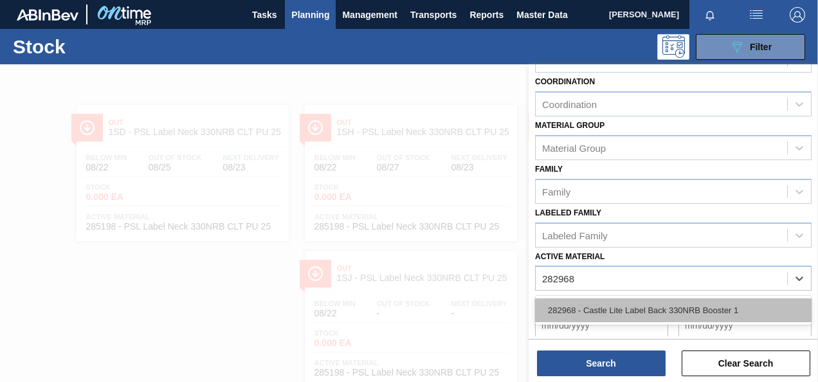
click at [624, 307] on div "282968 - Castle Lite Label Back 330NRB Booster 1" at bounding box center [673, 310] width 276 height 24
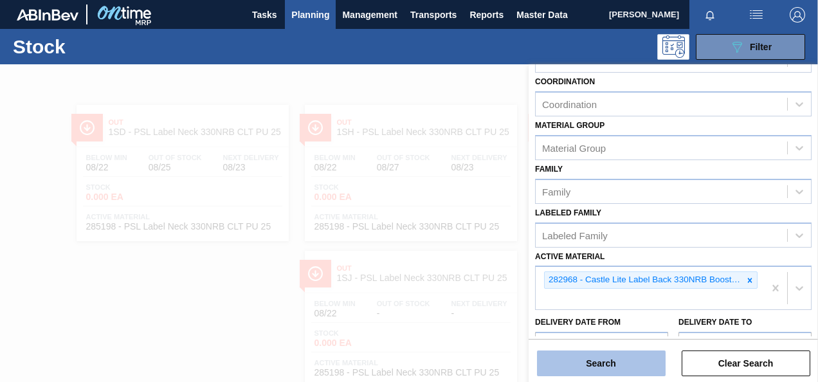
click at [602, 372] on button "Search" at bounding box center [601, 363] width 129 height 26
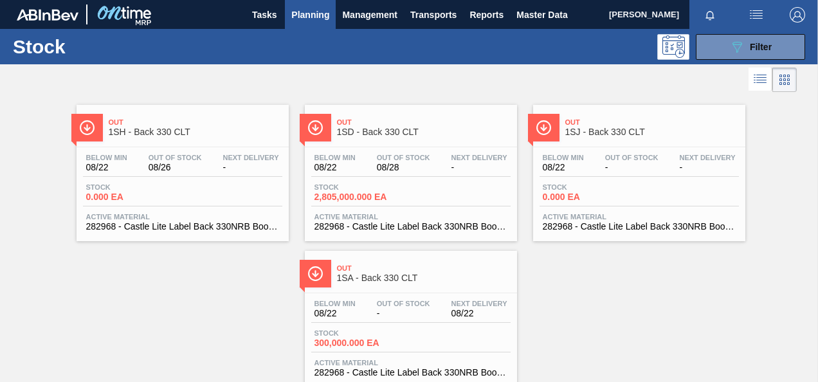
click at [345, 194] on span "2,805,000.000 EA" at bounding box center [359, 197] width 90 height 10
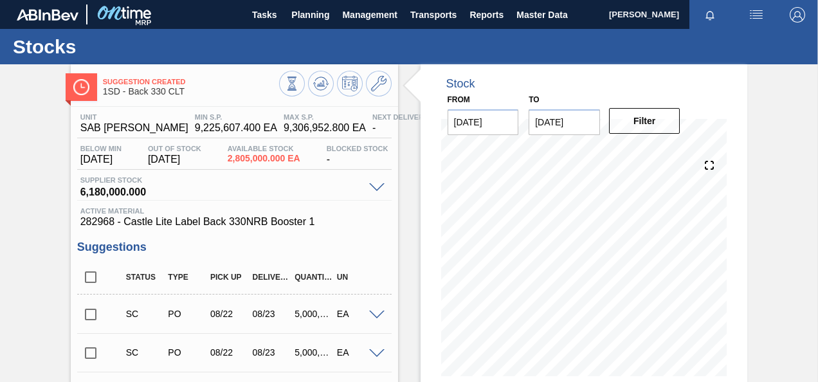
scroll to position [129, 0]
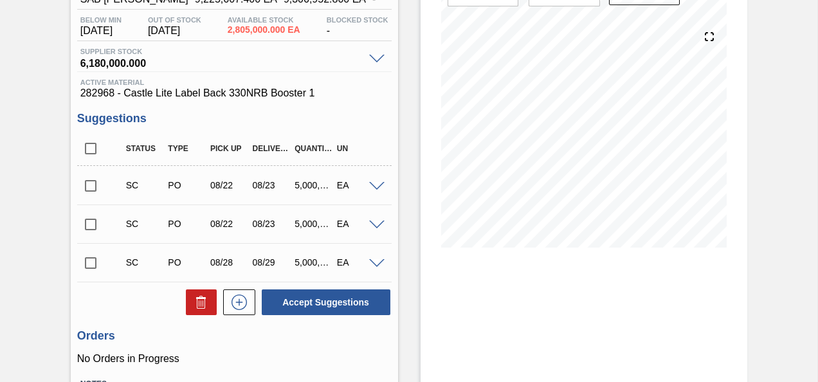
click at [111, 197] on span at bounding box center [113, 185] width 19 height 26
click at [96, 187] on input "checkbox" at bounding box center [90, 185] width 27 height 27
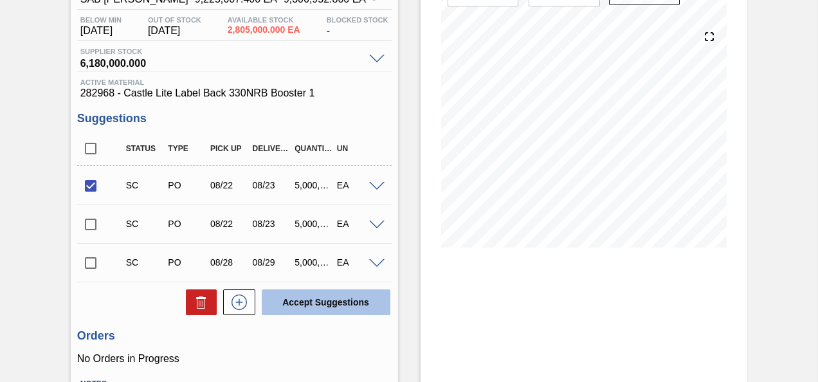
click at [347, 313] on button "Accept Suggestions" at bounding box center [326, 302] width 129 height 26
checkbox input "false"
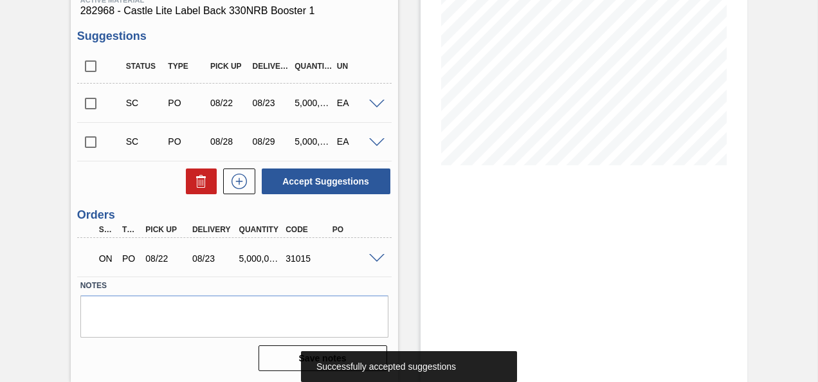
scroll to position [212, 0]
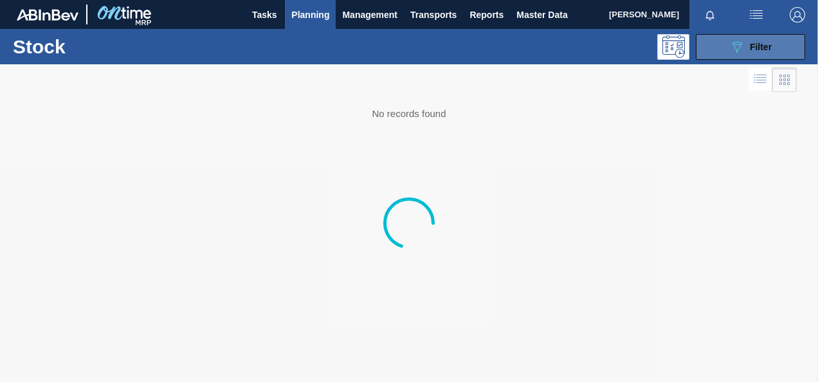
click at [750, 36] on button "089F7B8B-B2A5-4AFE-B5C0-19BA573D28AC Filter" at bounding box center [750, 47] width 109 height 26
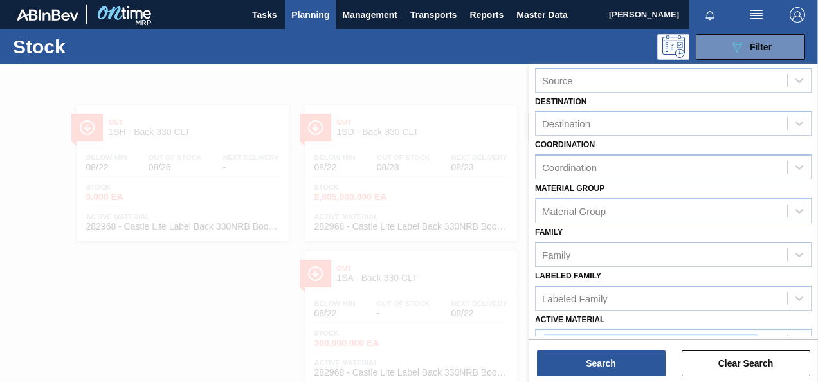
scroll to position [193, 0]
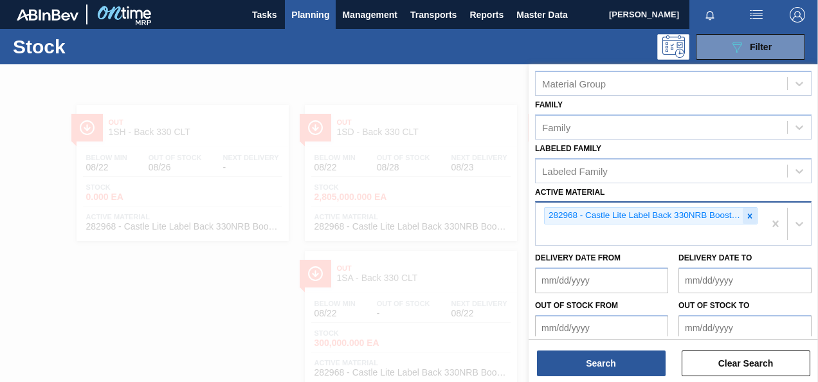
click at [746, 215] on icon at bounding box center [749, 216] width 9 height 9
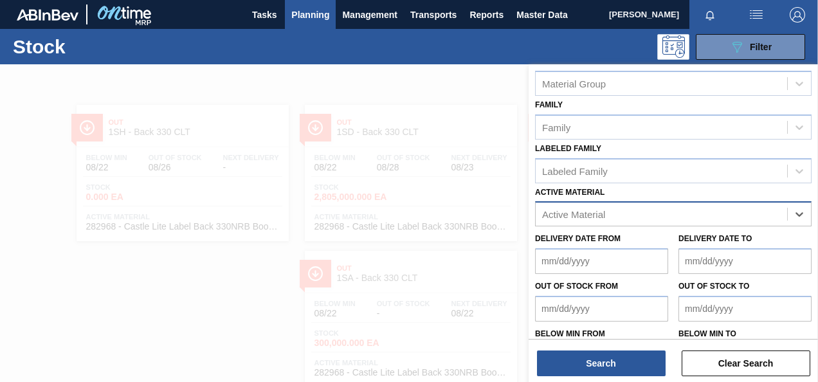
scroll to position [0, 0]
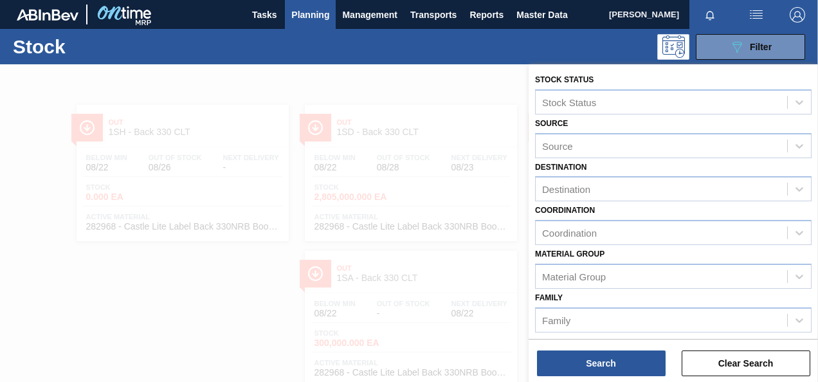
paste Material "278159"
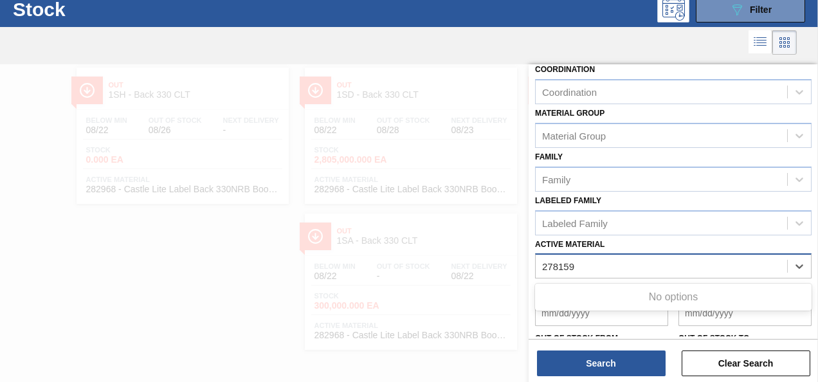
scroll to position [203, 0]
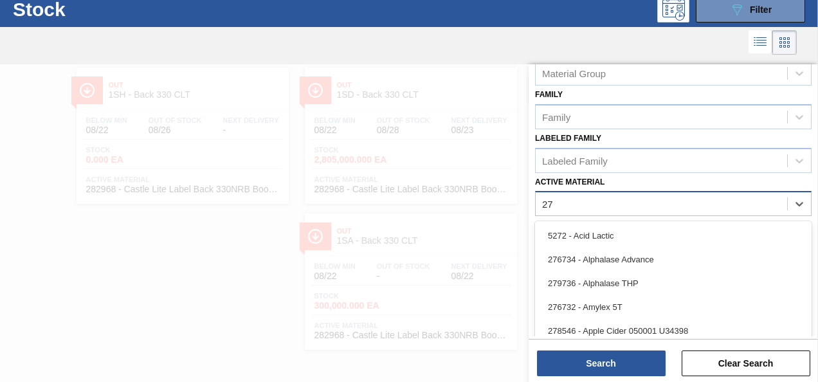
type Material "2"
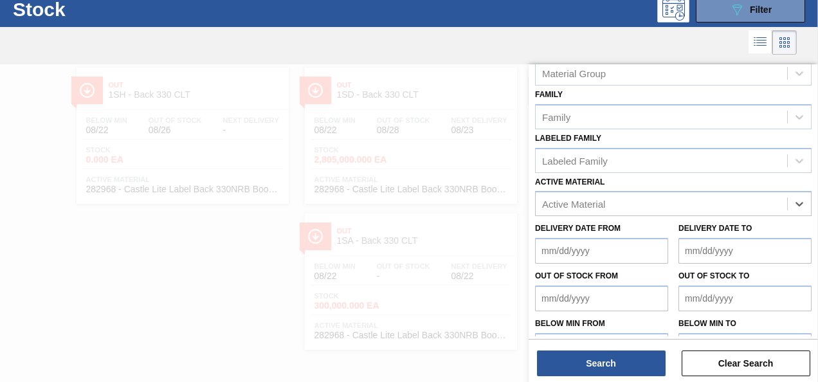
paste Material "278158"
type Material "278158"
click at [583, 195] on div "Active Material" at bounding box center [661, 204] width 251 height 19
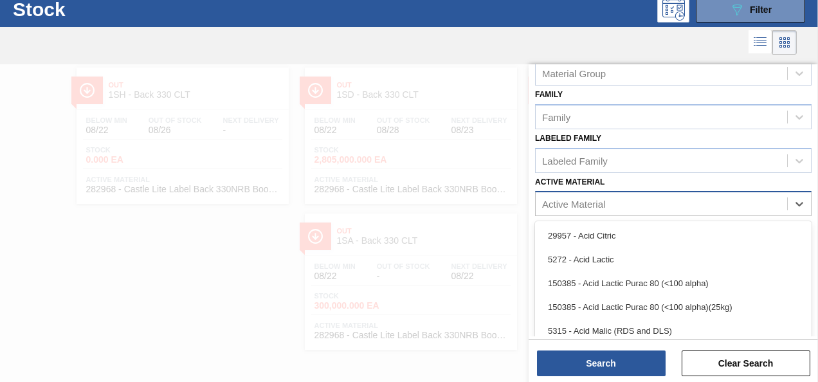
paste Material "282012"
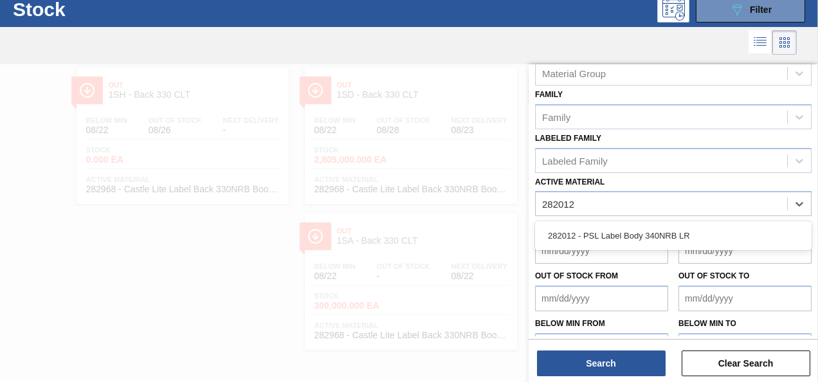
type Material "282012"
click at [203, 27] on div at bounding box center [398, 42] width 797 height 31
click at [345, 122] on div at bounding box center [409, 255] width 818 height 382
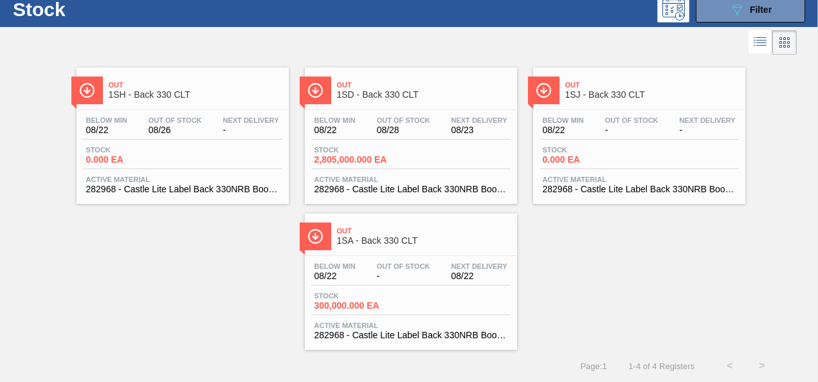
scroll to position [0, 0]
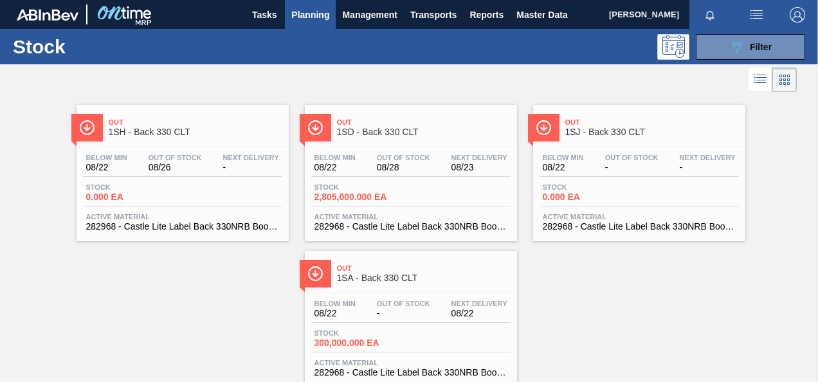
click at [307, 17] on span "Planning" at bounding box center [310, 14] width 38 height 15
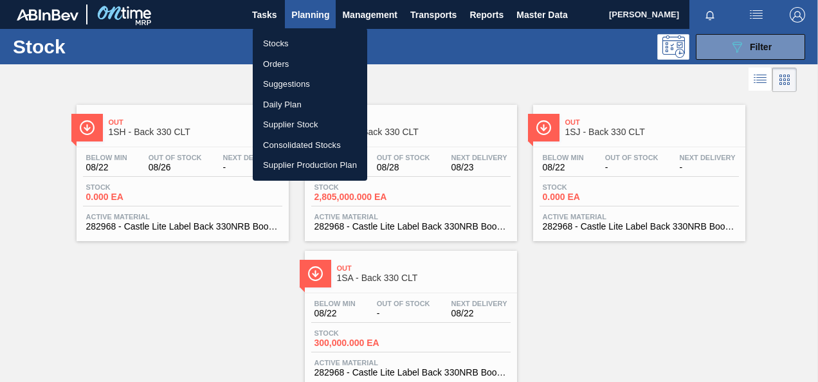
click at [289, 66] on li "Orders" at bounding box center [310, 64] width 114 height 21
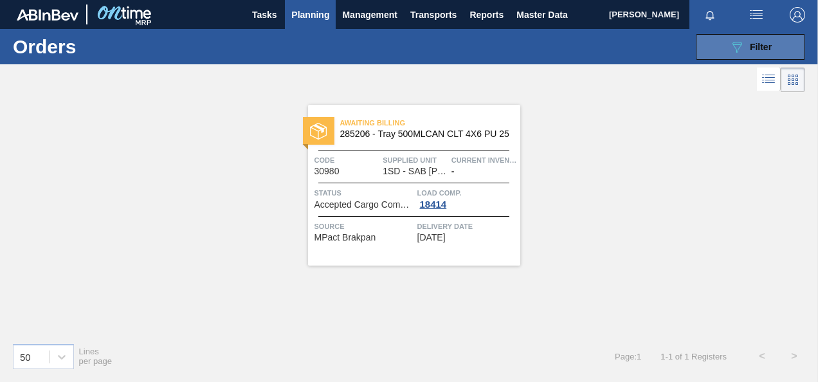
click at [734, 45] on icon "089F7B8B-B2A5-4AFE-B5C0-19BA573D28AC" at bounding box center [736, 46] width 15 height 15
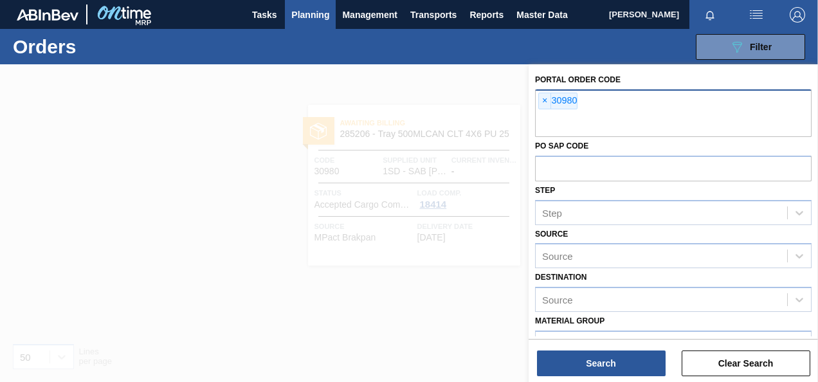
click at [546, 100] on span "×" at bounding box center [545, 100] width 12 height 15
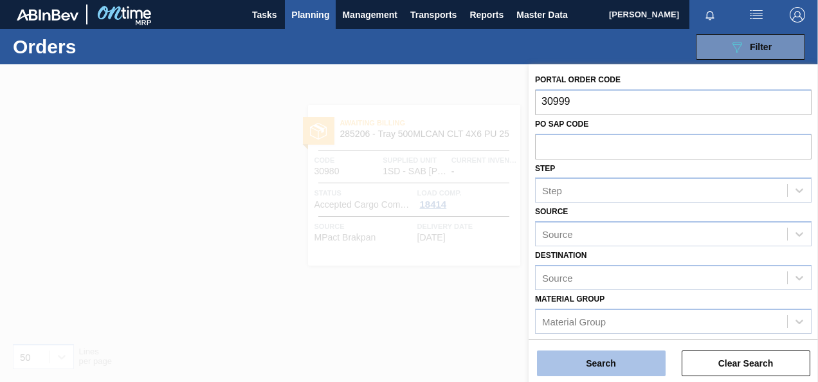
type input "30999"
click at [611, 372] on button "Search" at bounding box center [601, 363] width 129 height 26
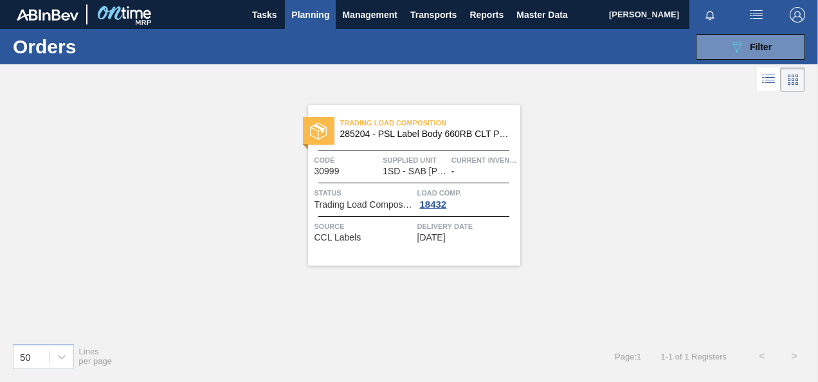
click at [435, 210] on div "Trading Load Composition 285204 - PSL Label Body 660RB CLT PU 25 Code 30999 Sup…" at bounding box center [414, 185] width 212 height 161
click at [433, 197] on span "Load Comp." at bounding box center [467, 192] width 100 height 13
click at [433, 201] on div "18432" at bounding box center [433, 204] width 32 height 10
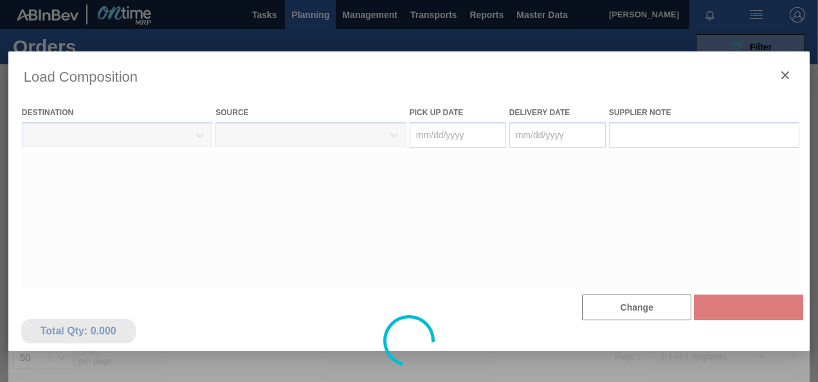
type Date "[DATE]"
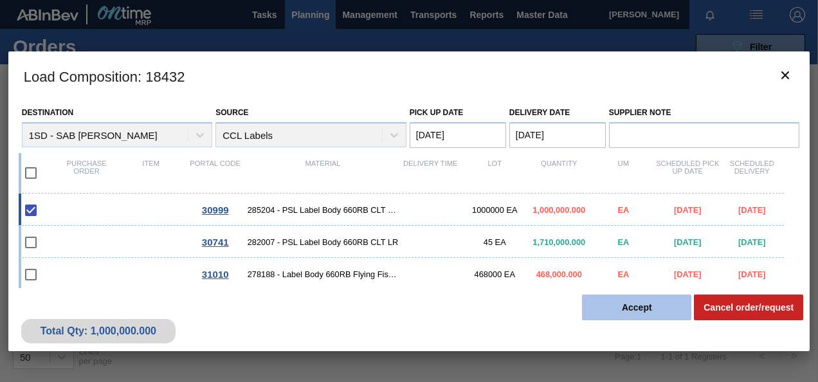
click at [640, 314] on button "Accept" at bounding box center [636, 307] width 109 height 26
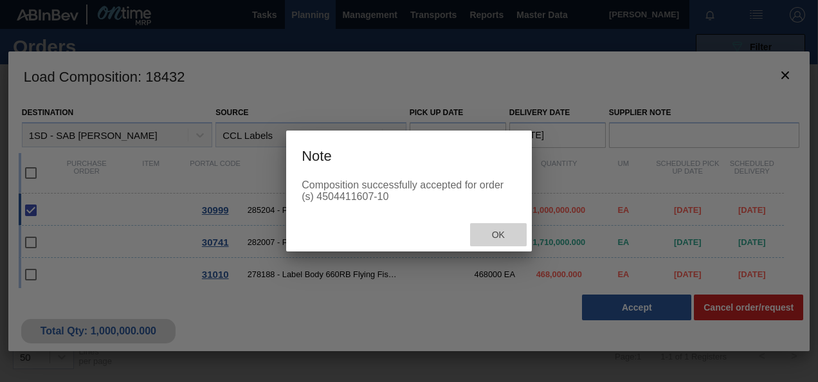
click at [505, 232] on span "Ok" at bounding box center [498, 235] width 33 height 10
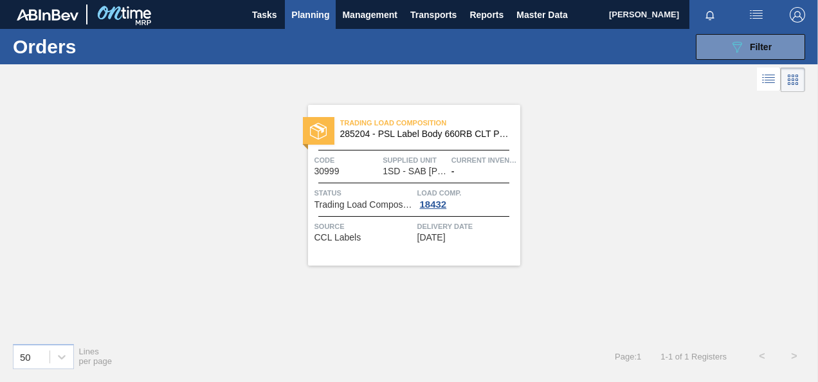
click at [306, 9] on span "Planning" at bounding box center [310, 14] width 38 height 15
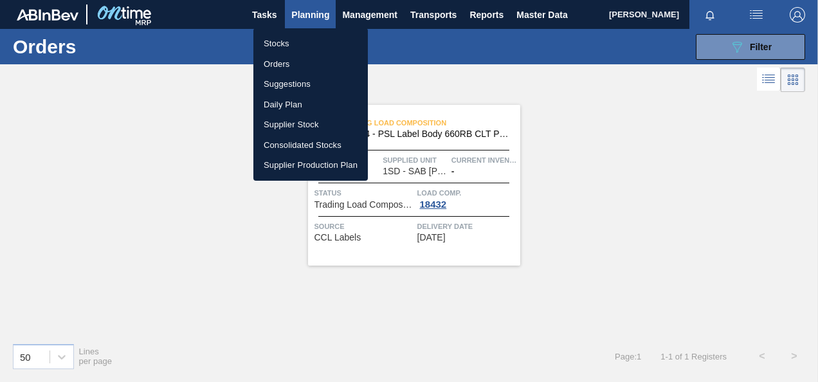
click at [283, 41] on li "Stocks" at bounding box center [310, 43] width 114 height 21
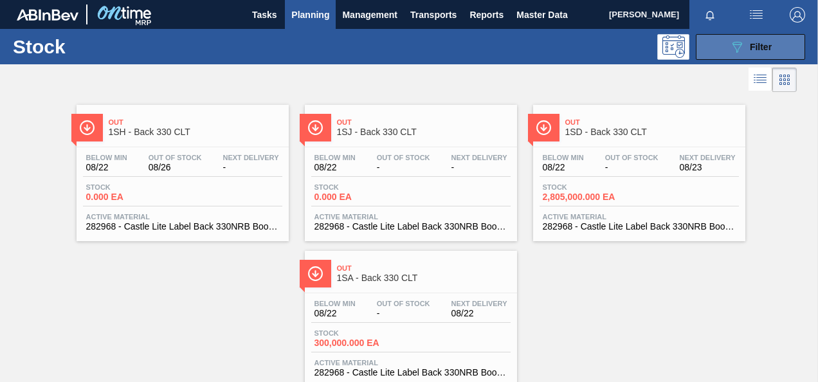
click at [769, 48] on span "Filter" at bounding box center [761, 47] width 22 height 10
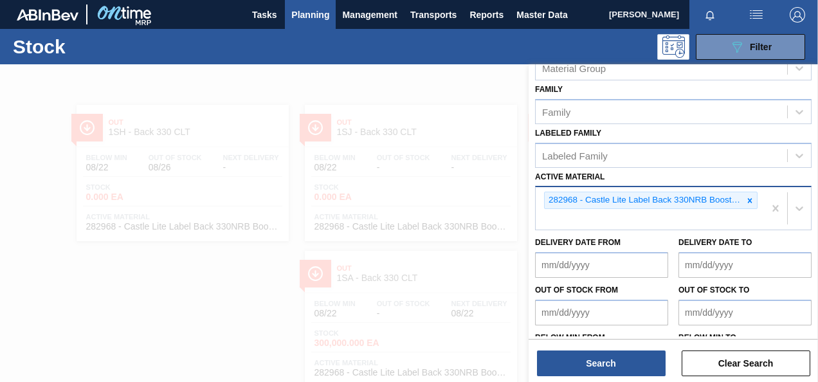
scroll to position [249, 0]
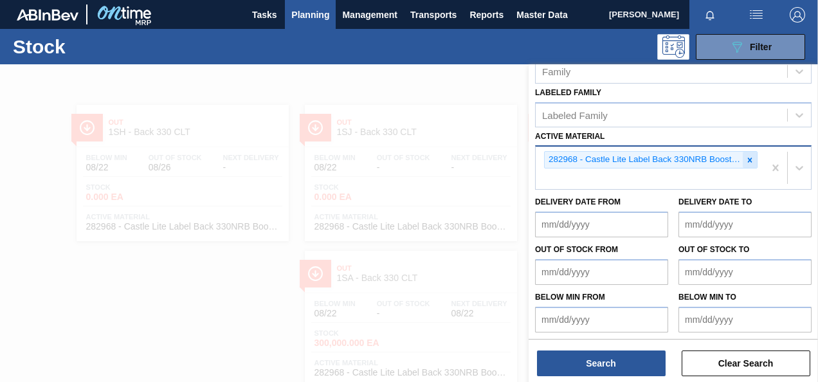
click at [743, 158] on div at bounding box center [750, 160] width 14 height 16
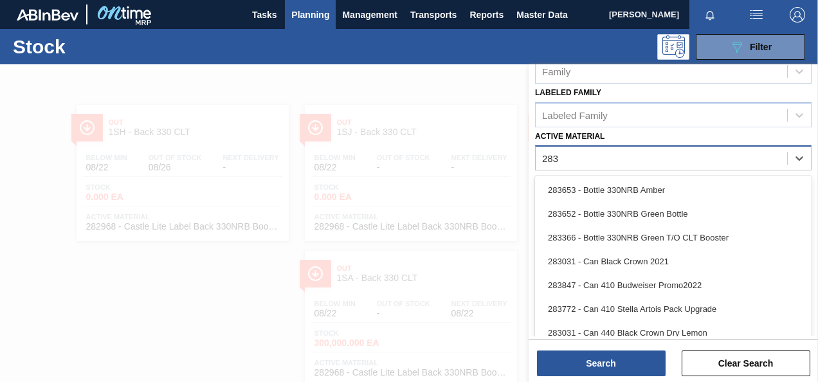
type Material "2833"
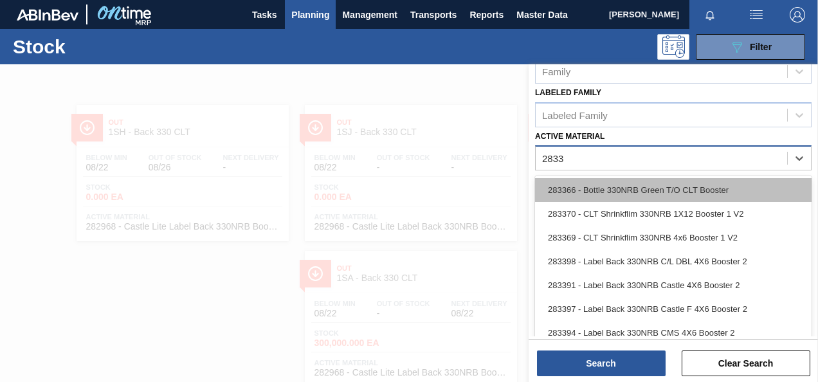
click at [721, 185] on div "283366 - Bottle 330NRB Green T/O CLT Booster" at bounding box center [673, 190] width 276 height 24
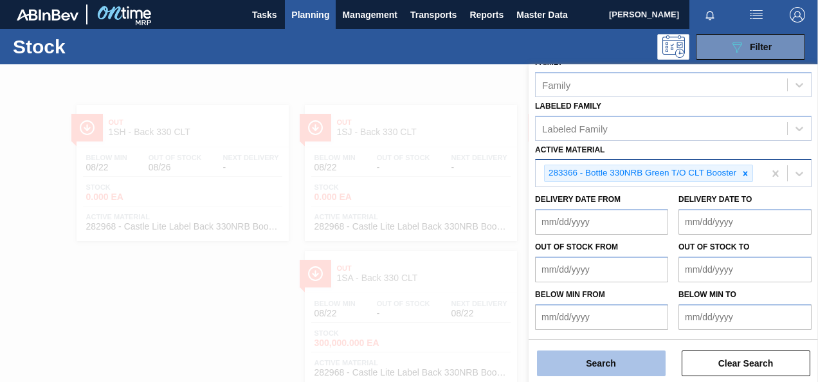
click at [633, 355] on button "Search" at bounding box center [601, 363] width 129 height 26
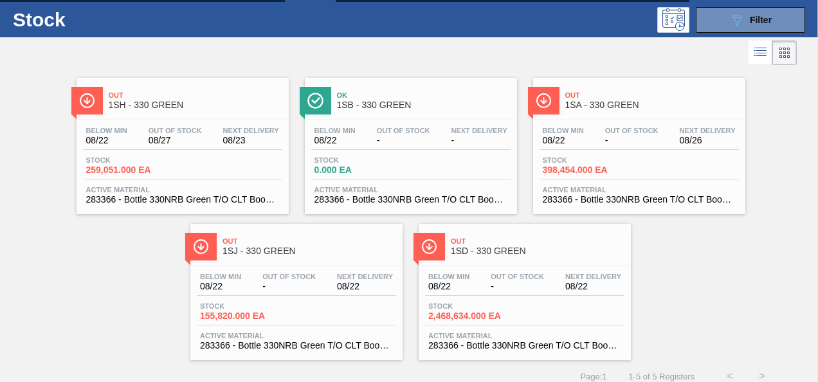
scroll to position [39, 0]
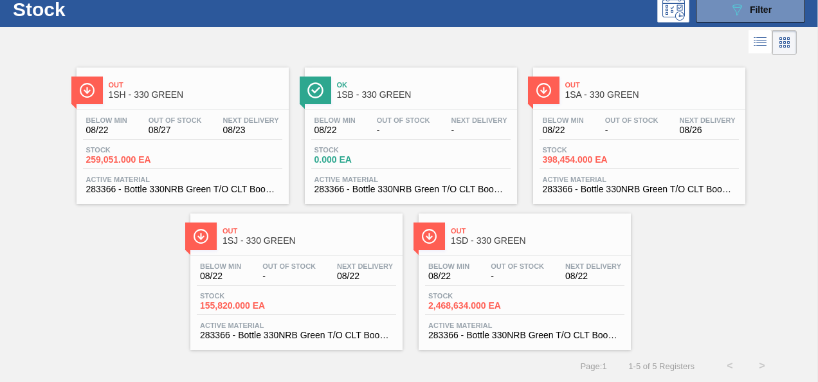
click at [454, 300] on div "Stock 2,468,634.000 EA" at bounding box center [473, 301] width 96 height 19
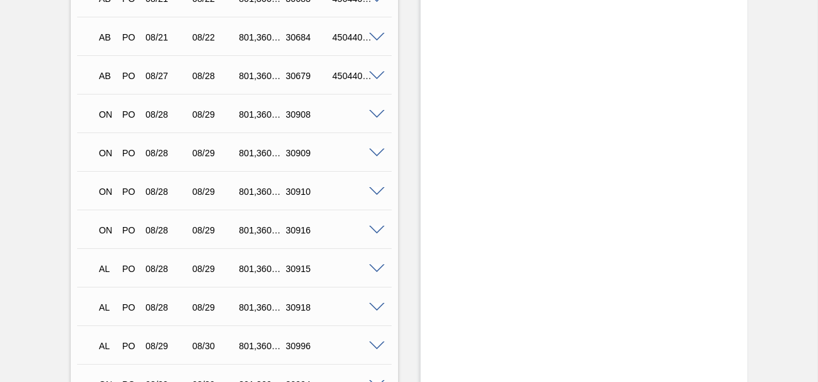
scroll to position [836, 0]
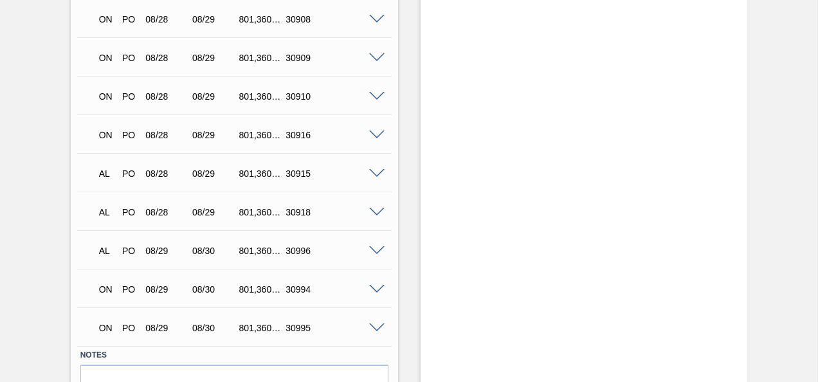
click at [375, 255] on span at bounding box center [376, 251] width 15 height 10
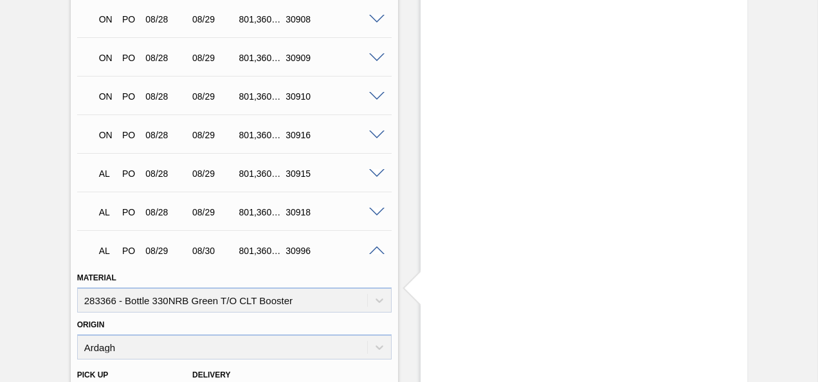
click at [378, 250] on span at bounding box center [376, 251] width 15 height 10
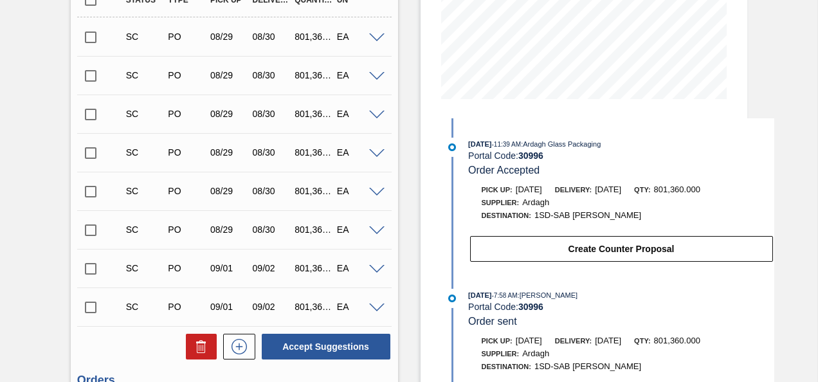
scroll to position [257, 0]
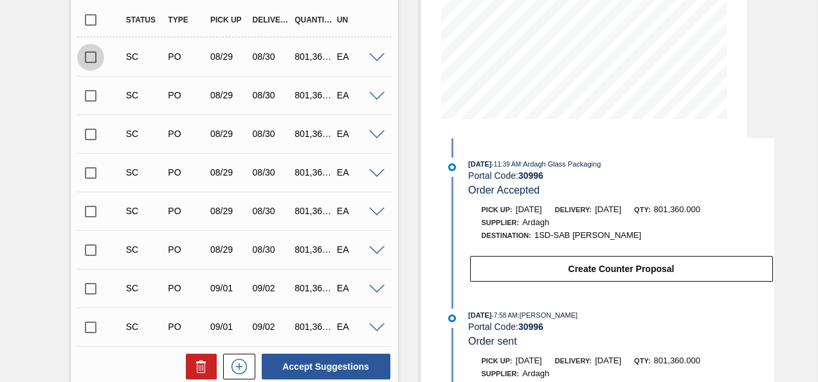
click at [94, 62] on input "checkbox" at bounding box center [90, 57] width 27 height 27
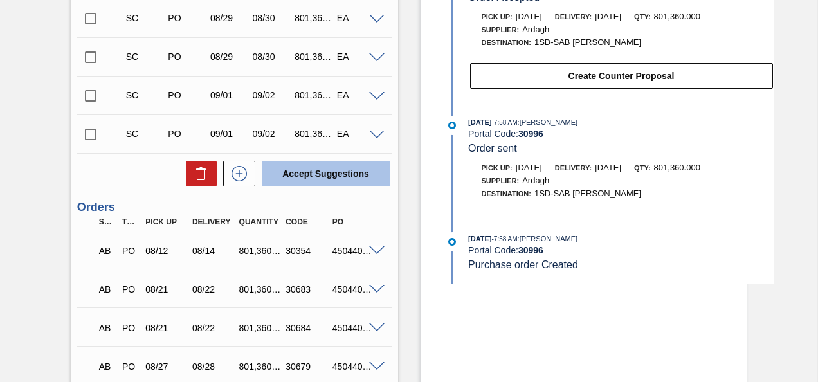
click at [338, 168] on button "Accept Suggestions" at bounding box center [326, 174] width 129 height 26
checkbox input "false"
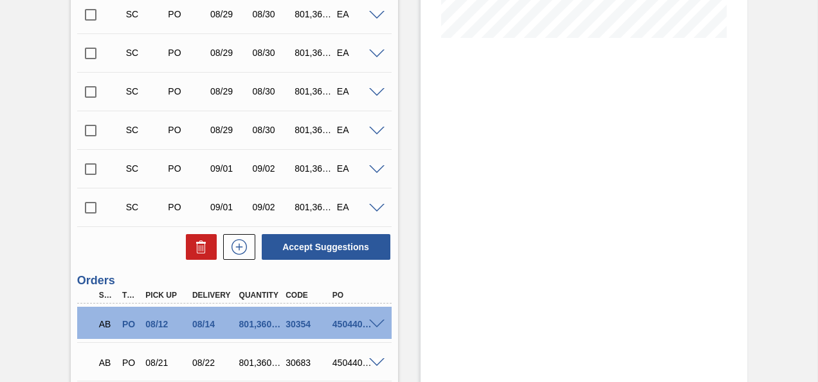
scroll to position [199, 0]
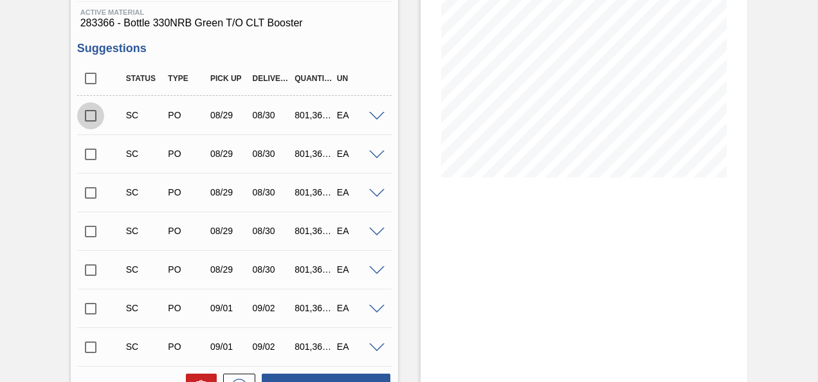
click at [90, 122] on input "checkbox" at bounding box center [90, 115] width 27 height 27
checkbox input "false"
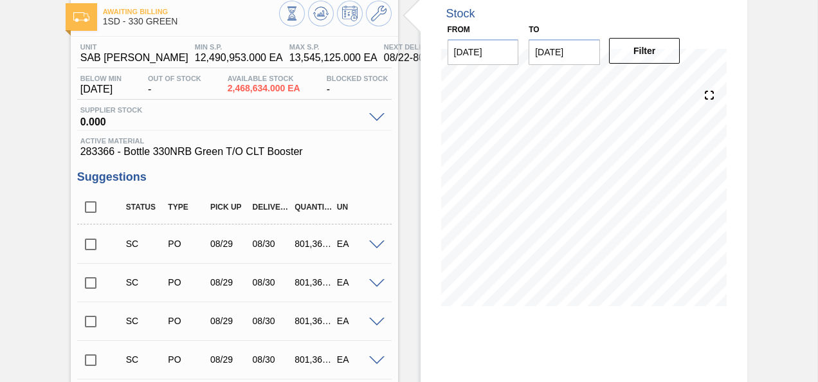
scroll to position [134, 0]
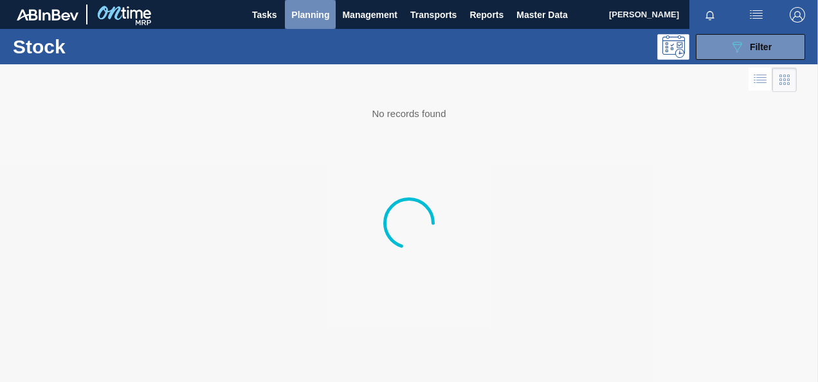
click at [318, 17] on span "Planning" at bounding box center [310, 14] width 38 height 15
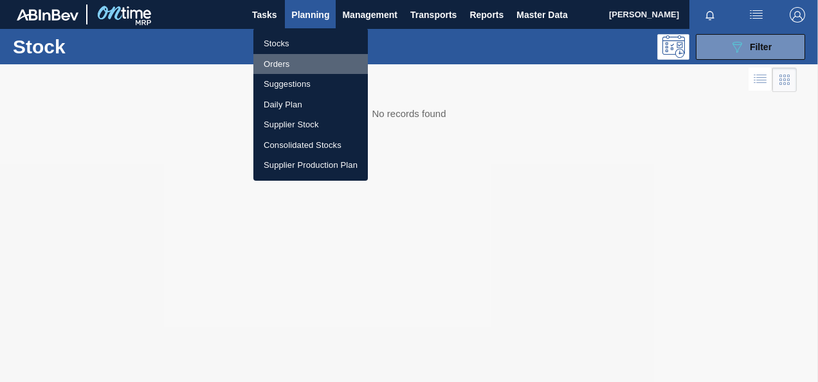
click at [281, 64] on li "Orders" at bounding box center [310, 64] width 114 height 21
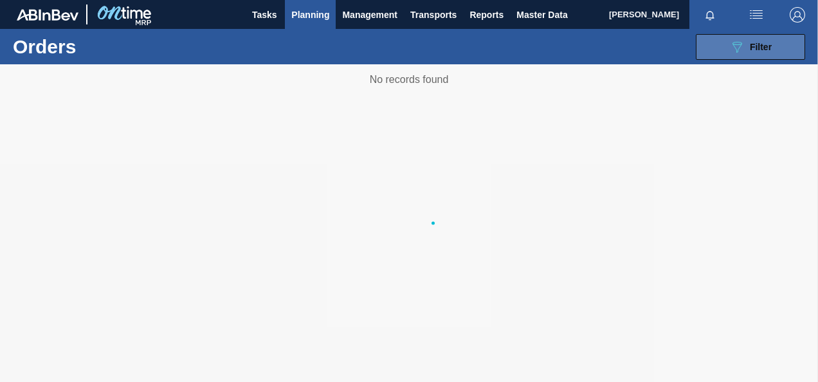
click at [703, 45] on button "089F7B8B-B2A5-4AFE-B5C0-19BA573D28AC Filter" at bounding box center [750, 47] width 109 height 26
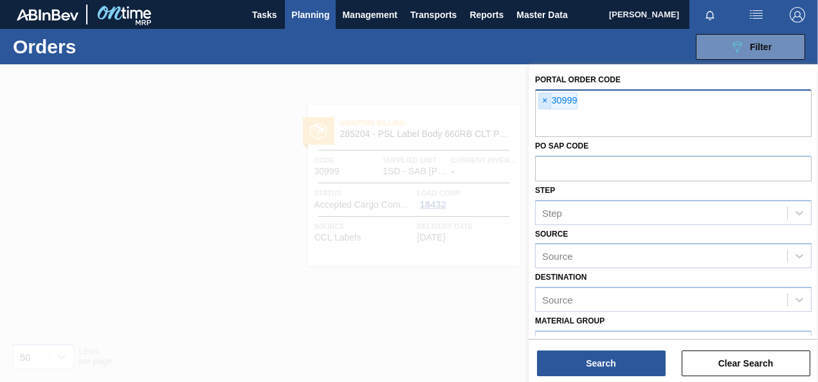
click at [546, 99] on span "×" at bounding box center [545, 100] width 12 height 15
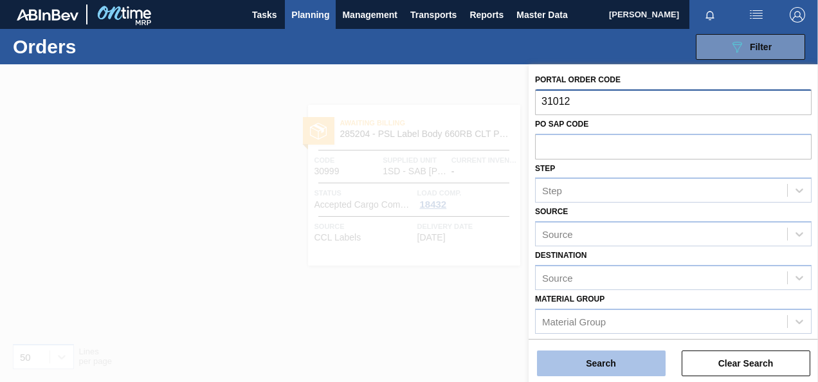
type input "31012"
click at [602, 354] on button "Search" at bounding box center [601, 363] width 129 height 26
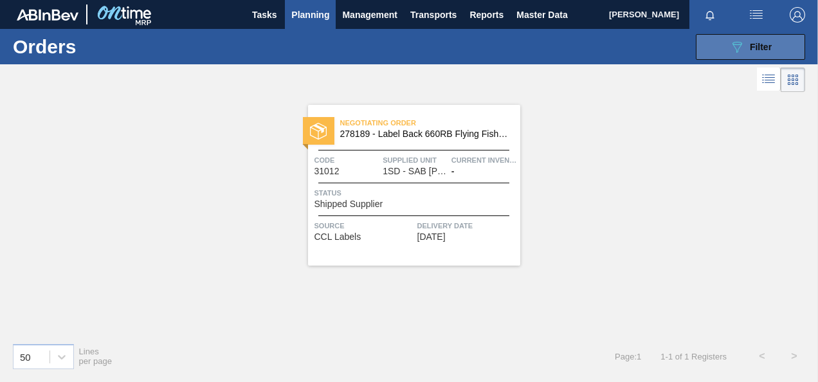
click at [732, 59] on button "089F7B8B-B2A5-4AFE-B5C0-19BA573D28AC Filter" at bounding box center [750, 47] width 109 height 26
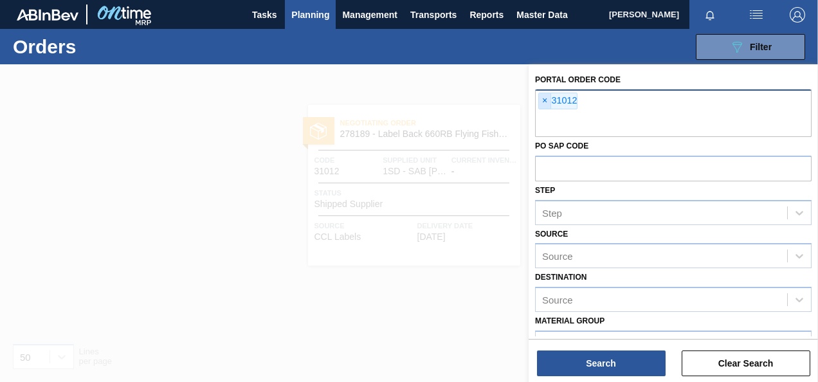
click at [547, 100] on span "×" at bounding box center [545, 100] width 12 height 15
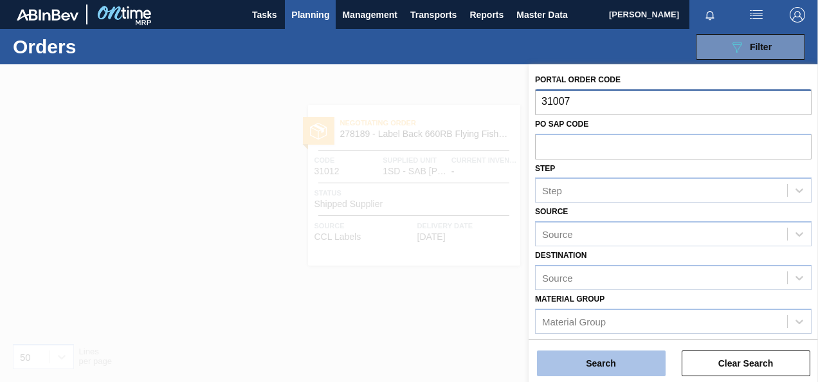
type input "31007"
click at [622, 354] on button "Search" at bounding box center [601, 363] width 129 height 26
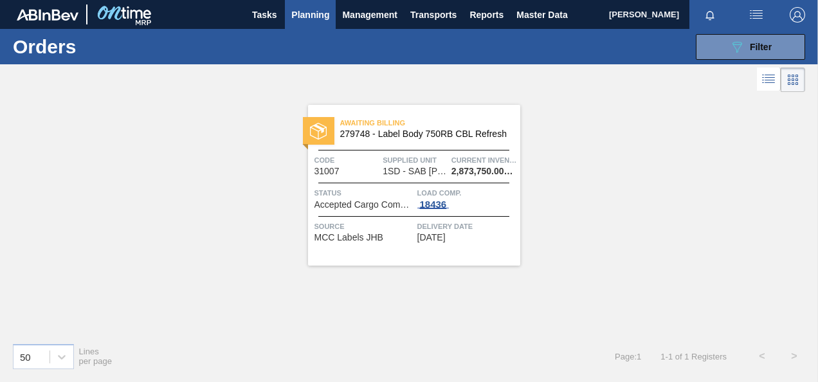
click at [431, 204] on div "18436" at bounding box center [433, 204] width 32 height 10
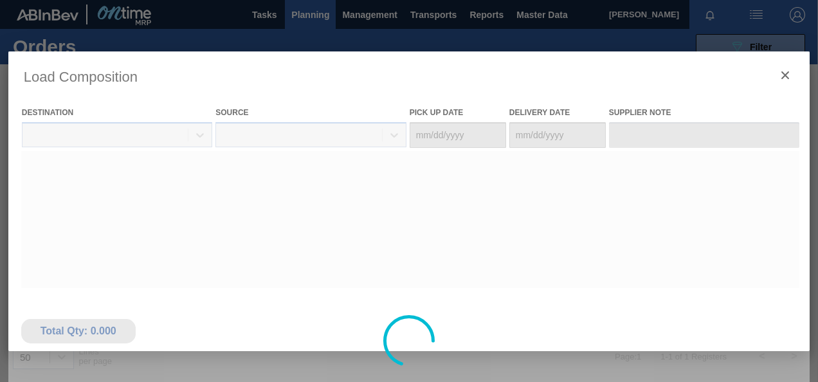
type Date "[DATE]"
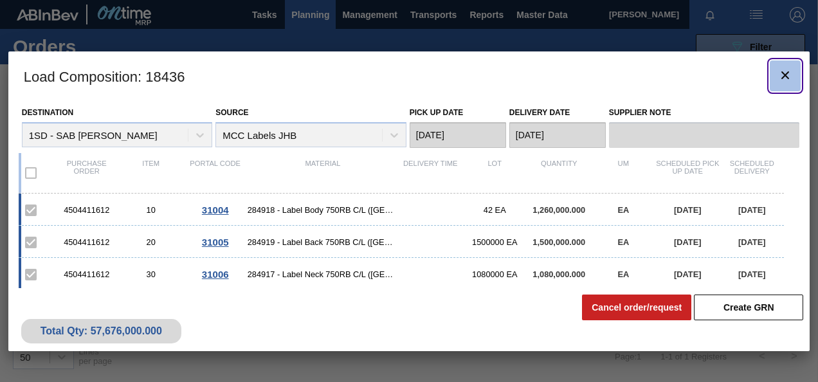
click at [781, 73] on icon "botão de ícone" at bounding box center [784, 75] width 15 height 15
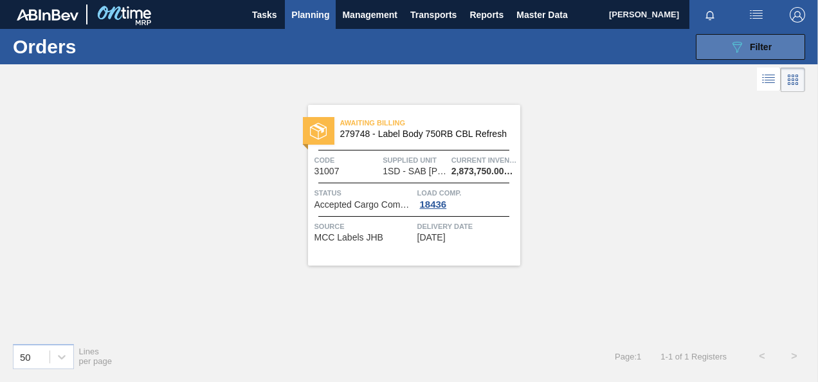
click at [735, 42] on icon at bounding box center [737, 47] width 10 height 11
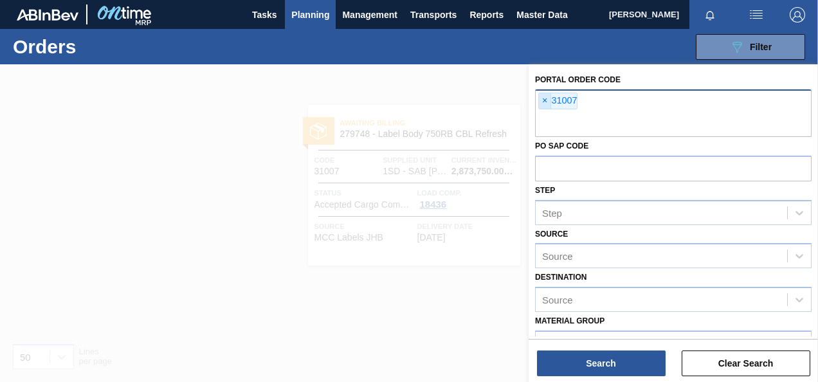
click at [543, 100] on span "×" at bounding box center [545, 100] width 12 height 15
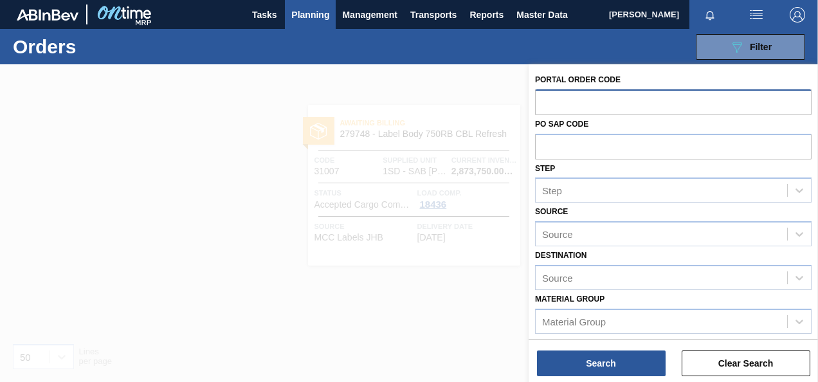
paste input "31000"
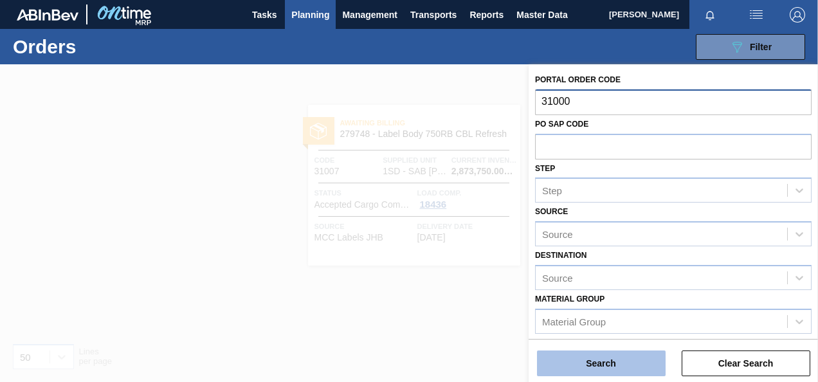
type input "31000"
click at [633, 359] on button "Search" at bounding box center [601, 363] width 129 height 26
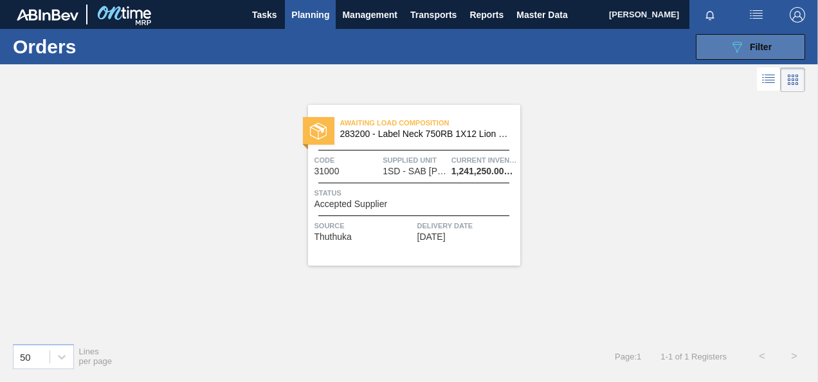
click at [723, 53] on button "089F7B8B-B2A5-4AFE-B5C0-19BA573D28AC Filter" at bounding box center [750, 47] width 109 height 26
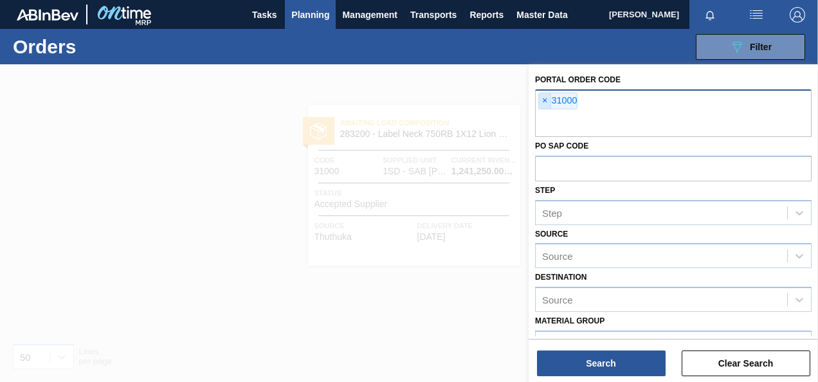
click at [548, 99] on span "×" at bounding box center [545, 100] width 12 height 15
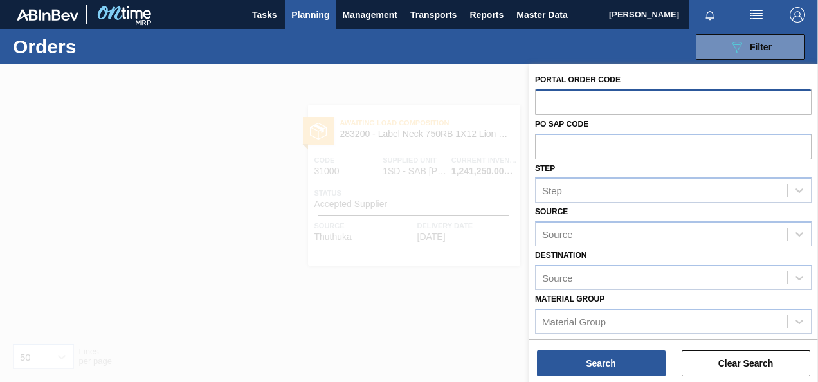
paste input "31001"
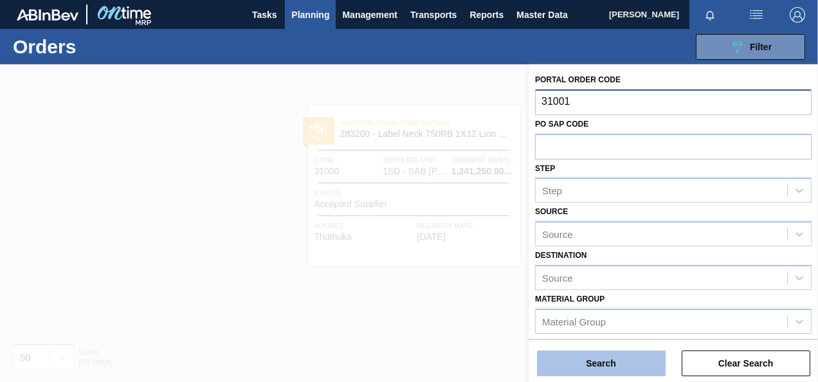
type input "31001"
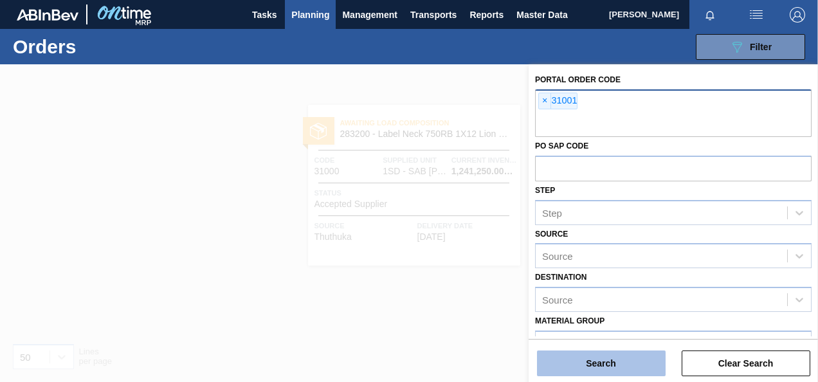
click at [632, 364] on button "Search" at bounding box center [601, 363] width 129 height 26
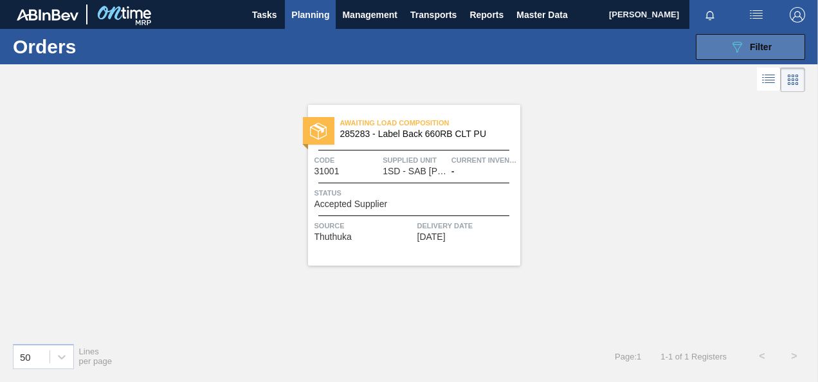
click at [707, 55] on button "089F7B8B-B2A5-4AFE-B5C0-19BA573D28AC Filter" at bounding box center [750, 47] width 109 height 26
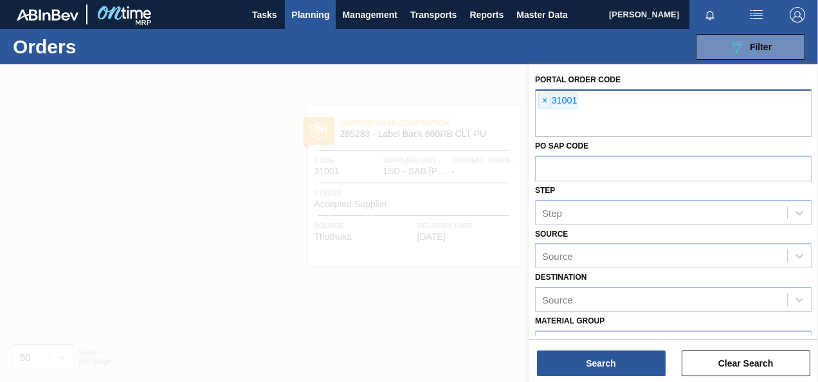
click at [544, 98] on span "×" at bounding box center [545, 100] width 12 height 15
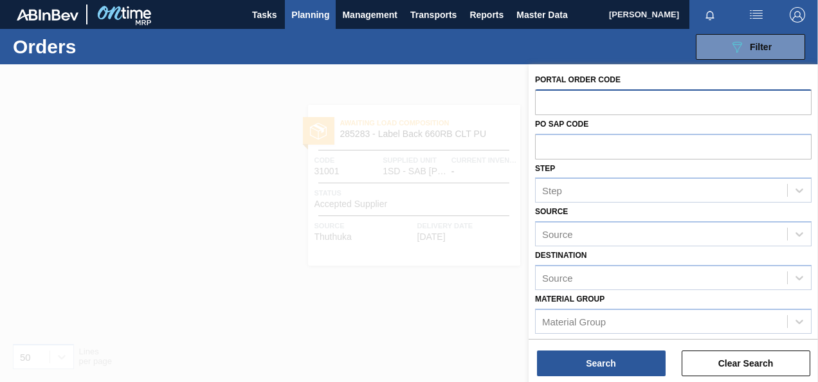
paste input "31002"
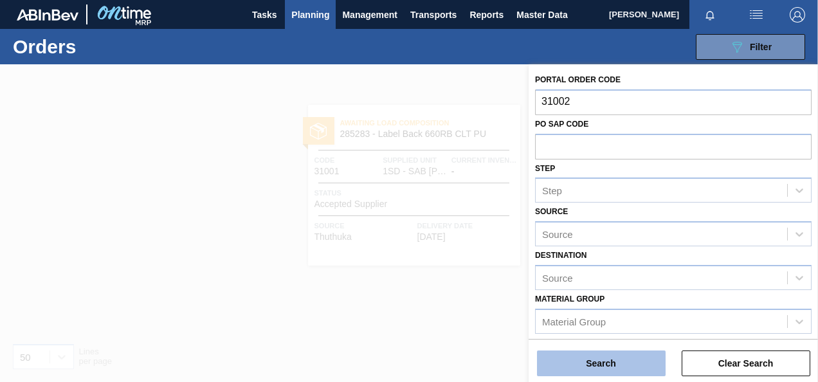
type input "31002"
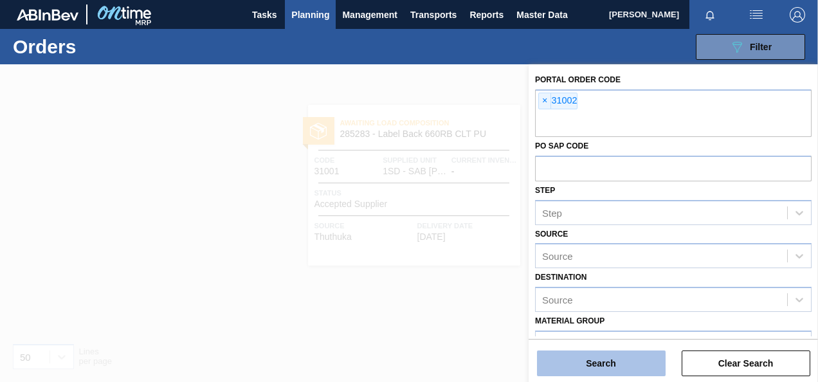
click at [597, 366] on button "Search" at bounding box center [601, 363] width 129 height 26
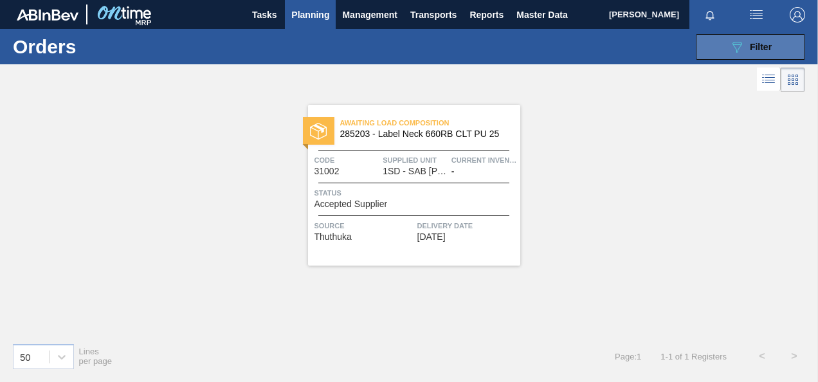
click at [720, 39] on button "089F7B8B-B2A5-4AFE-B5C0-19BA573D28AC Filter" at bounding box center [750, 47] width 109 height 26
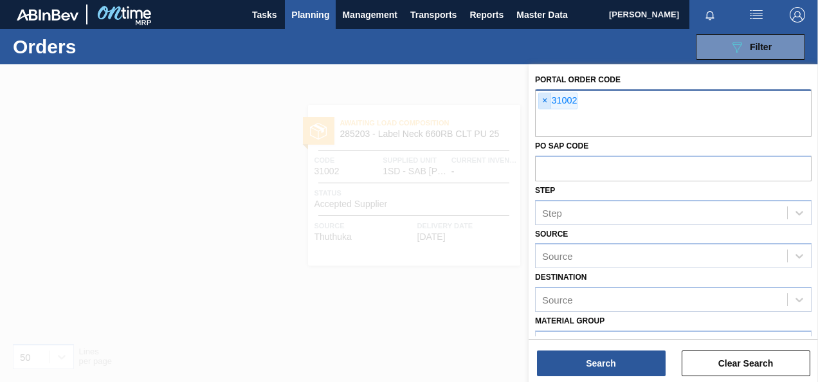
click at [540, 100] on span "×" at bounding box center [545, 100] width 12 height 15
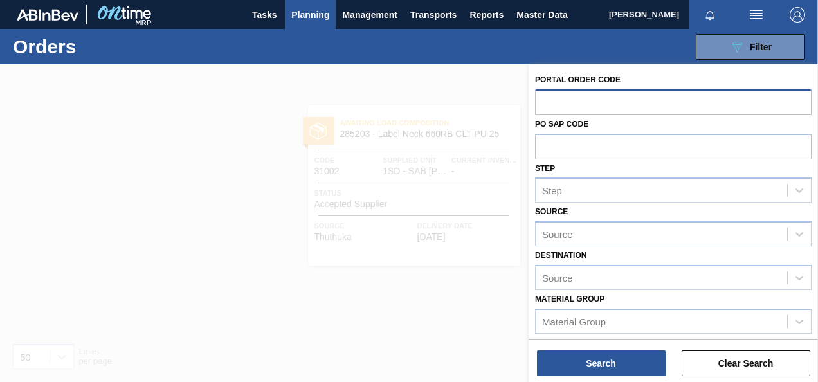
paste input "31003"
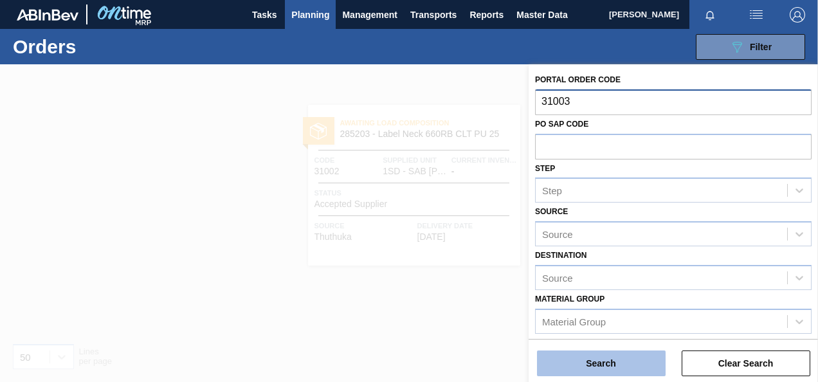
type input "31003"
click at [601, 366] on button "Search" at bounding box center [601, 363] width 129 height 26
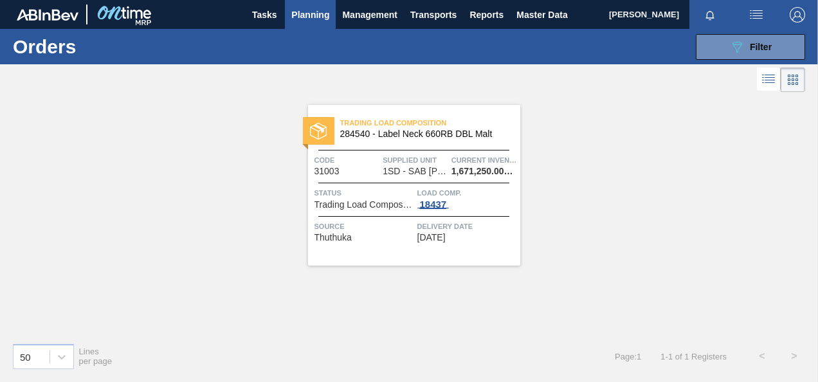
click at [429, 199] on div "18437" at bounding box center [433, 204] width 32 height 10
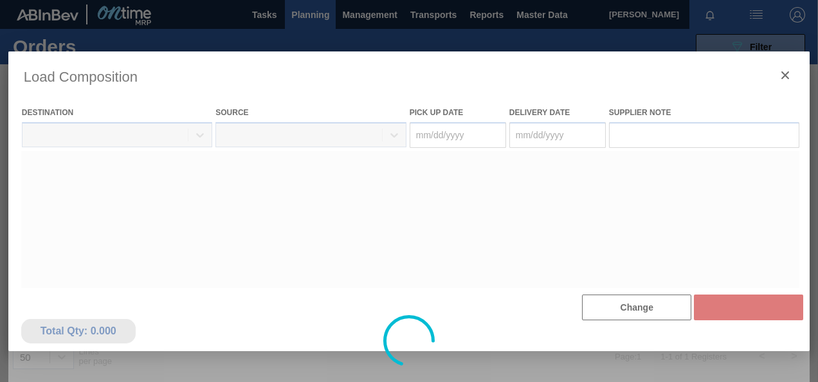
type Date "[DATE]"
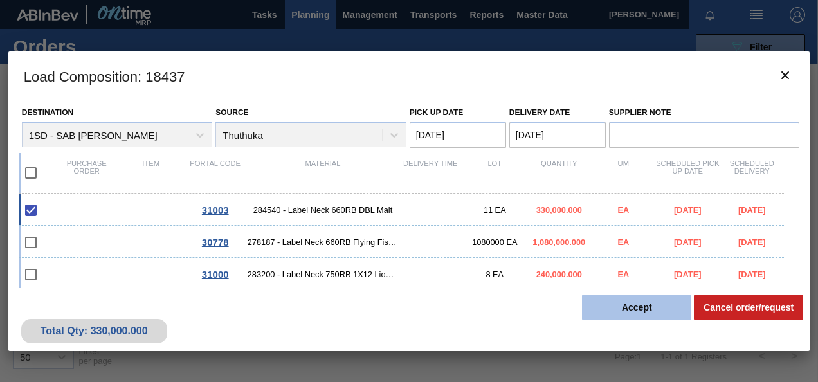
click at [641, 315] on button "Accept" at bounding box center [636, 307] width 109 height 26
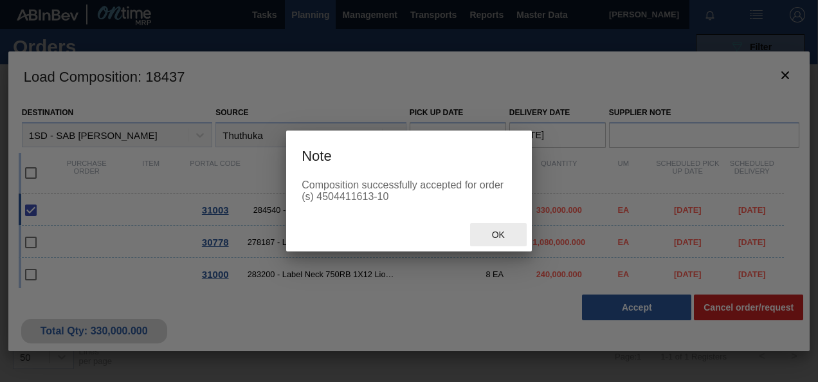
click at [493, 233] on span "Ok" at bounding box center [498, 235] width 33 height 10
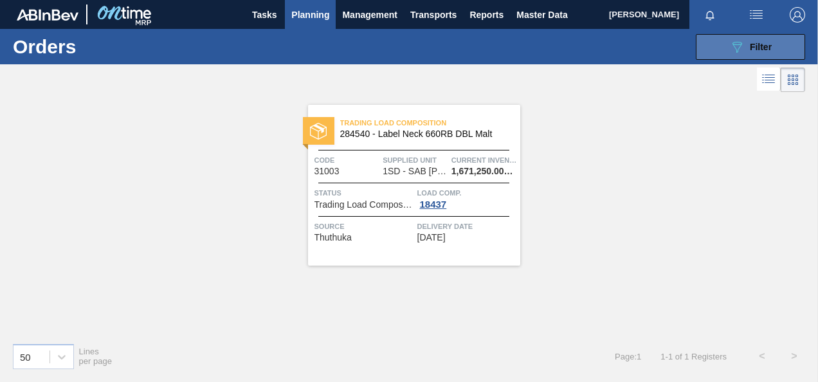
click at [737, 46] on icon "089F7B8B-B2A5-4AFE-B5C0-19BA573D28AC" at bounding box center [736, 46] width 15 height 15
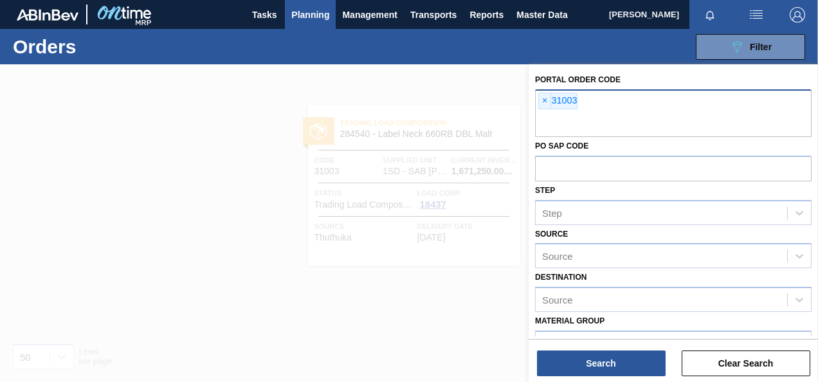
click at [546, 99] on span "×" at bounding box center [545, 100] width 12 height 15
click at [546, 113] on input "text" at bounding box center [673, 125] width 276 height 24
click at [543, 113] on input "text" at bounding box center [673, 125] width 276 height 24
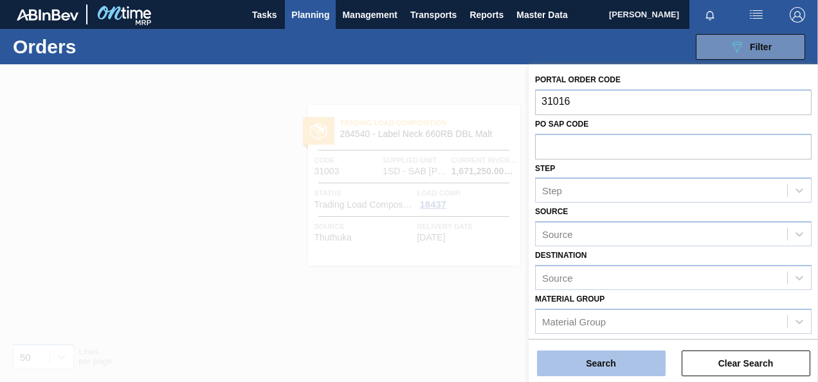
type input "31016"
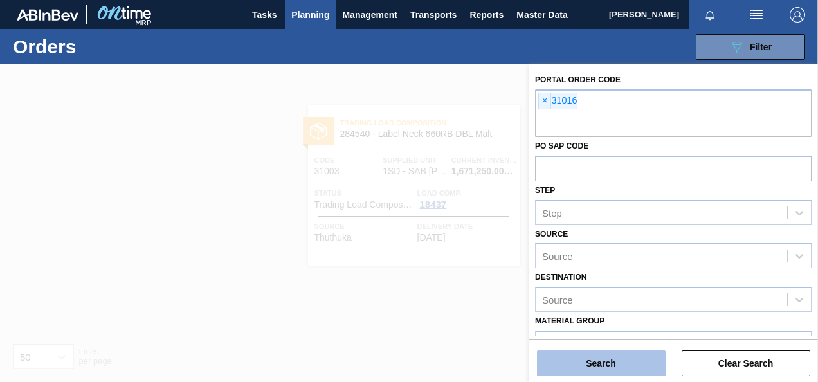
click at [575, 359] on button "Search" at bounding box center [601, 363] width 129 height 26
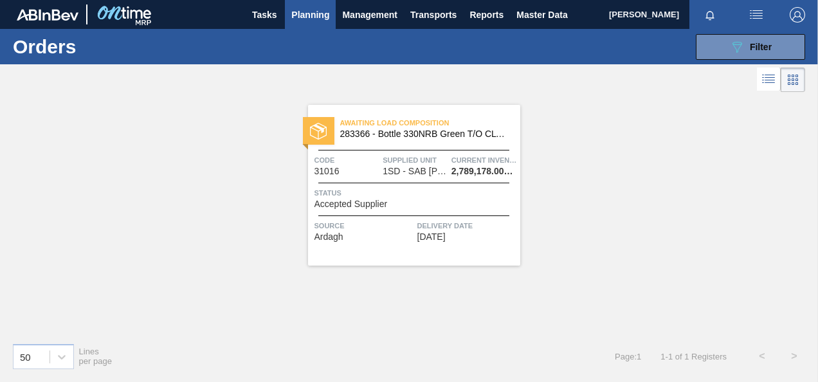
click at [357, 201] on span "Accepted Supplier" at bounding box center [350, 204] width 73 height 10
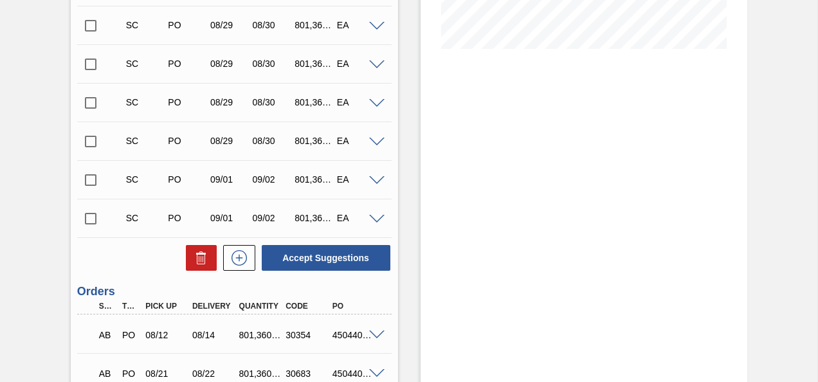
scroll to position [199, 0]
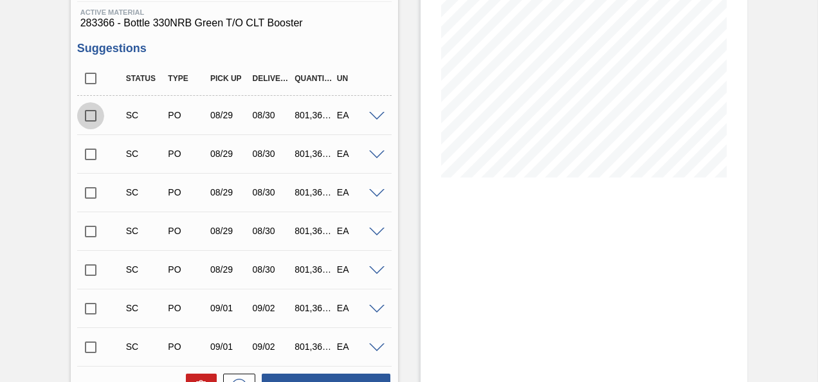
click at [94, 115] on input "checkbox" at bounding box center [90, 115] width 27 height 27
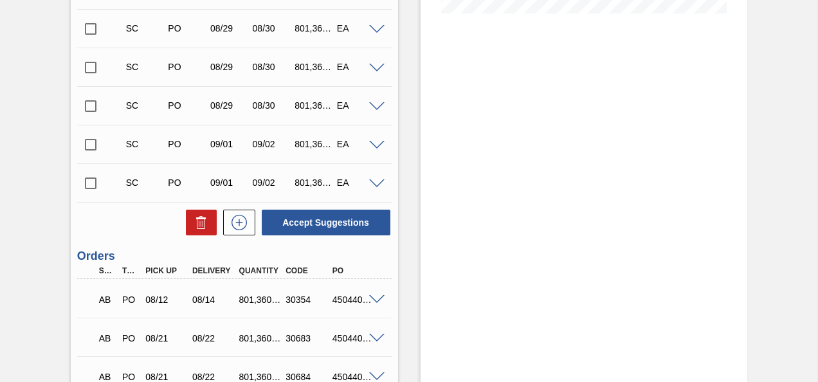
scroll to position [392, 0]
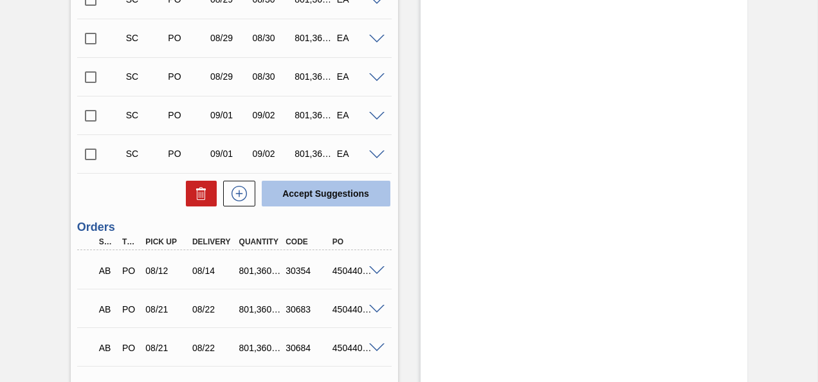
click at [332, 192] on button "Accept Suggestions" at bounding box center [326, 194] width 129 height 26
checkbox input "false"
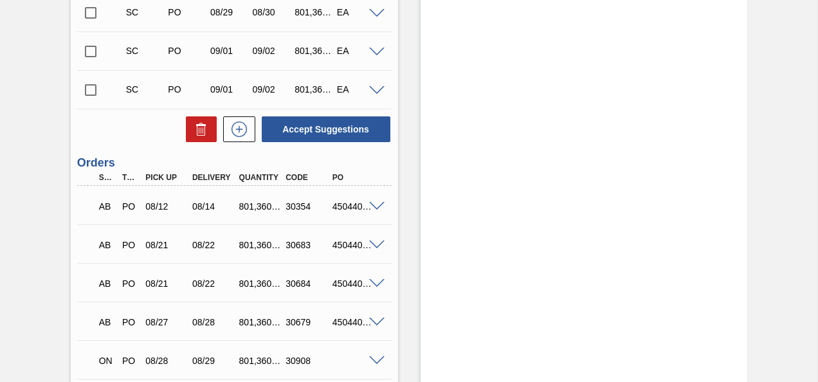
scroll to position [224, 0]
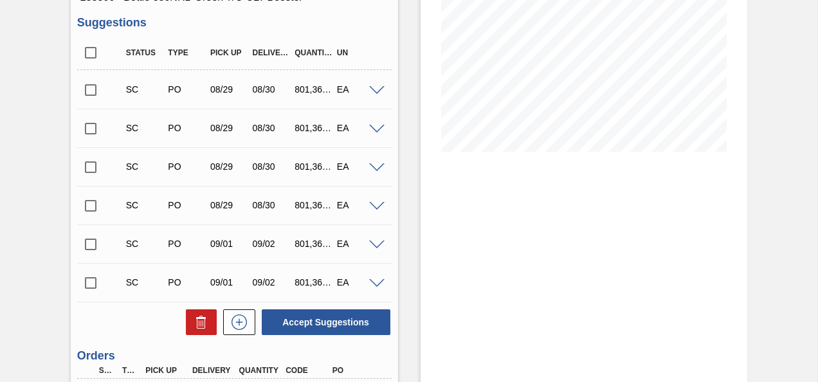
click at [91, 97] on input "checkbox" at bounding box center [90, 90] width 27 height 27
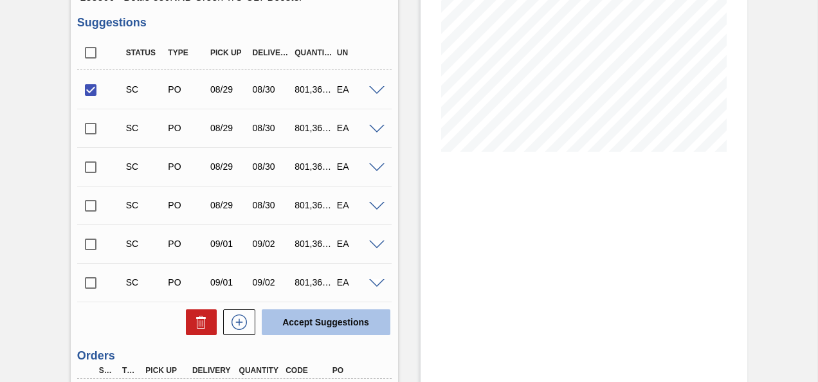
click at [362, 320] on button "Accept Suggestions" at bounding box center [326, 322] width 129 height 26
checkbox input "false"
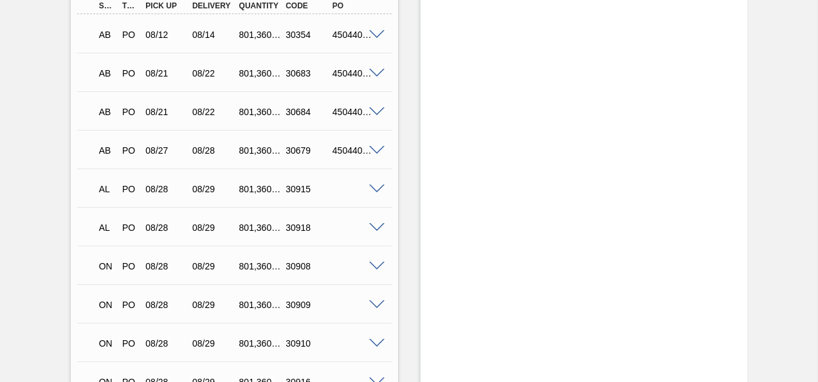
scroll to position [546, 0]
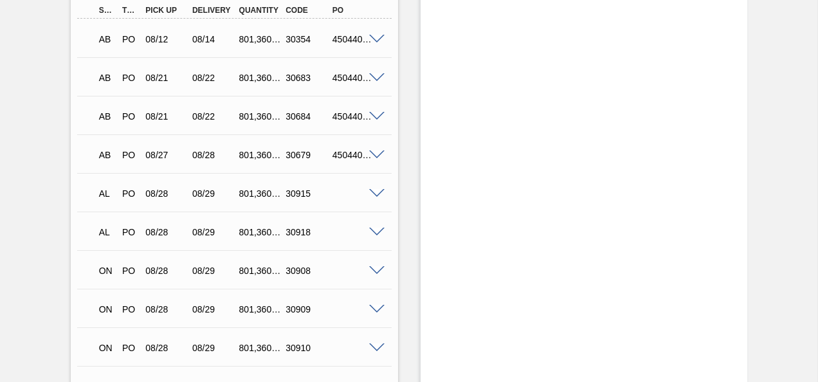
click at [375, 193] on span at bounding box center [376, 194] width 15 height 10
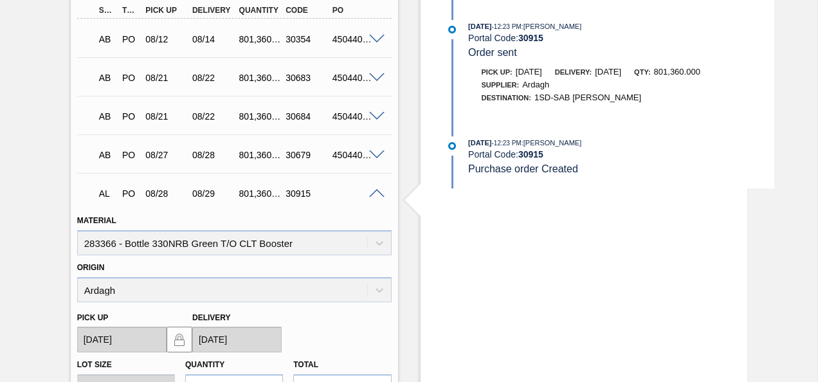
click at [375, 193] on span at bounding box center [376, 194] width 15 height 10
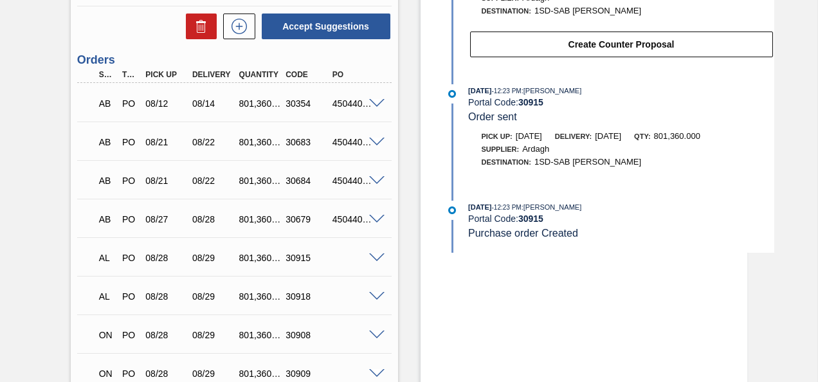
scroll to position [610, 0]
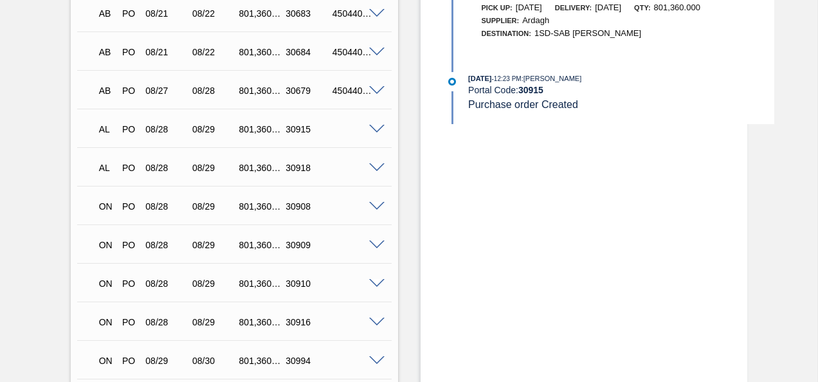
click at [543, 230] on div "Stock From [DATE] to [DATE] Filter [DATE] 11:40 AM : Ardagh Glass Packaging Por…" at bounding box center [583, 65] width 327 height 1223
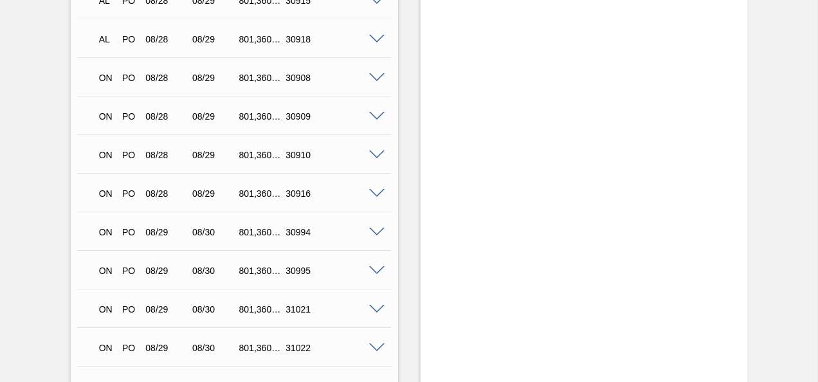
scroll to position [803, 0]
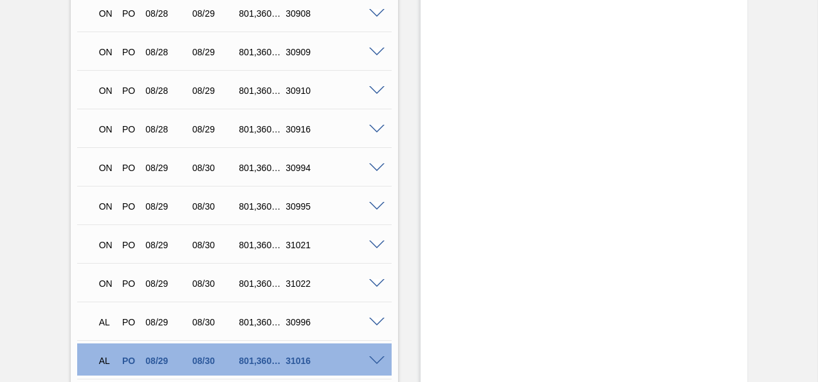
click at [372, 168] on span at bounding box center [376, 168] width 15 height 10
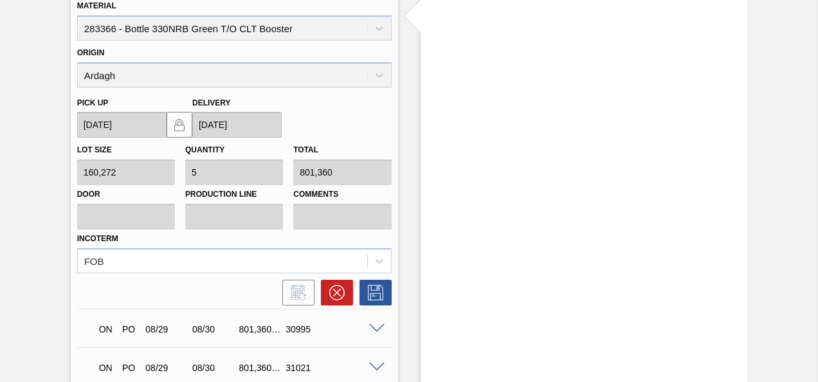
scroll to position [996, 0]
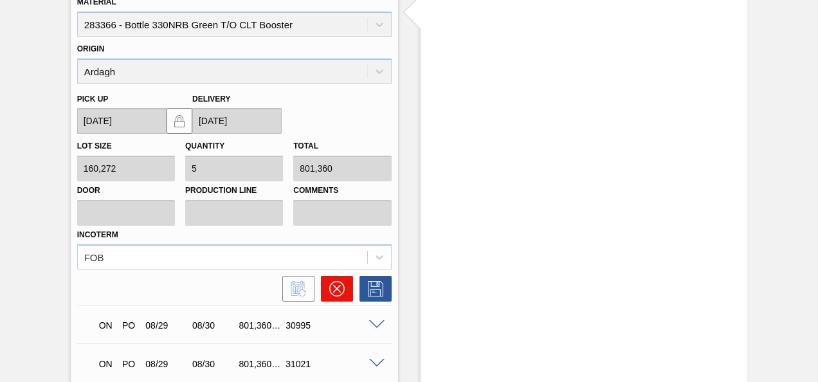
click at [341, 283] on icon at bounding box center [336, 288] width 15 height 15
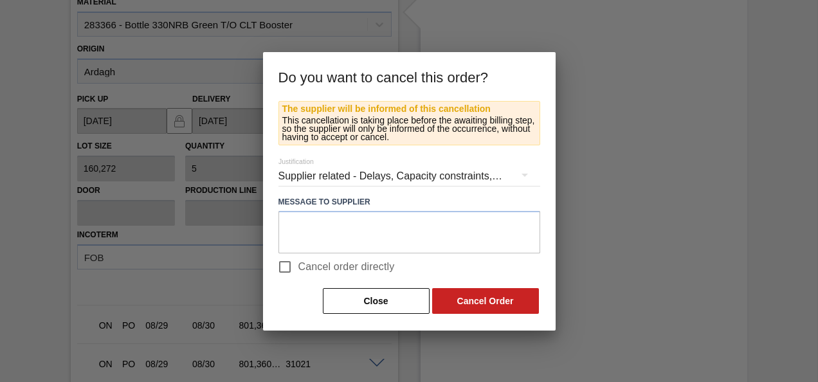
click at [294, 270] on input "Cancel order directly" at bounding box center [284, 266] width 27 height 27
checkbox input "true"
click at [499, 305] on button "Cancel Order" at bounding box center [485, 301] width 107 height 26
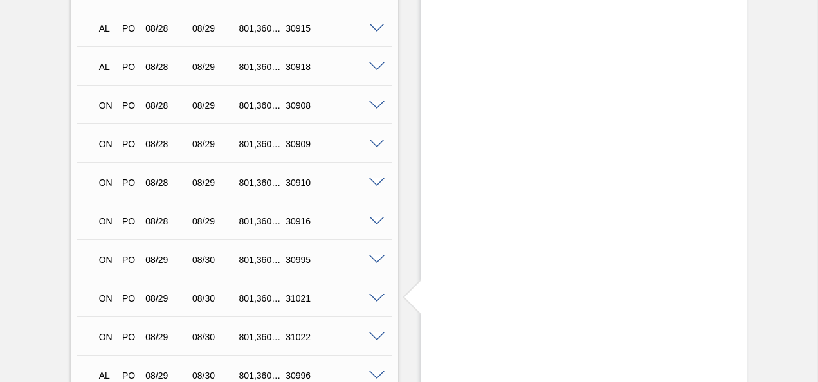
scroll to position [775, 0]
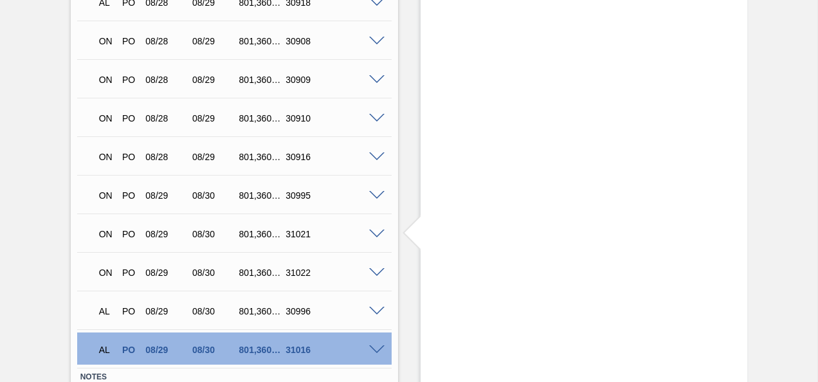
click at [375, 197] on span at bounding box center [376, 196] width 15 height 10
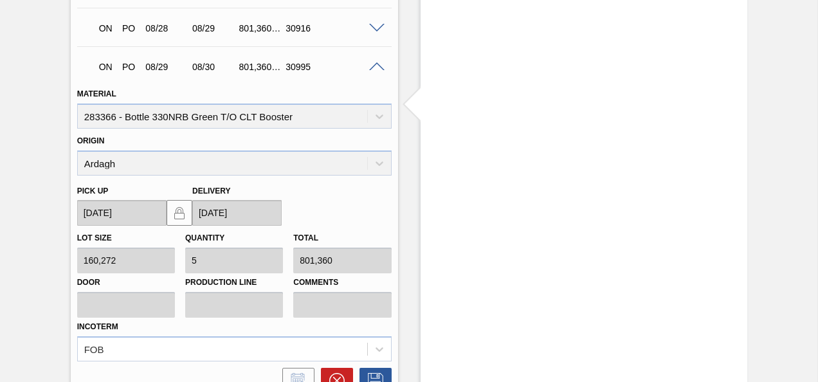
scroll to position [1032, 0]
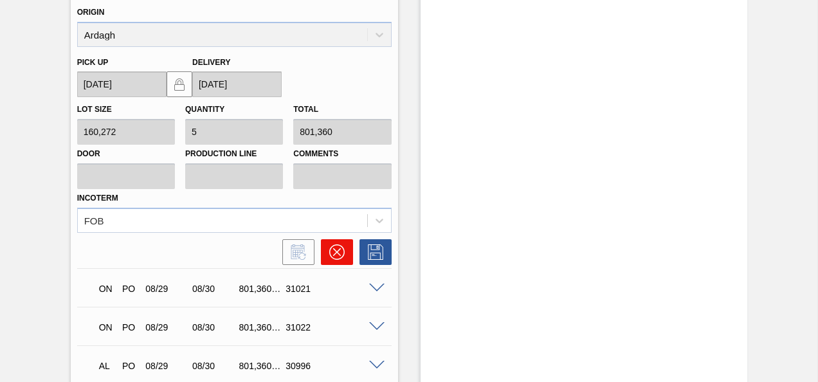
click at [336, 255] on icon at bounding box center [336, 251] width 15 height 15
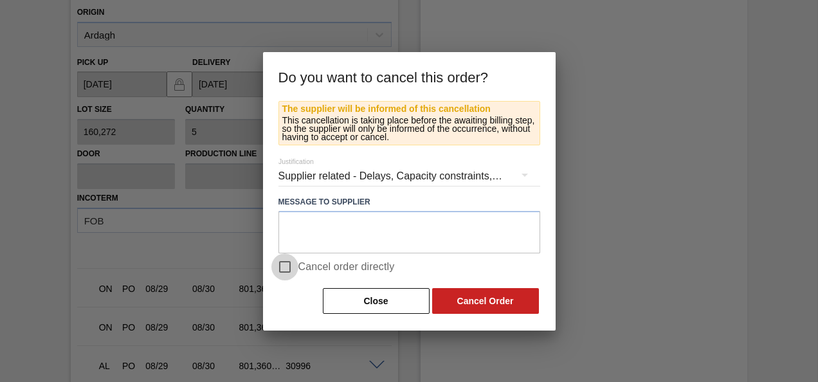
click at [297, 262] on input "Cancel order directly" at bounding box center [284, 266] width 27 height 27
checkbox input "true"
click at [465, 294] on button "Cancel Order" at bounding box center [485, 301] width 107 height 26
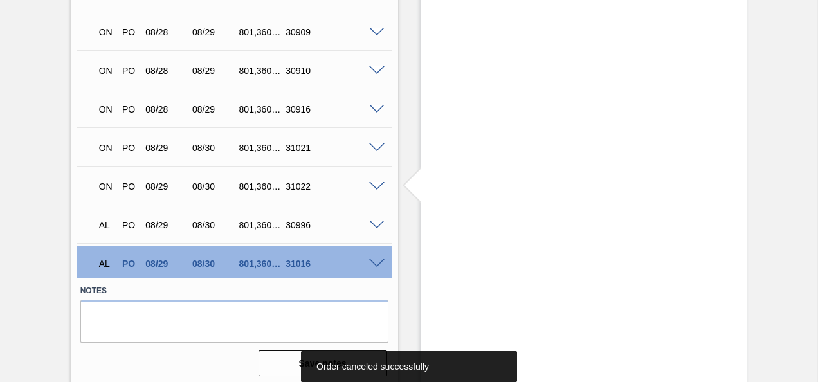
scroll to position [829, 0]
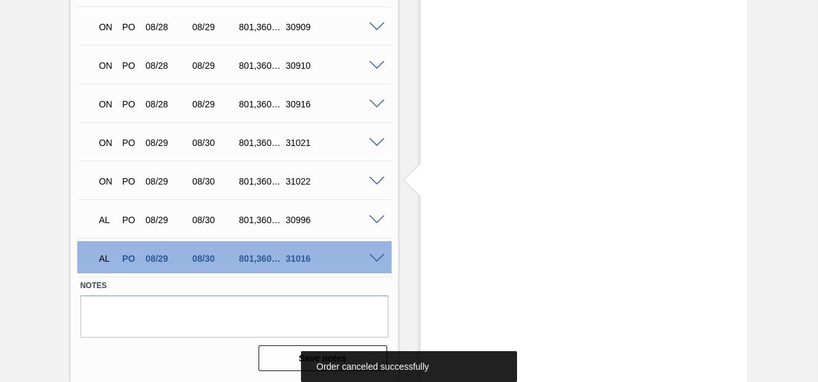
click at [375, 143] on span at bounding box center [376, 143] width 15 height 10
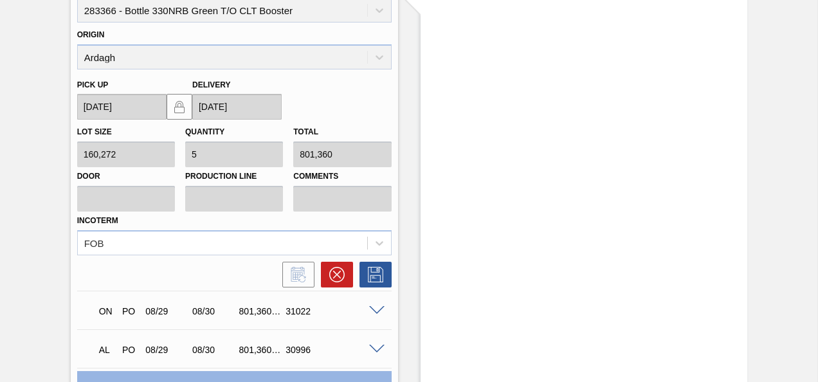
scroll to position [1022, 0]
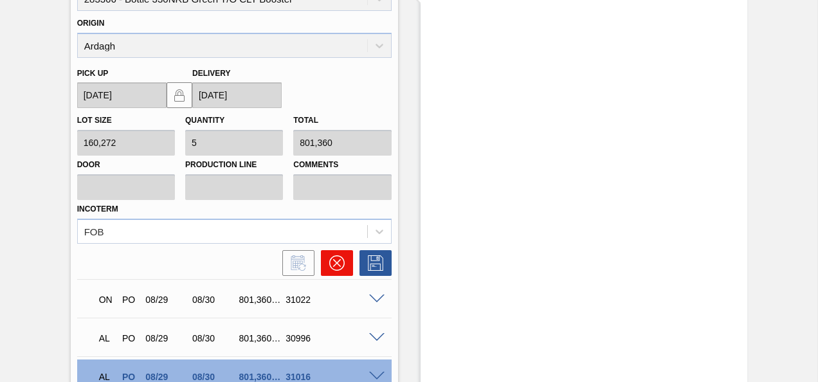
click at [341, 260] on icon at bounding box center [336, 262] width 15 height 15
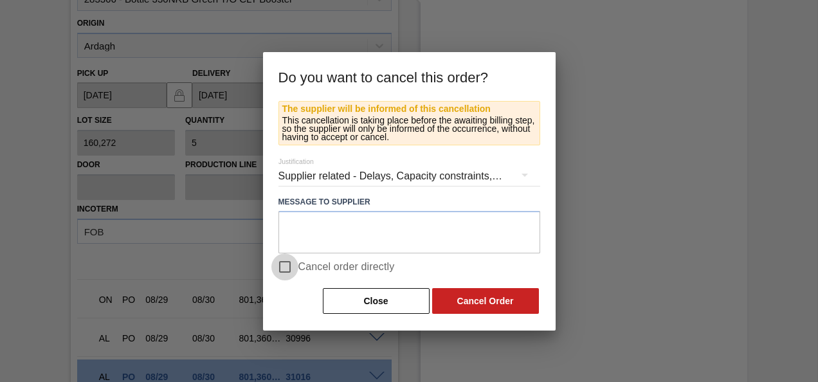
click at [294, 265] on input "Cancel order directly" at bounding box center [284, 266] width 27 height 27
checkbox input "true"
click at [474, 292] on button "Cancel Order" at bounding box center [485, 301] width 107 height 26
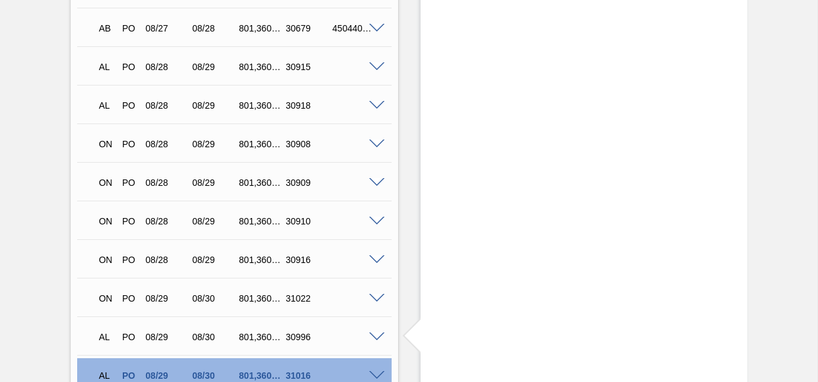
scroll to position [790, 0]
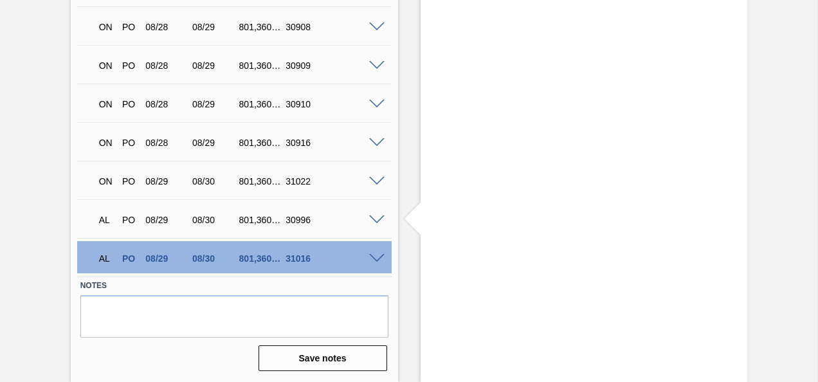
click at [374, 179] on span at bounding box center [376, 182] width 15 height 10
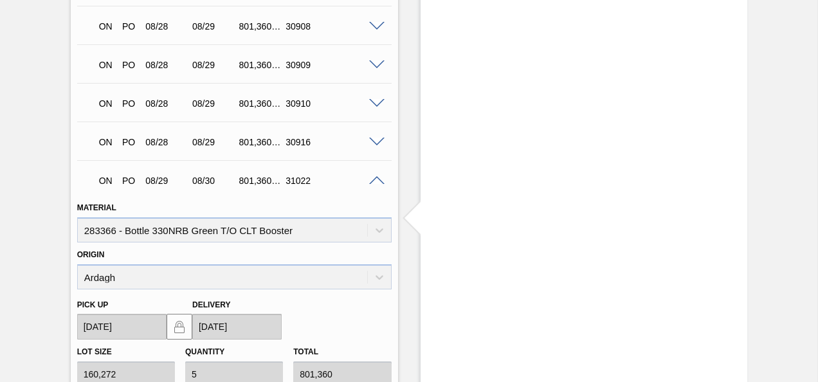
scroll to position [919, 0]
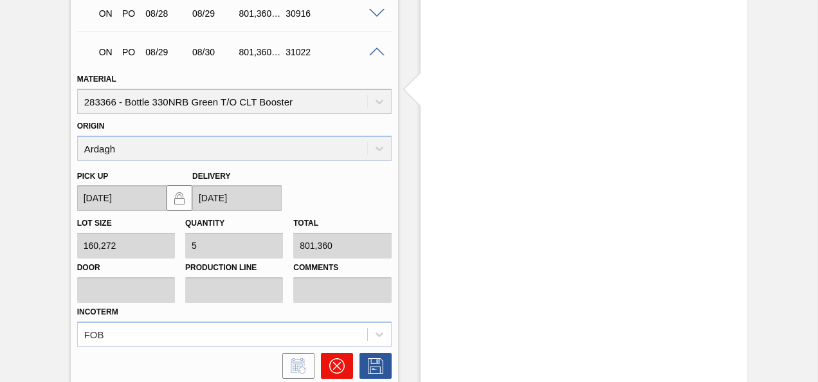
click at [339, 359] on icon at bounding box center [336, 365] width 15 height 15
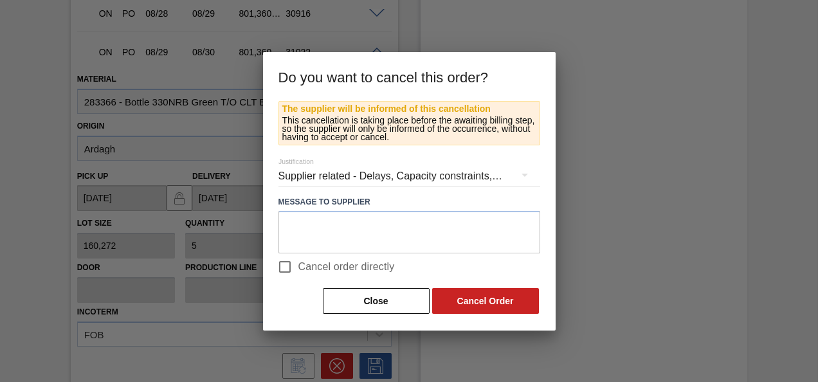
click at [305, 264] on span "Cancel order directly" at bounding box center [346, 266] width 96 height 15
click at [298, 264] on input "Cancel order directly" at bounding box center [284, 266] width 27 height 27
checkbox input "true"
click at [483, 300] on button "Cancel Order" at bounding box center [485, 301] width 107 height 26
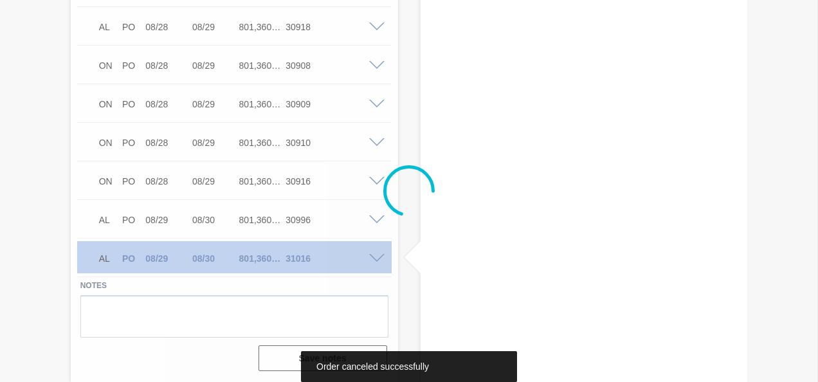
scroll to position [752, 0]
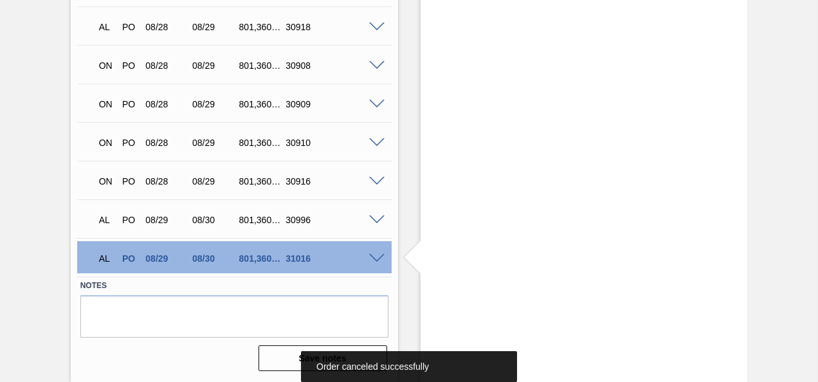
click at [376, 217] on span at bounding box center [376, 220] width 15 height 10
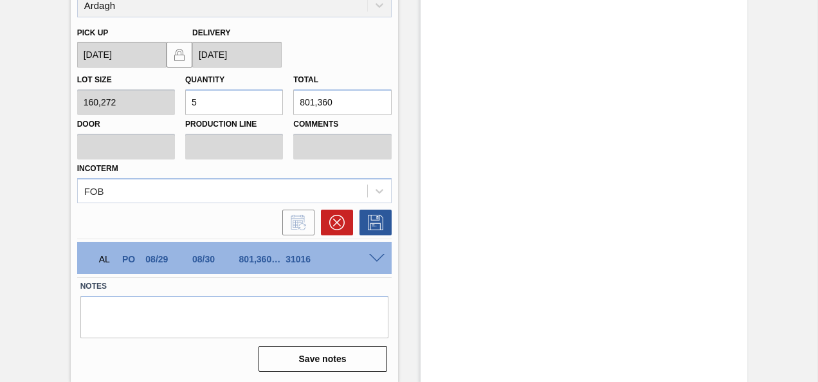
scroll to position [1063, 0]
click at [339, 220] on icon at bounding box center [336, 221] width 15 height 15
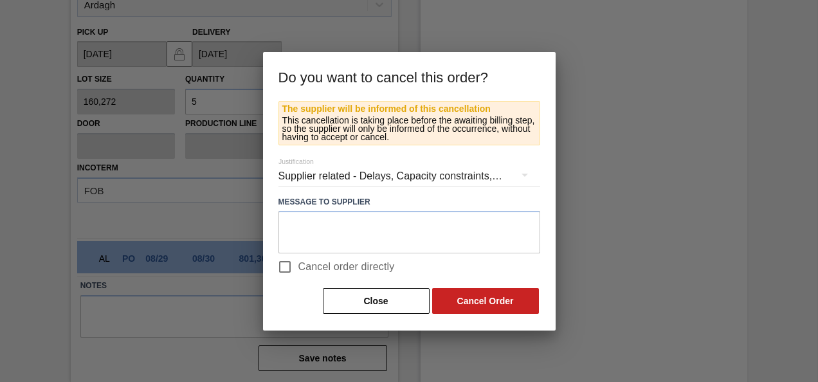
click at [303, 265] on span "Cancel order directly" at bounding box center [346, 266] width 96 height 15
click at [298, 265] on input "Cancel order directly" at bounding box center [284, 266] width 27 height 27
checkbox input "true"
click at [451, 291] on button "Cancel Order" at bounding box center [485, 301] width 107 height 26
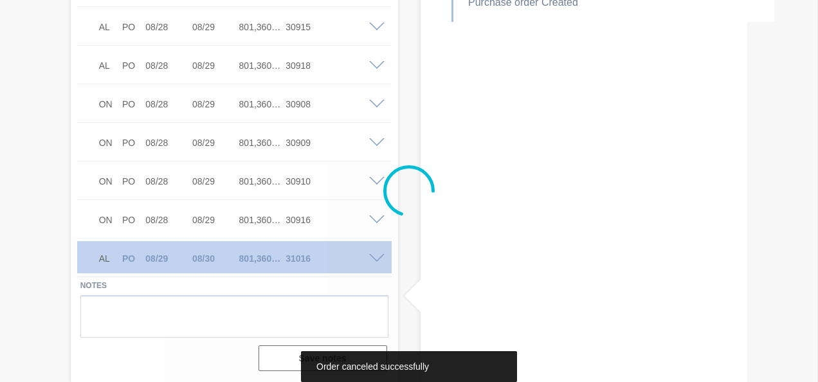
scroll to position [713, 0]
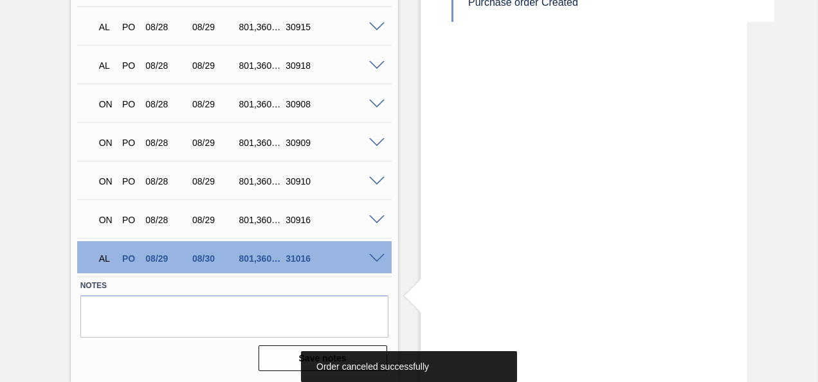
click at [377, 258] on span at bounding box center [376, 259] width 15 height 10
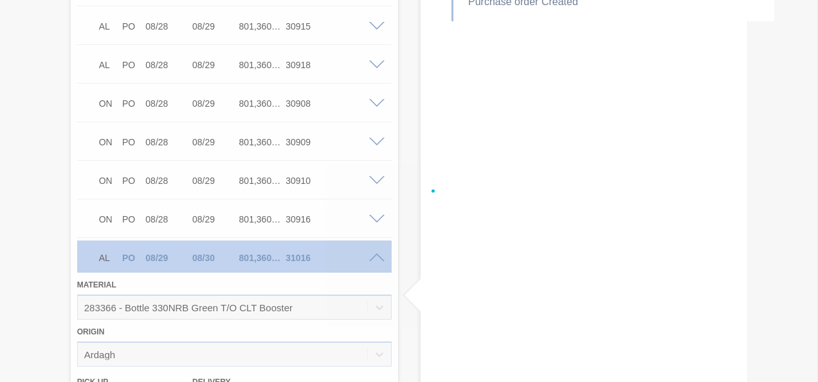
scroll to position [714, 0]
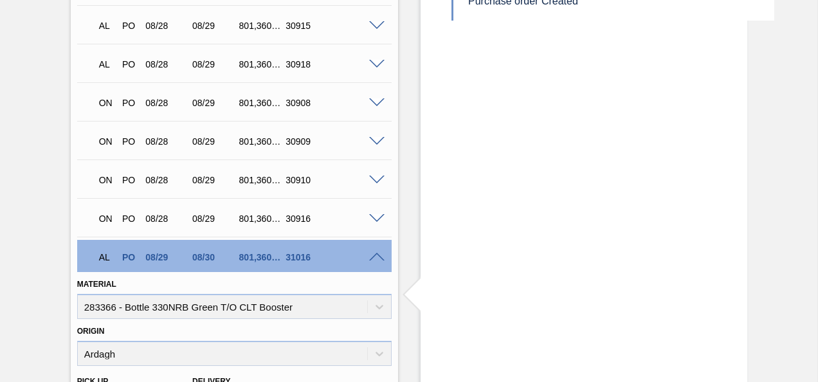
click at [375, 255] on span at bounding box center [376, 258] width 15 height 10
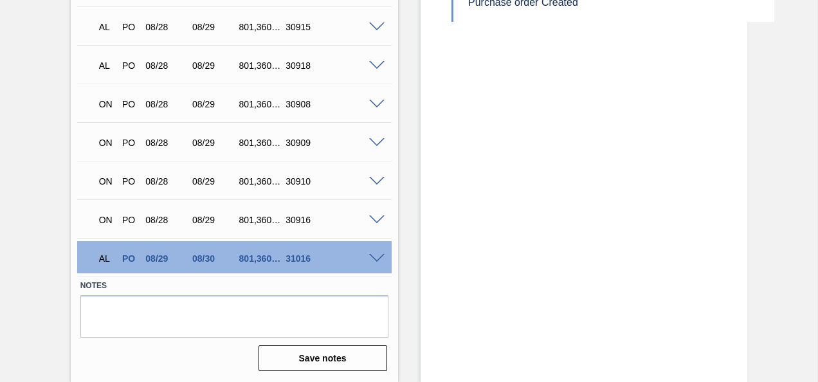
scroll to position [713, 0]
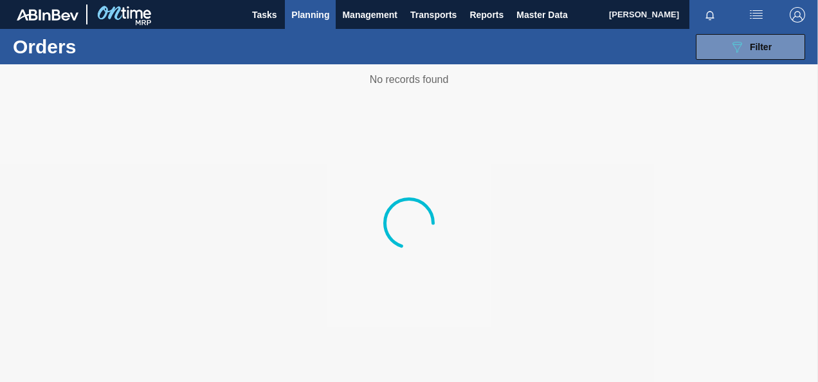
click at [293, 14] on span "Planning" at bounding box center [310, 14] width 38 height 15
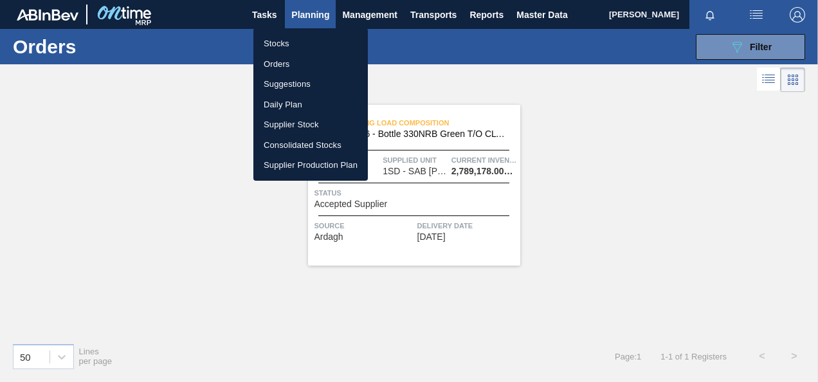
click at [278, 42] on li "Stocks" at bounding box center [310, 43] width 114 height 21
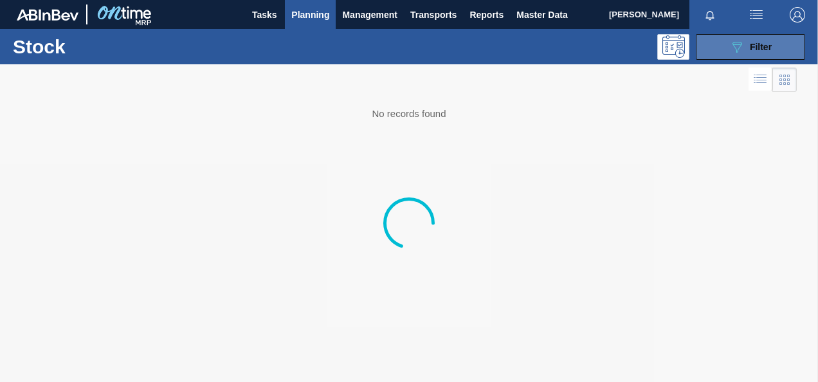
click at [723, 43] on button "089F7B8B-B2A5-4AFE-B5C0-19BA573D28AC Filter" at bounding box center [750, 47] width 109 height 26
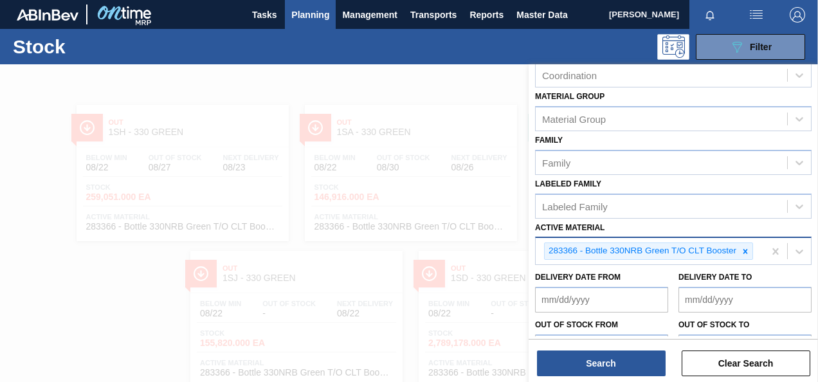
scroll to position [193, 0]
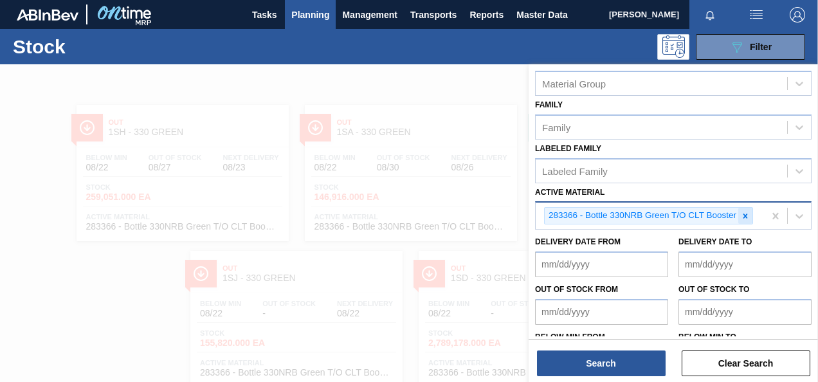
click at [738, 212] on div at bounding box center [745, 216] width 14 height 16
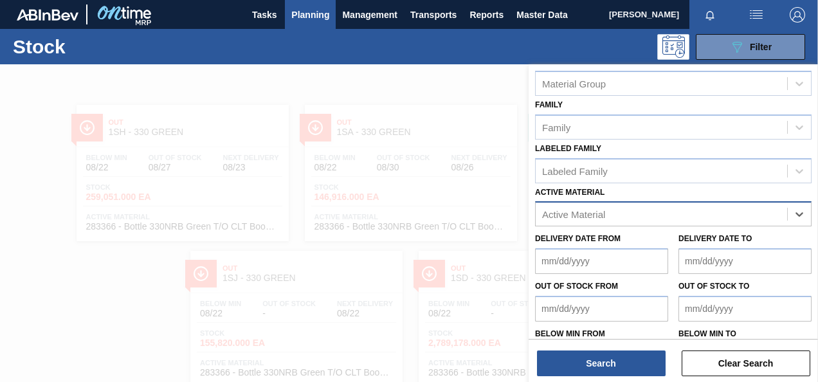
paste Material "285199"
type Material "285199"
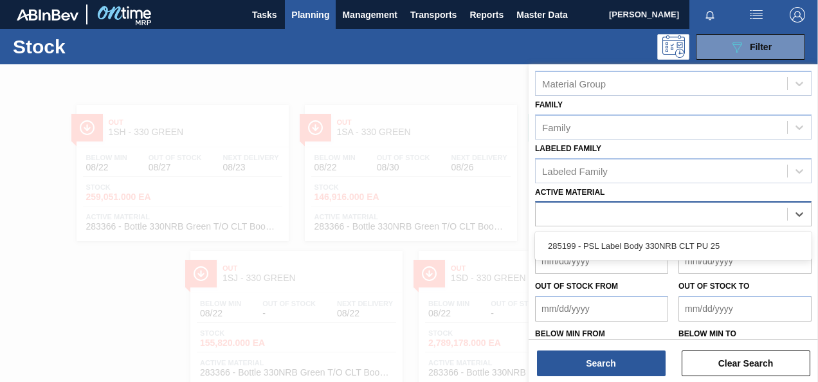
click at [585, 211] on div "285199" at bounding box center [661, 214] width 251 height 19
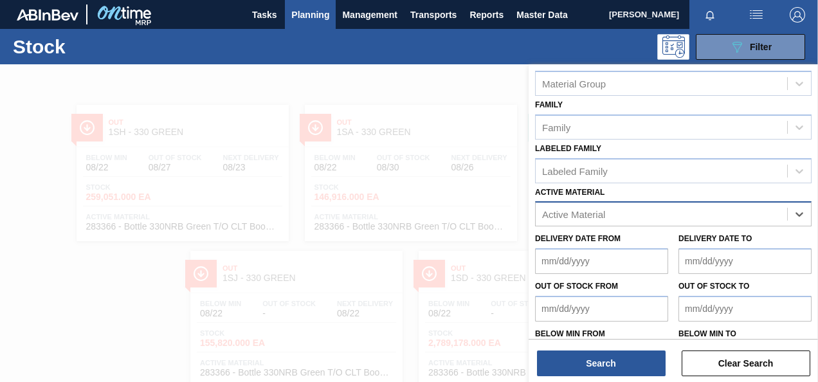
paste Material "282968"
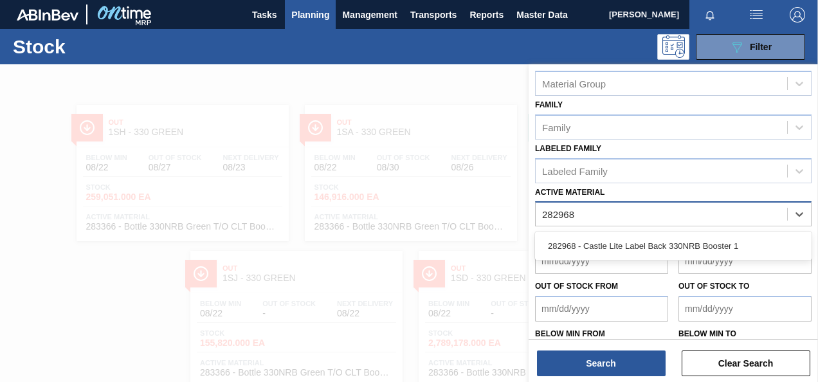
type Material "282968"
